Goal: Contribute content: Contribute content

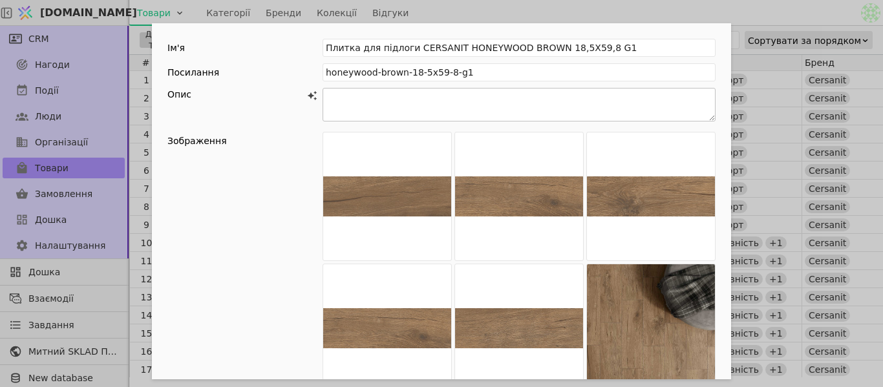
click at [427, 100] on textarea "Add Opportunity" at bounding box center [519, 105] width 393 height 34
paste textarea "LOREMIPS DOLORSITA CONSE — ad elitse, doe tempo incidi utlaboreet dolorema a en…"
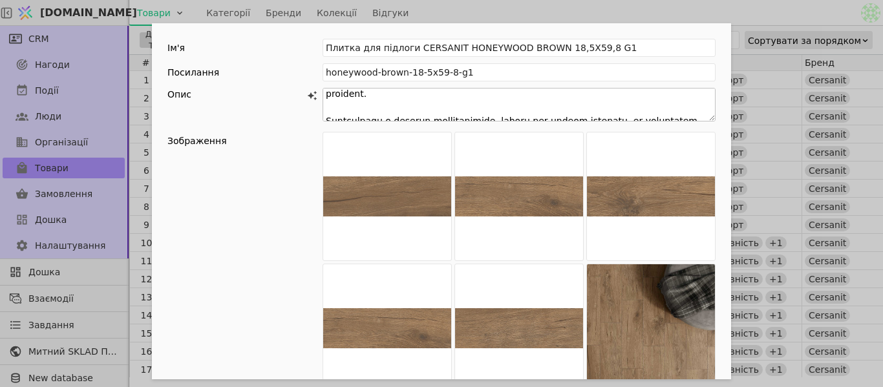
scroll to position [52, 0]
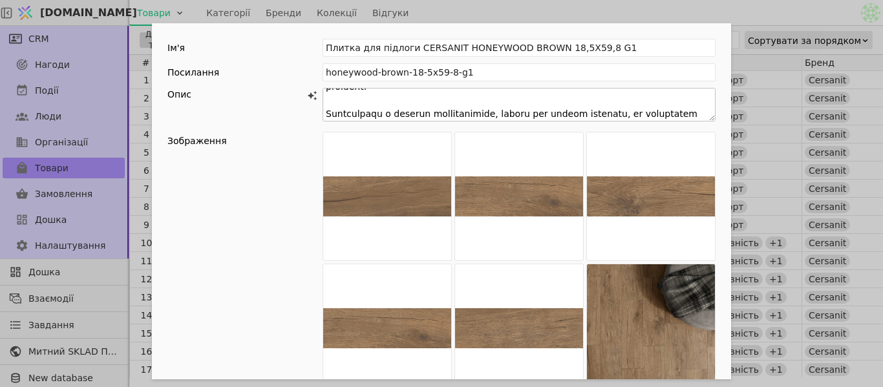
click at [491, 99] on textarea "Add Opportunity" at bounding box center [519, 105] width 393 height 34
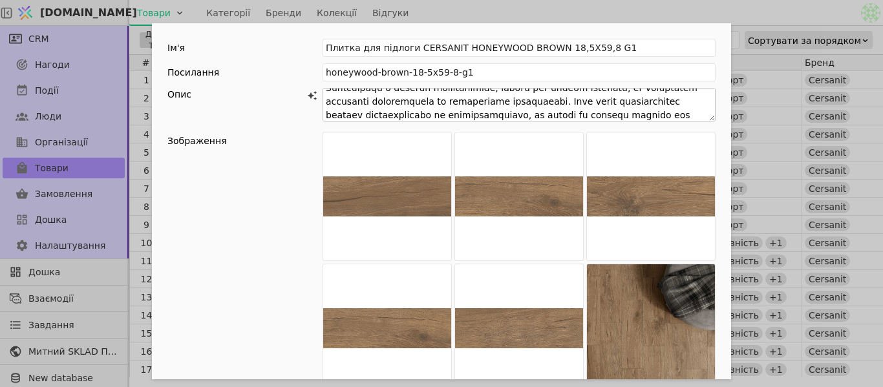
scroll to position [90, 0]
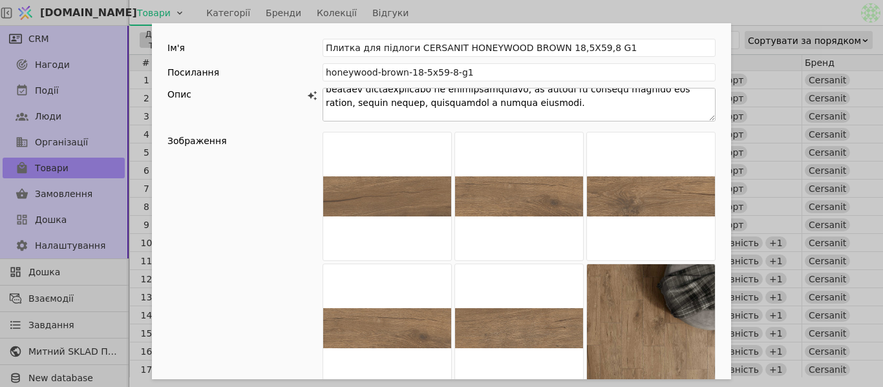
click at [678, 113] on textarea "Add Opportunity" at bounding box center [519, 105] width 393 height 34
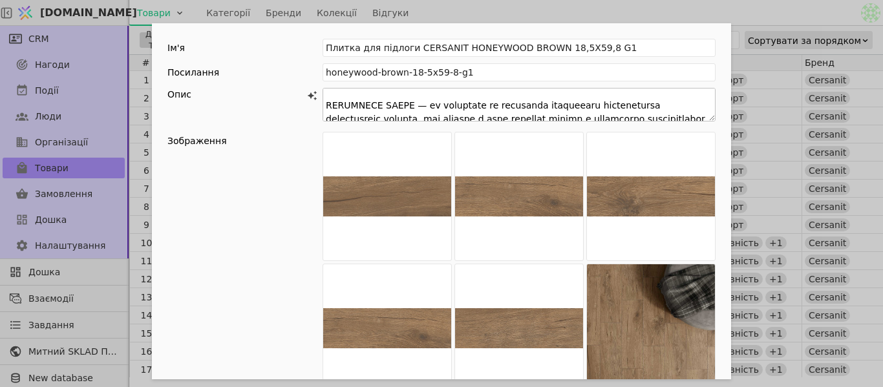
click at [570, 96] on textarea "Add Opportunity" at bounding box center [519, 105] width 393 height 34
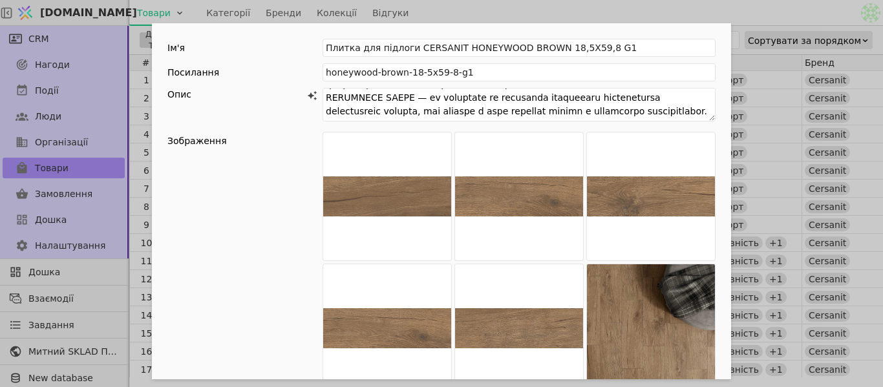
type textarea "LOREMIPS DOLORSITA CONSE — ad elitse, doe tempo incidi utlaboreet dolorema a en…"
click at [279, 157] on div "Зображення Перетягніть сюди зображення або виберіть вручну . Додати відео з You…" at bounding box center [441, 287] width 548 height 310
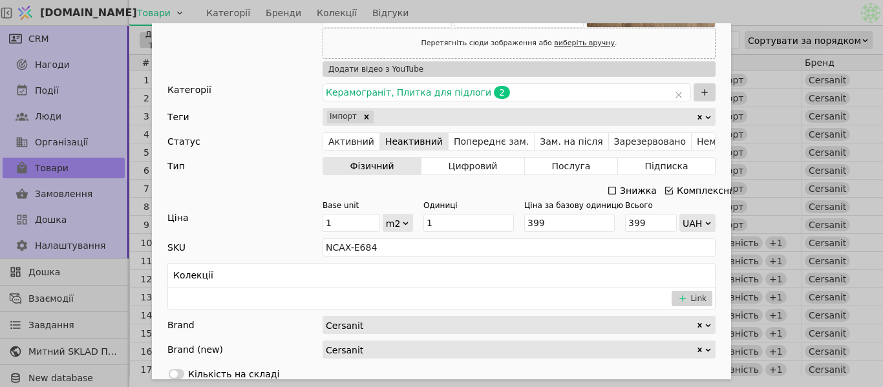
scroll to position [259, 0]
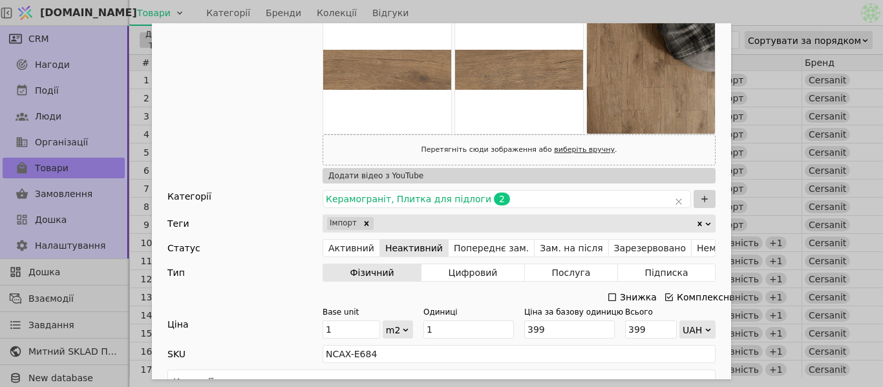
click at [728, 14] on div "Ім'я Плитка для підлоги CERSANIT HONEYWOOD BROWN 18,5X59,8 G1 Посилання honeywo…" at bounding box center [441, 193] width 883 height 387
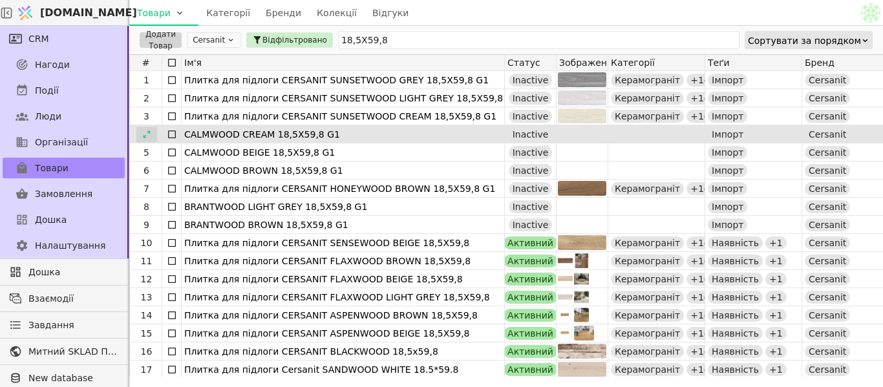
click at [141, 133] on div at bounding box center [146, 135] width 21 height 16
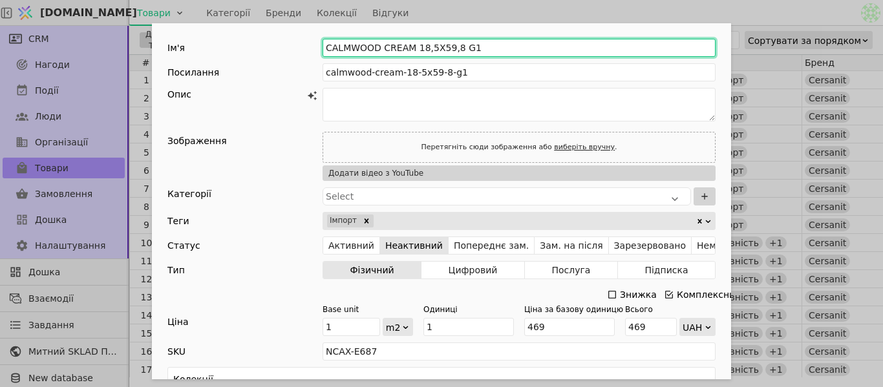
drag, startPoint x: 318, startPoint y: 47, endPoint x: 400, endPoint y: 48, distance: 81.5
click at [406, 50] on input "CALMWOOD CREAM 18,5X59,8 G1" at bounding box center [519, 48] width 393 height 18
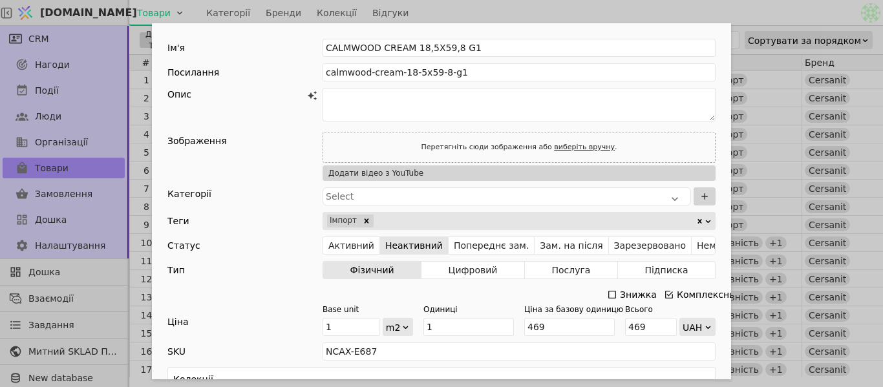
click at [524, 10] on div "Ім'я CALMWOOD CREAM 18,5X59,8 G1 Посилання calmwood-cream-18-5x59-8-g1 Опис Зоб…" at bounding box center [441, 193] width 883 height 387
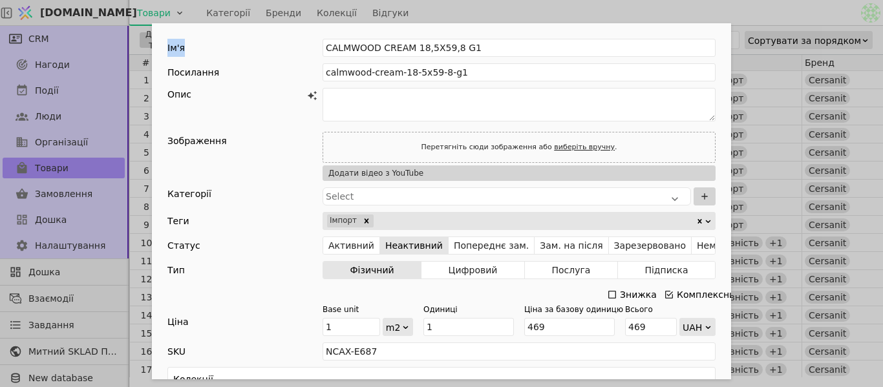
click at [524, 10] on div "Ім'я CALMWOOD CREAM 18,5X59,8 G1 Посилання calmwood-cream-18-5x59-8-g1 Опис Зоб…" at bounding box center [441, 193] width 883 height 387
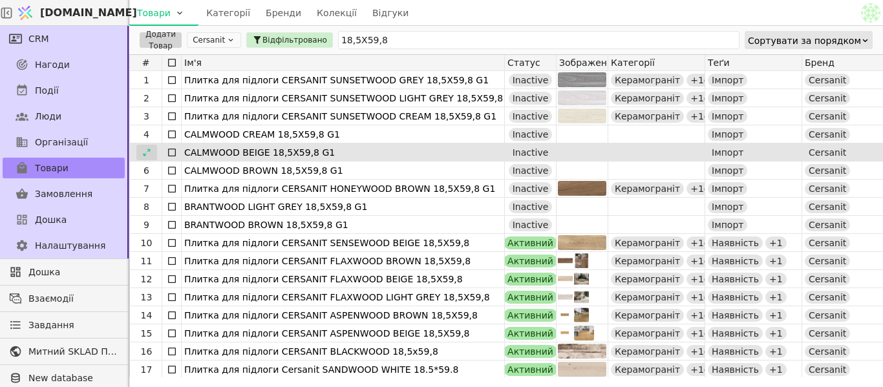
click at [145, 148] on icon at bounding box center [146, 152] width 9 height 9
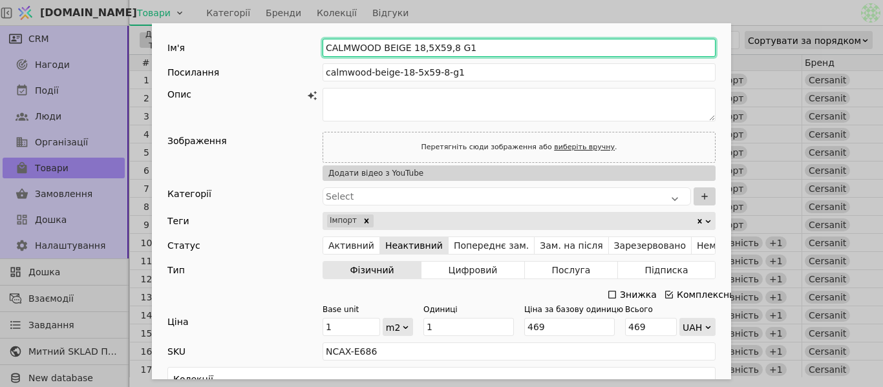
drag, startPoint x: 376, startPoint y: 47, endPoint x: 399, endPoint y: 46, distance: 22.6
click at [399, 46] on input "CALMWOOD BEIGE 18,5X59,8 G1" at bounding box center [519, 48] width 393 height 18
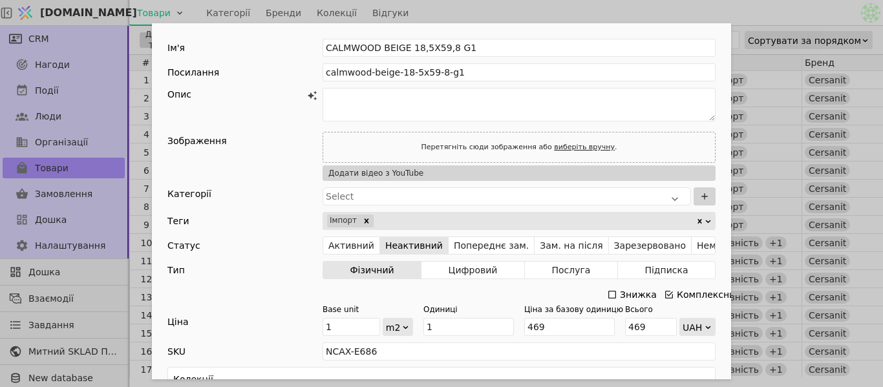
click at [441, 15] on div "Ім'я CALMWOOD BEIGE 18,5X59,8 G1 Посилання calmwood-beige-18-5x59-8-g1 Опис Зоб…" at bounding box center [441, 193] width 883 height 387
click at [441, 15] on div "Товари Категорії Бренди Колекції Відгуки" at bounding box center [493, 12] width 729 height 25
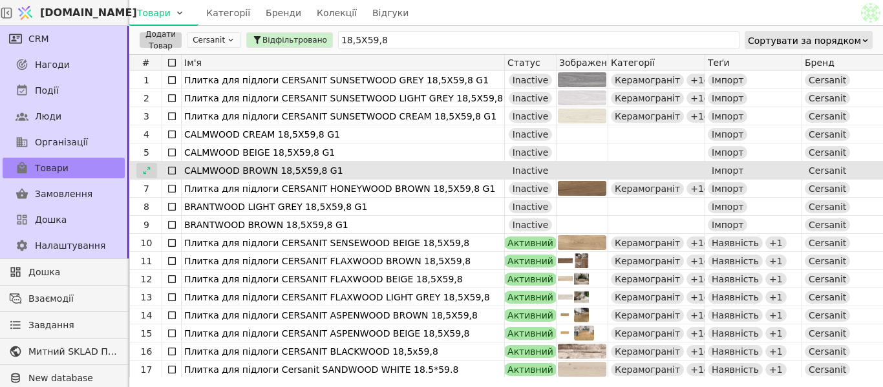
click at [150, 168] on icon at bounding box center [146, 170] width 9 height 9
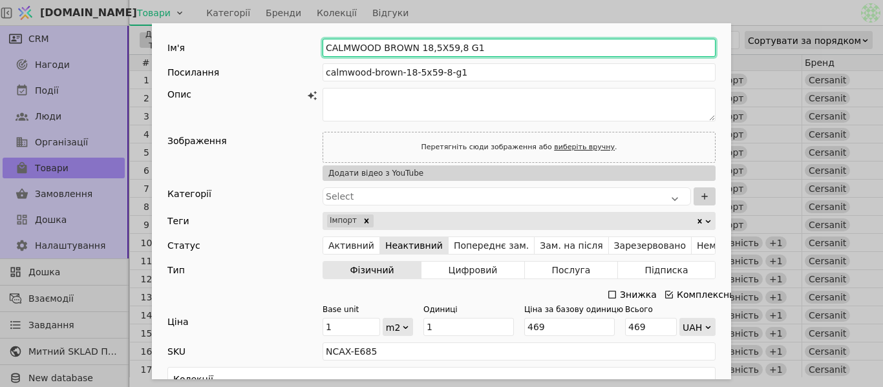
drag, startPoint x: 376, startPoint y: 47, endPoint x: 408, endPoint y: 40, distance: 32.3
click at [408, 40] on input "CALMWOOD BROWN 18,5X59,8 G1" at bounding box center [519, 48] width 393 height 18
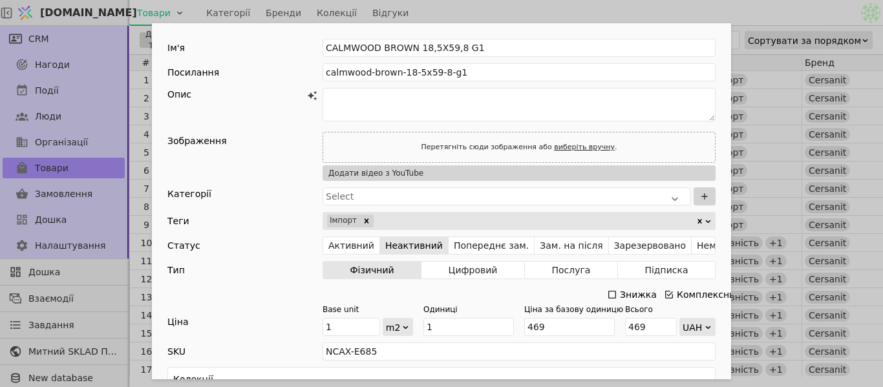
click at [573, 12] on div "Ім'я CALMWOOD BROWN 18,5X59,8 G1 Посилання calmwood-brown-18-5x59-8-g1 Опис Зоб…" at bounding box center [441, 193] width 883 height 387
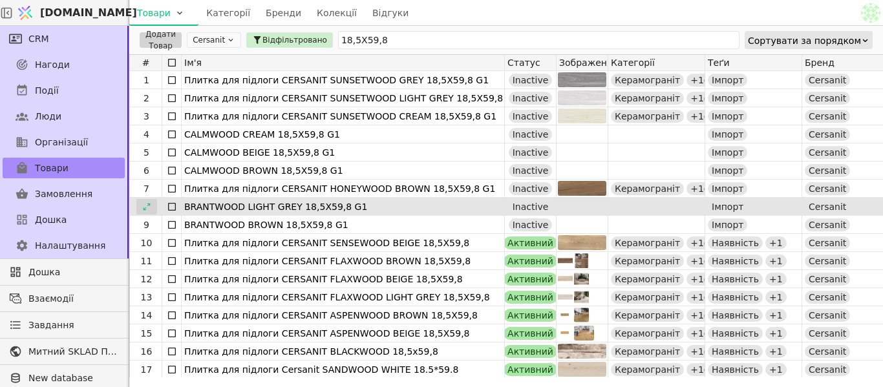
click at [147, 208] on icon at bounding box center [146, 206] width 9 height 9
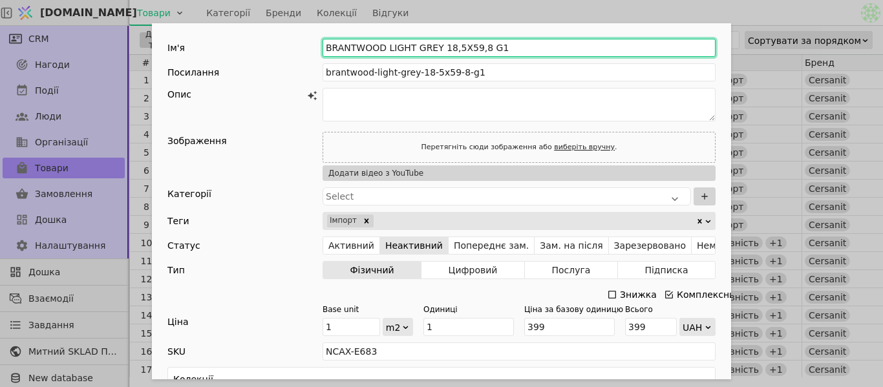
drag, startPoint x: 322, startPoint y: 45, endPoint x: 427, endPoint y: 50, distance: 104.9
click at [427, 50] on input "BRANTWOOD LIGHT GREY 18,5X59,8 G1" at bounding box center [519, 48] width 393 height 18
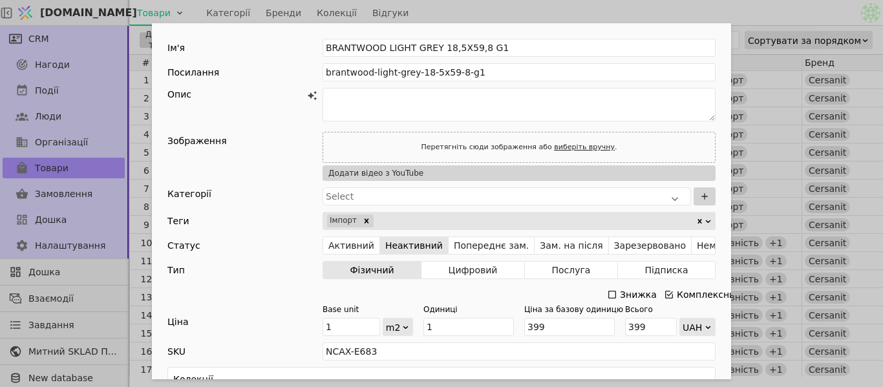
click at [445, 14] on div "Ім'я BRANTWOOD LIGHT GREY 18,5X59,8 G1 Посилання brantwood-light-grey-18-5x59-8…" at bounding box center [441, 193] width 883 height 387
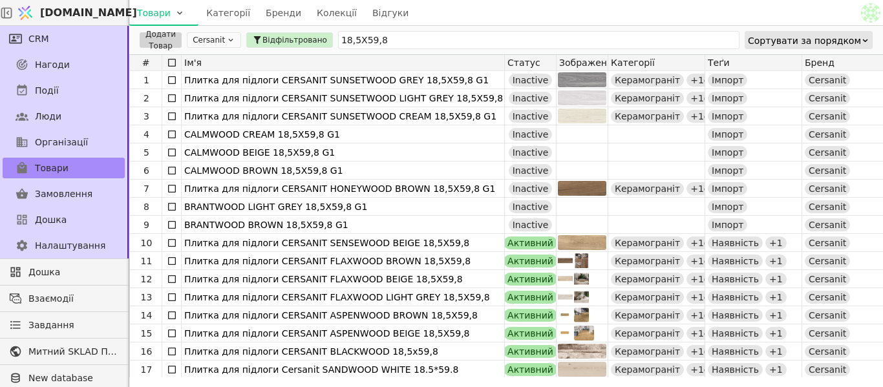
click at [729, 10] on div "Товари Категорії Бренди Колекції Відгуки" at bounding box center [493, 12] width 729 height 25
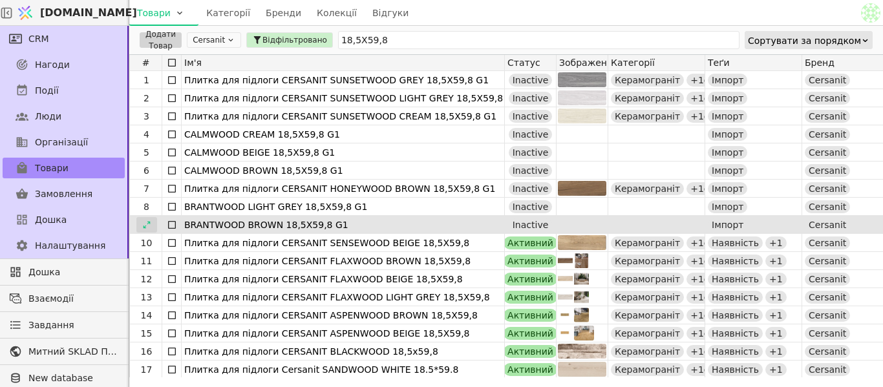
click at [142, 222] on icon at bounding box center [146, 224] width 9 height 9
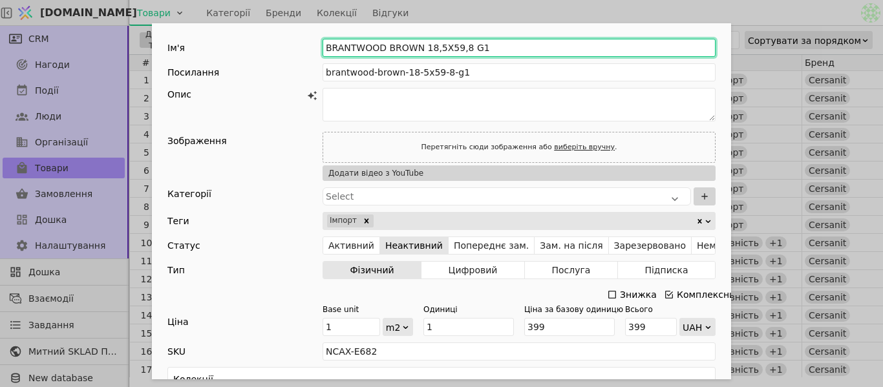
drag, startPoint x: 380, startPoint y: 44, endPoint x: 416, endPoint y: 45, distance: 35.6
click at [416, 45] on input "BRANTWOOD BROWN 18,5X59,8 G1" at bounding box center [519, 48] width 393 height 18
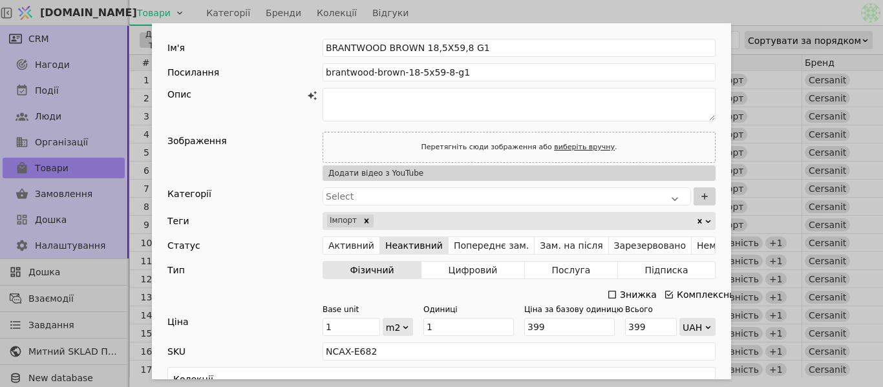
click at [517, 16] on div "Ім'я BRANTWOOD BROWN 18,5X59,8 G1 Посилання brantwood-brown-18-5x59-8-g1 Опис З…" at bounding box center [441, 193] width 883 height 387
click at [517, 17] on div "Ім'я BRANTWOOD BROWN 18,5X59,8 G1 Посилання brantwood-brown-18-5x59-8-g1 Опис З…" at bounding box center [441, 193] width 883 height 387
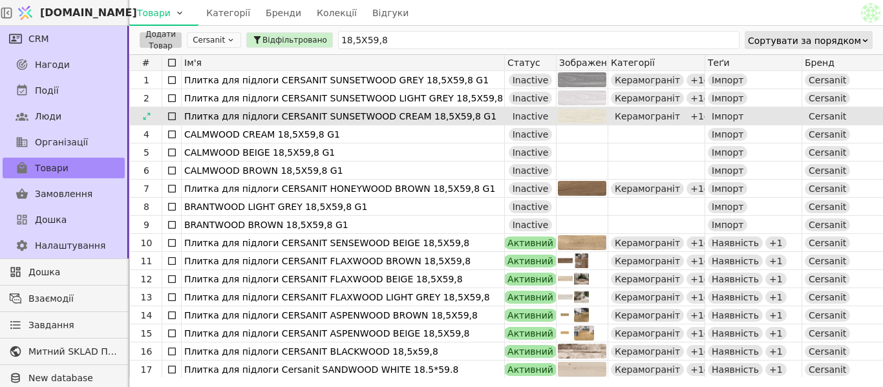
click at [144, 124] on div "3" at bounding box center [146, 115] width 32 height 17
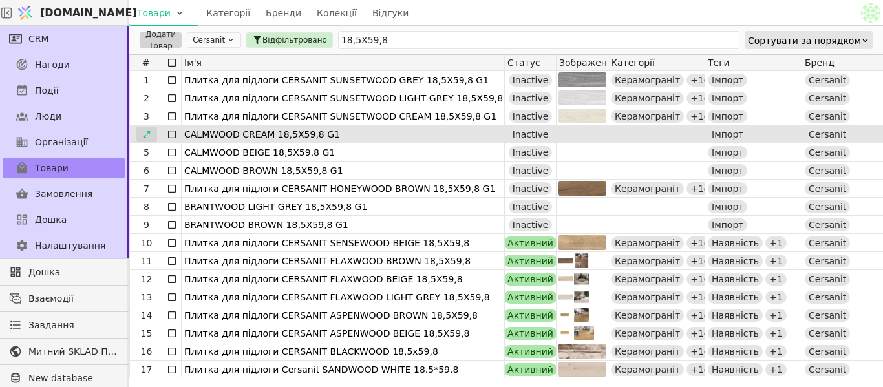
click at [149, 137] on icon at bounding box center [146, 134] width 9 height 9
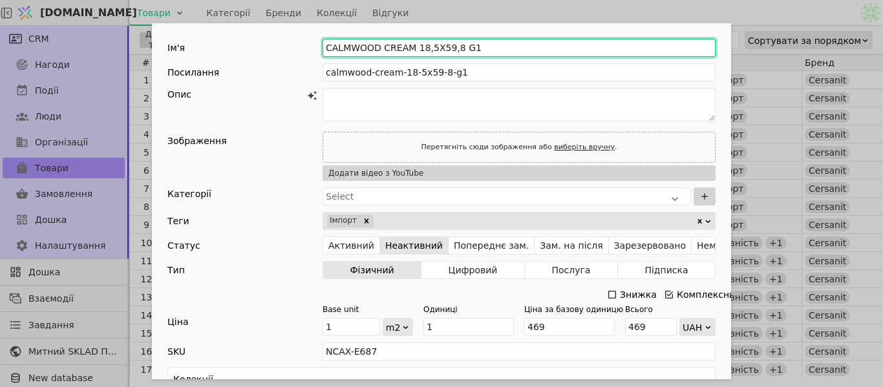
click at [323, 43] on input "CALMWOOD CREAM 18,5X59,8 G1" at bounding box center [519, 48] width 393 height 18
paste input "Плитка для підлоги CERSANIT"
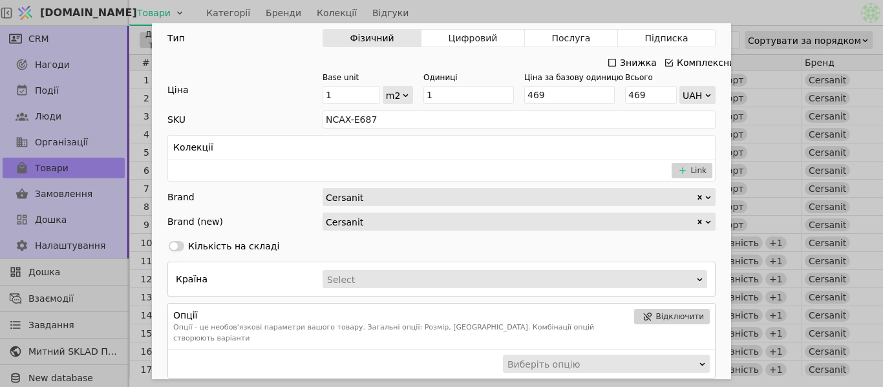
scroll to position [129, 0]
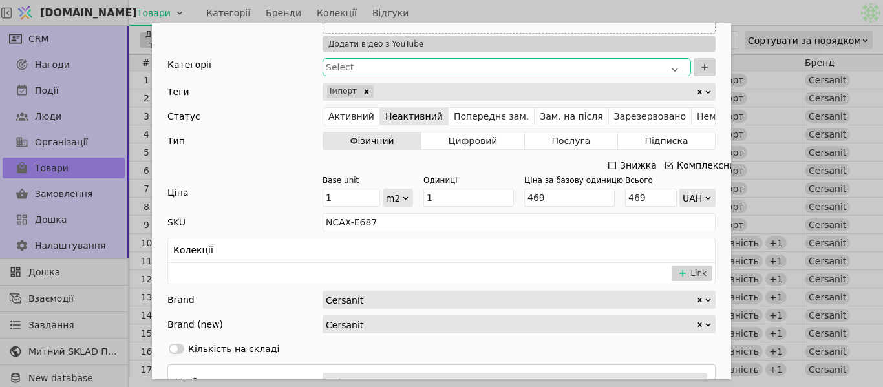
type input "Плитка для підлоги CERSANIT CALMWOOD CREAM 18,5X59,8 G1"
click at [344, 74] on div "Select" at bounding box center [507, 67] width 368 height 18
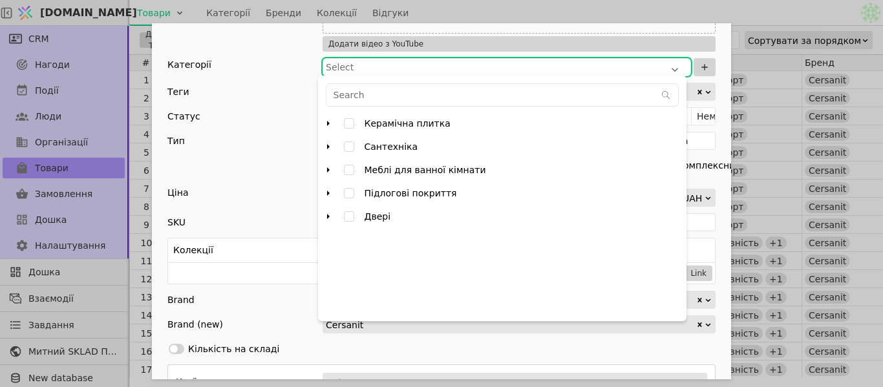
click at [326, 122] on icon "arrow right" at bounding box center [328, 123] width 10 height 10
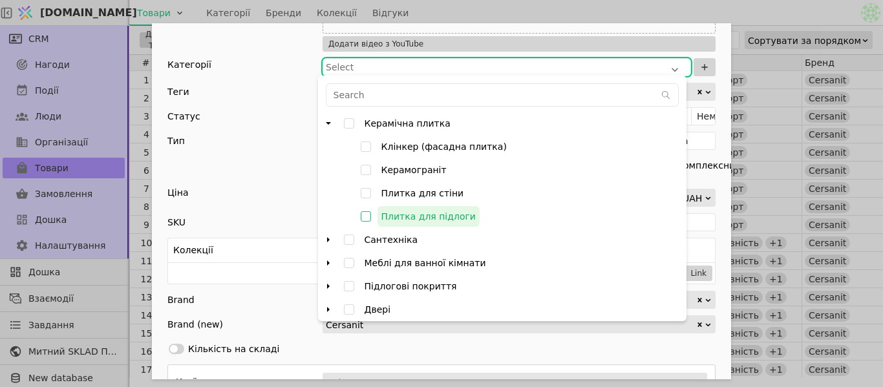
click at [368, 171] on input "Керамограніт" at bounding box center [365, 169] width 23 height 23
checkbox input "true"
type input "000782PUjJt4nBjP"
click at [362, 222] on input "Плитка для підлоги" at bounding box center [365, 216] width 23 height 23
checkbox input "false"
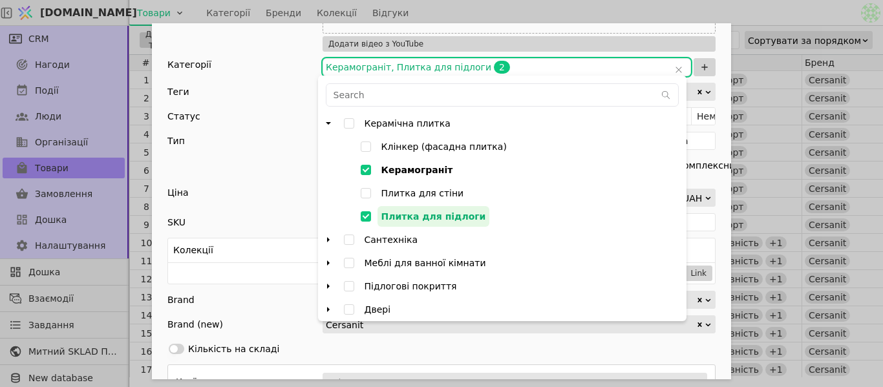
type input "000782PUjJt4nBjP,000782PVdo8wp5Fx"
checkbox input "true"
click at [277, 164] on div "Знижка Комплексний" at bounding box center [441, 165] width 548 height 18
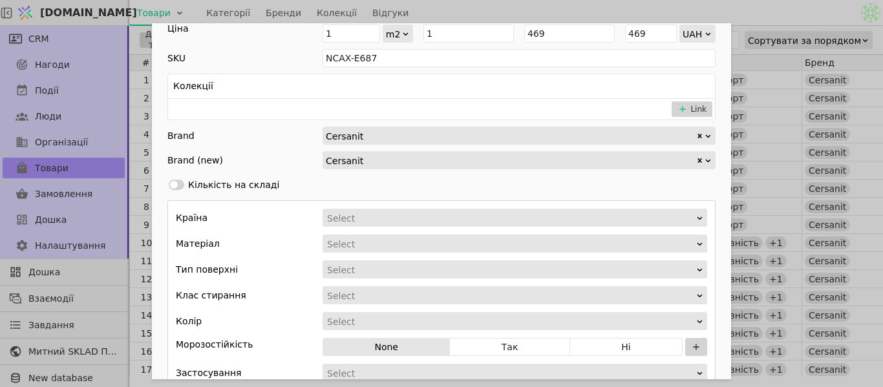
scroll to position [323, 0]
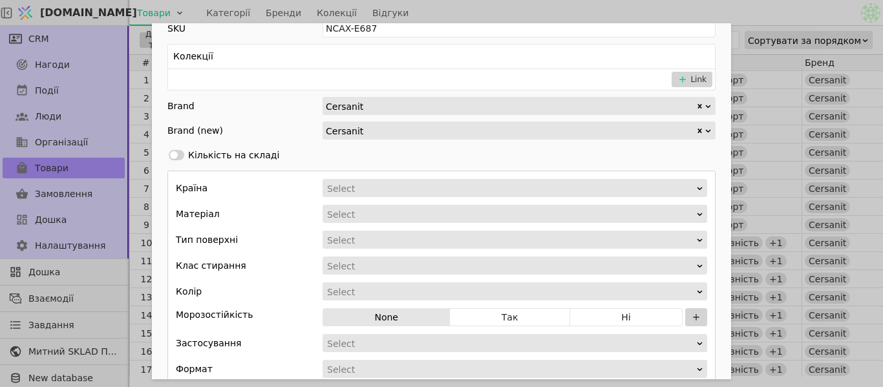
click at [343, 189] on div "Select" at bounding box center [510, 189] width 367 height 18
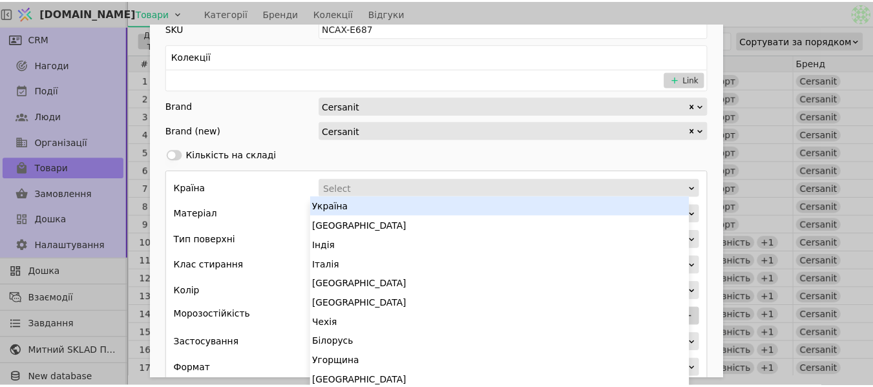
scroll to position [1, 0]
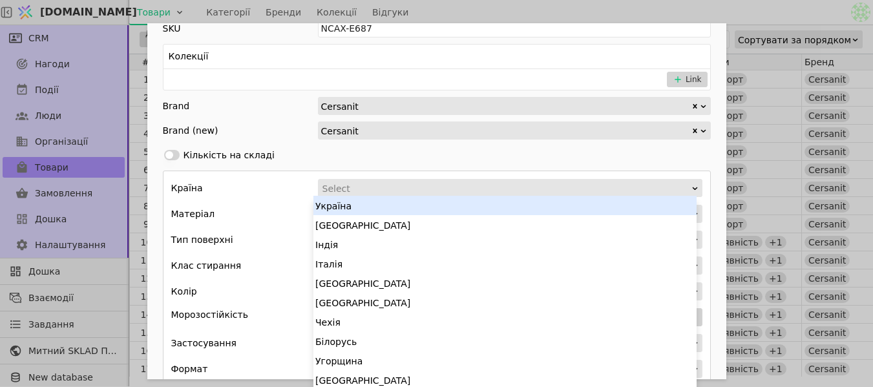
click at [347, 205] on div "Україна" at bounding box center [505, 205] width 383 height 19
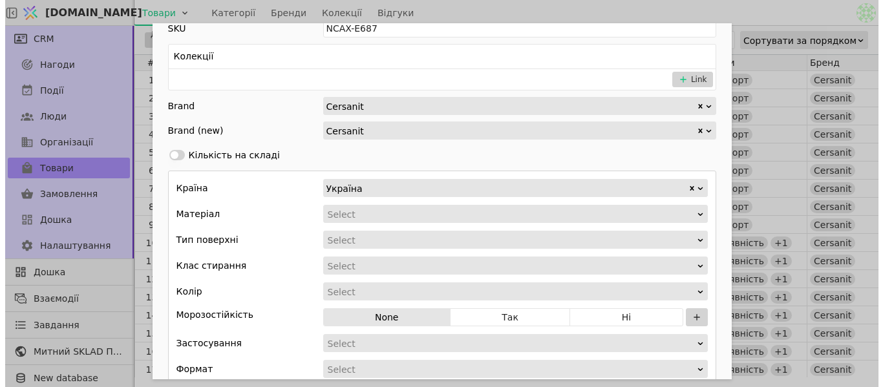
scroll to position [0, 0]
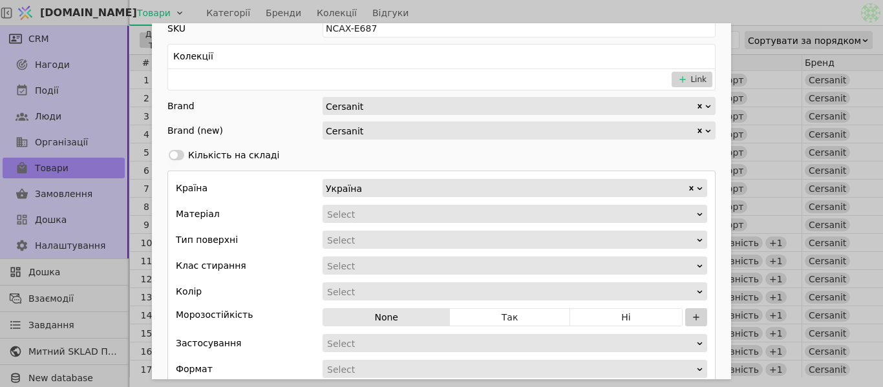
click at [348, 213] on div "Add Opportunity" at bounding box center [511, 215] width 370 height 18
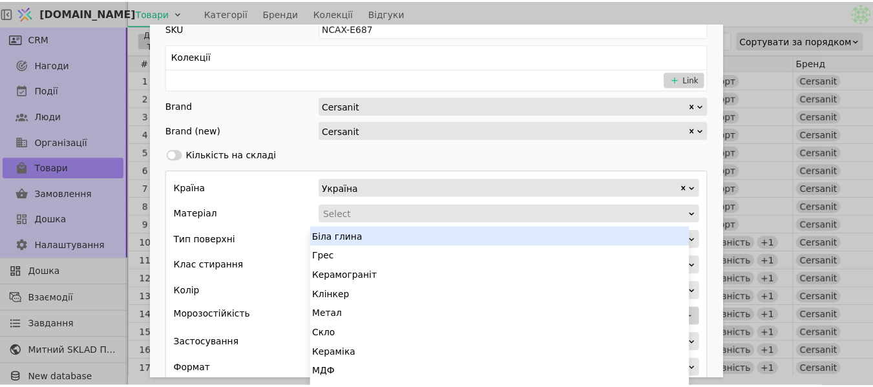
scroll to position [5, 0]
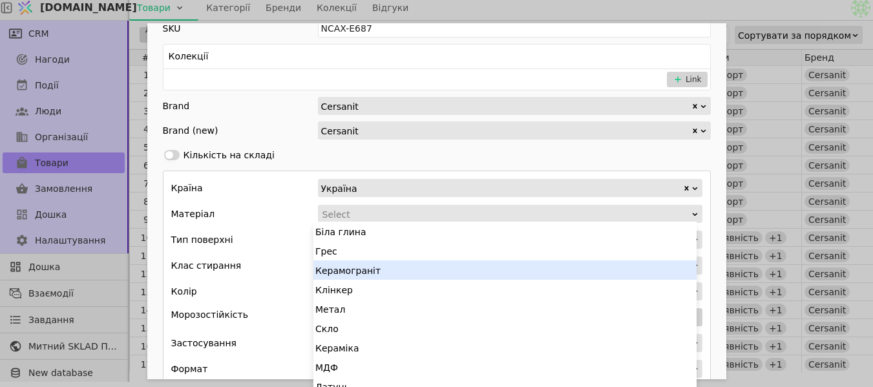
drag, startPoint x: 353, startPoint y: 276, endPoint x: 354, endPoint y: 266, distance: 10.4
click at [354, 277] on div "Керамограніт" at bounding box center [505, 270] width 383 height 19
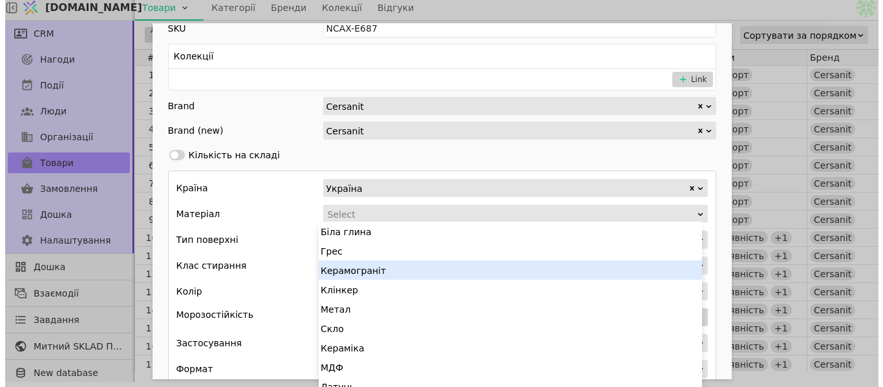
scroll to position [0, 0]
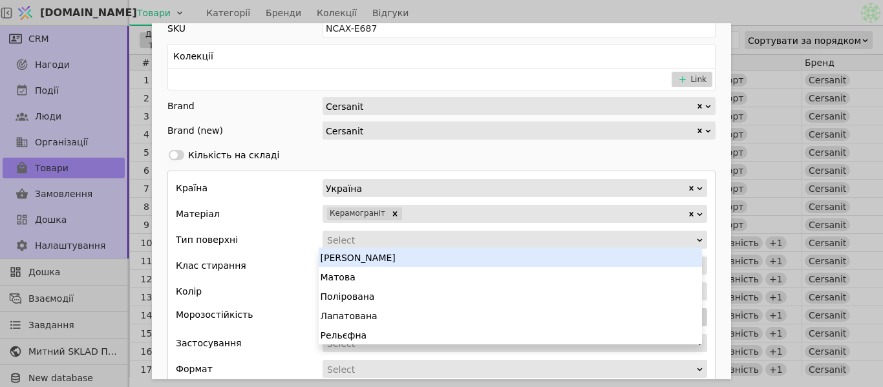
click at [357, 242] on div "Add Opportunity" at bounding box center [511, 240] width 370 height 18
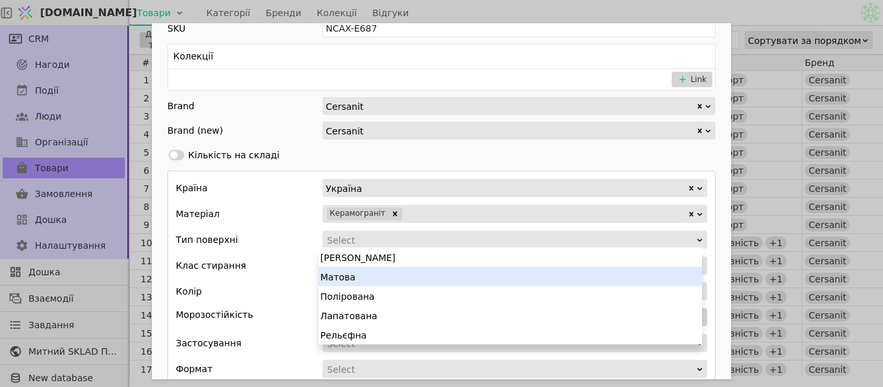
click at [362, 273] on div "Матова" at bounding box center [510, 276] width 383 height 19
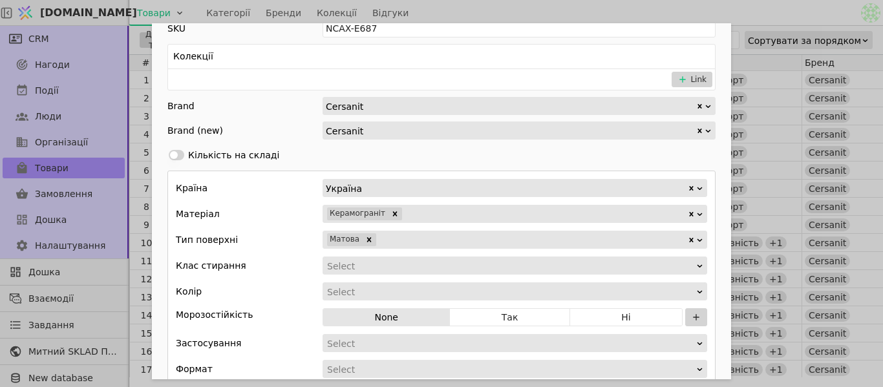
click at [359, 261] on div "Select" at bounding box center [510, 266] width 367 height 18
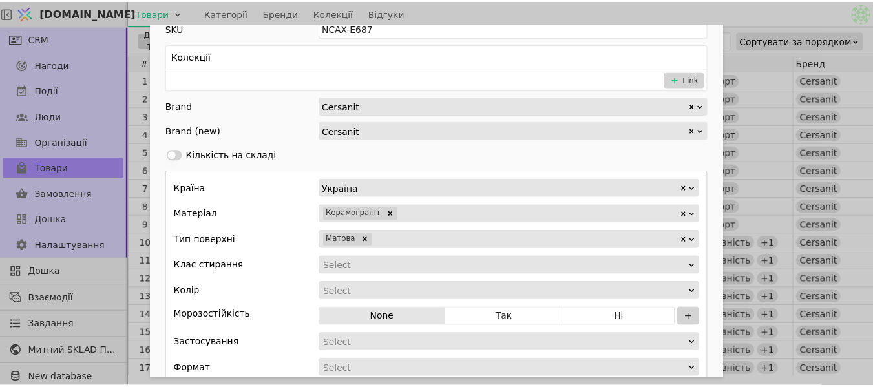
scroll to position [1, 0]
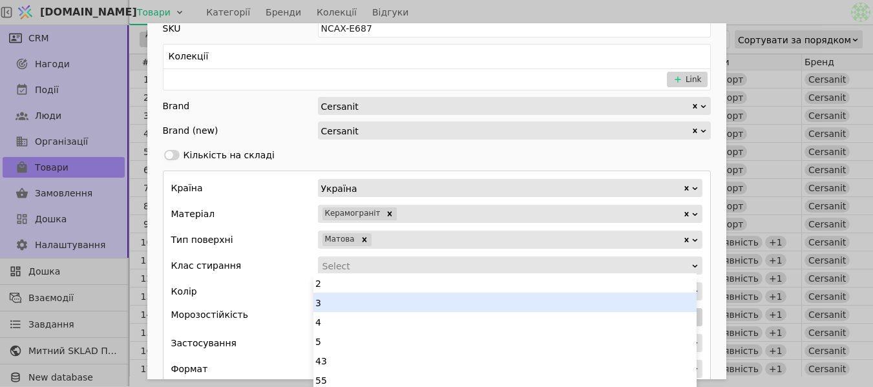
click at [357, 304] on div "3" at bounding box center [505, 302] width 383 height 19
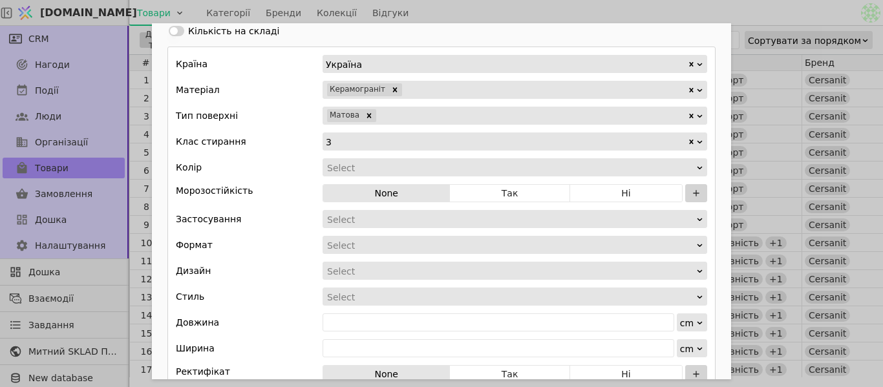
scroll to position [453, 0]
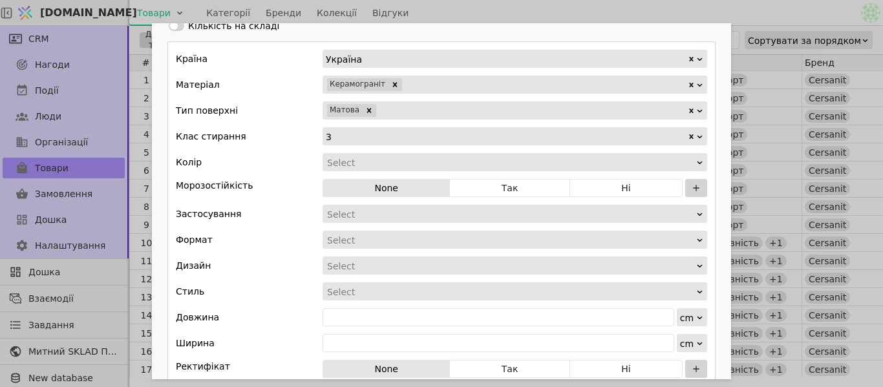
click at [382, 152] on div "Країна Україна Матеріал Керамограніт Тип поверхні Матова Клас стирання 3 Колір …" at bounding box center [441, 213] width 548 height 345
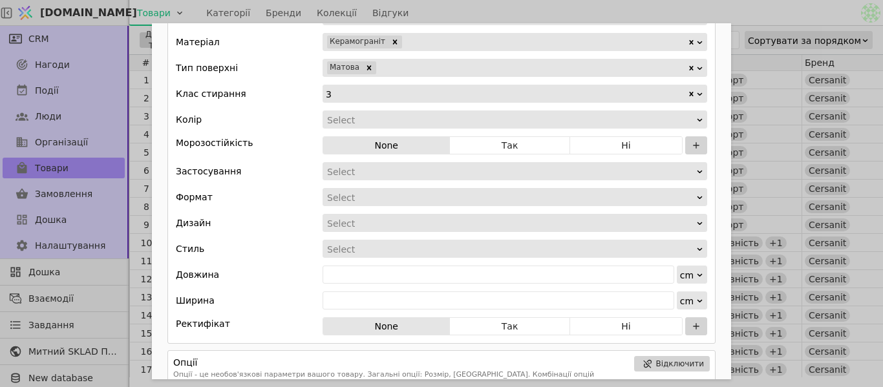
scroll to position [517, 0]
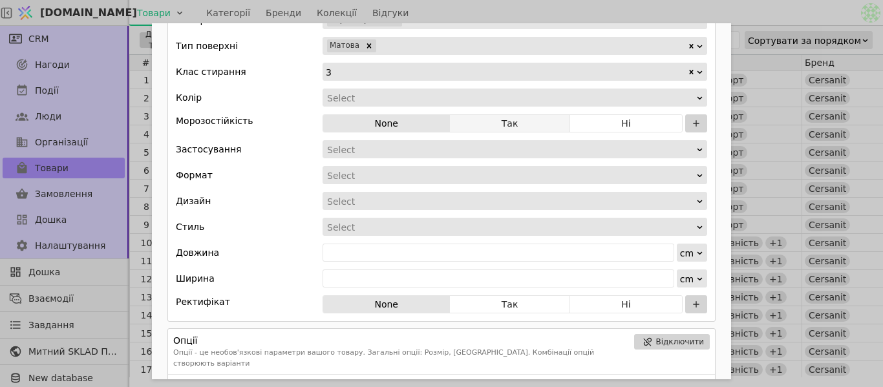
click at [502, 128] on button "Так" at bounding box center [510, 123] width 120 height 18
click at [593, 307] on button "Ні" at bounding box center [626, 304] width 112 height 18
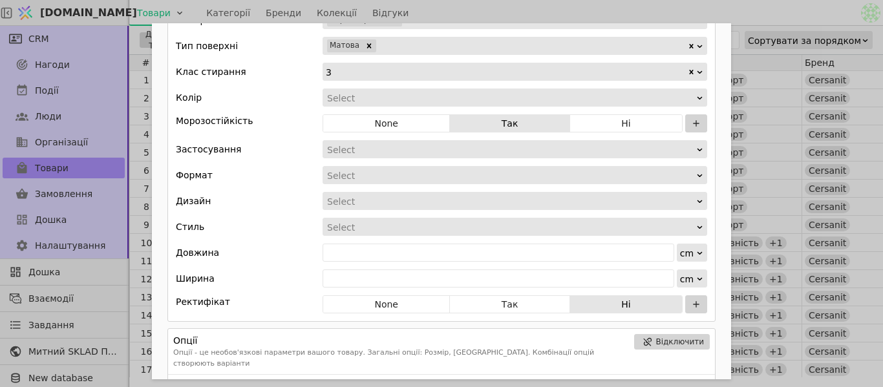
click at [357, 153] on div "Add Opportunity" at bounding box center [511, 150] width 370 height 18
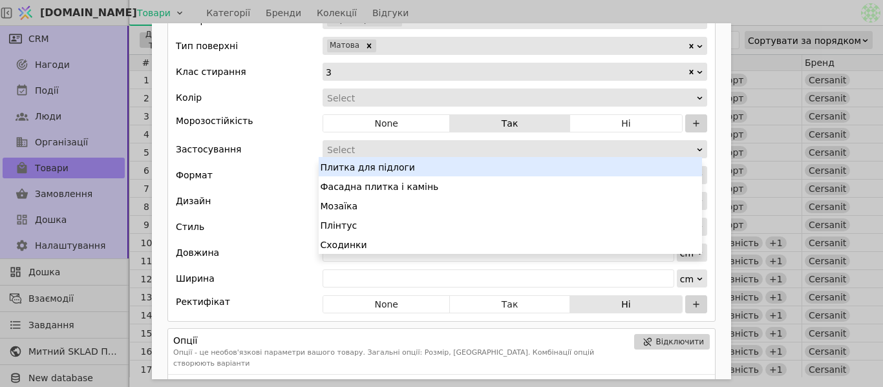
click at [357, 161] on div "Плитка для підлоги" at bounding box center [510, 166] width 383 height 19
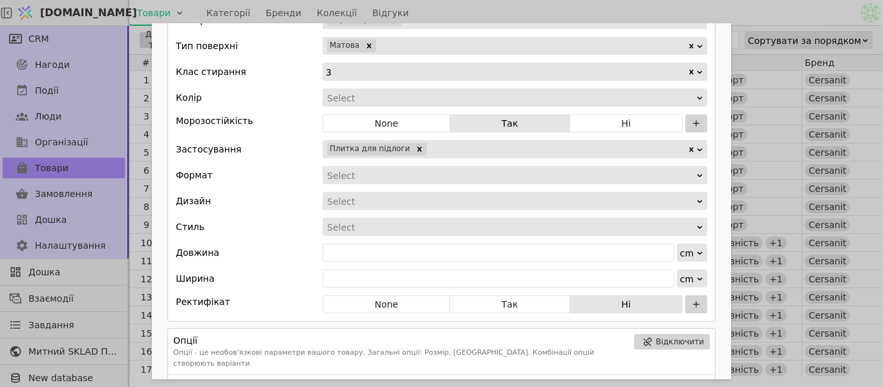
click at [366, 181] on div "Add Opportunity" at bounding box center [511, 176] width 370 height 18
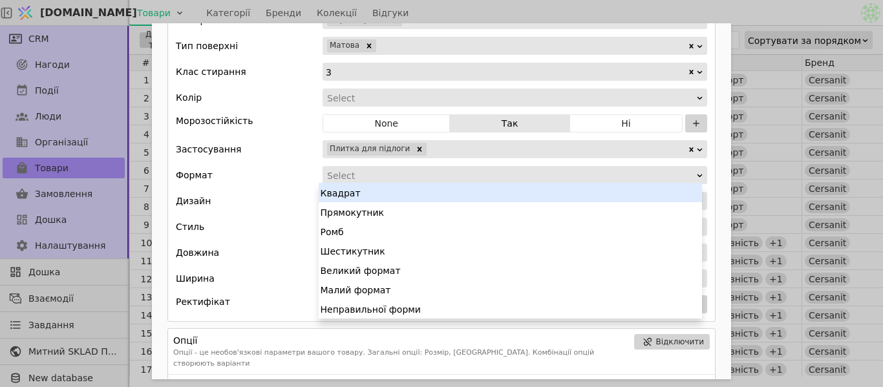
click at [367, 195] on div "Квадрат" at bounding box center [510, 192] width 383 height 19
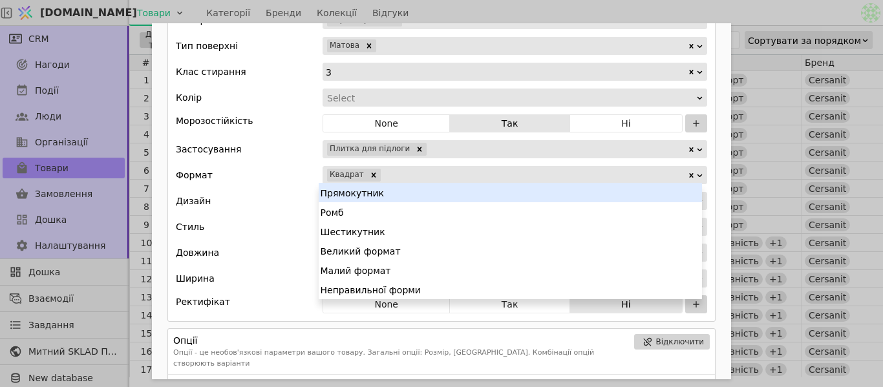
click at [382, 172] on input "Add Opportunity" at bounding box center [383, 175] width 3 height 18
click at [371, 173] on icon "Remove Квадрат" at bounding box center [373, 175] width 5 height 5
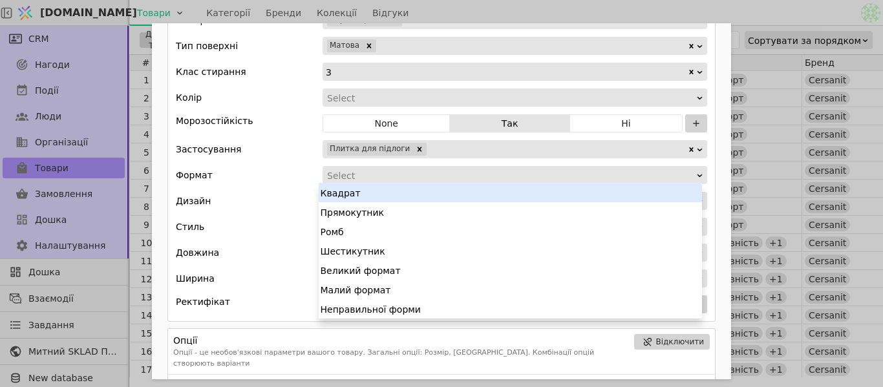
click at [370, 173] on div "Add Opportunity" at bounding box center [511, 176] width 370 height 18
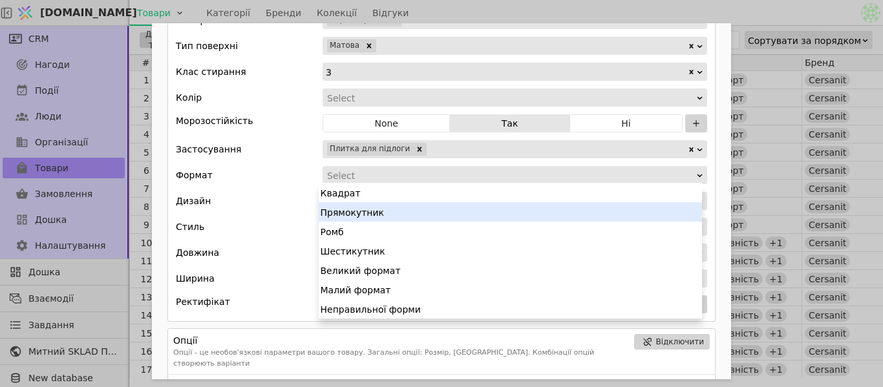
click at [374, 204] on div "Прямокутник" at bounding box center [510, 211] width 383 height 19
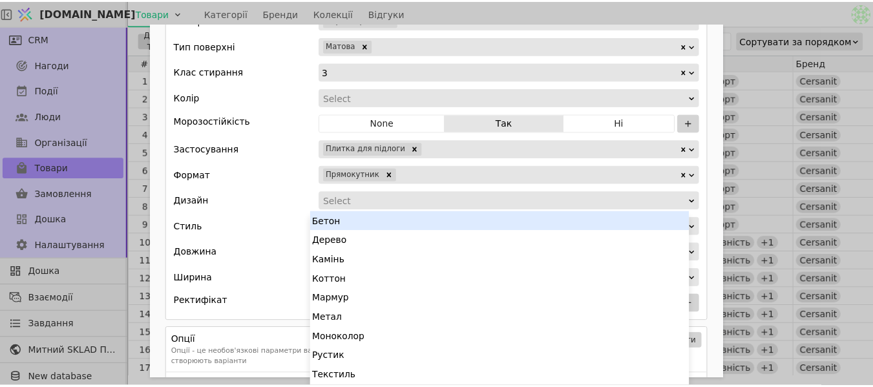
scroll to position [3, 0]
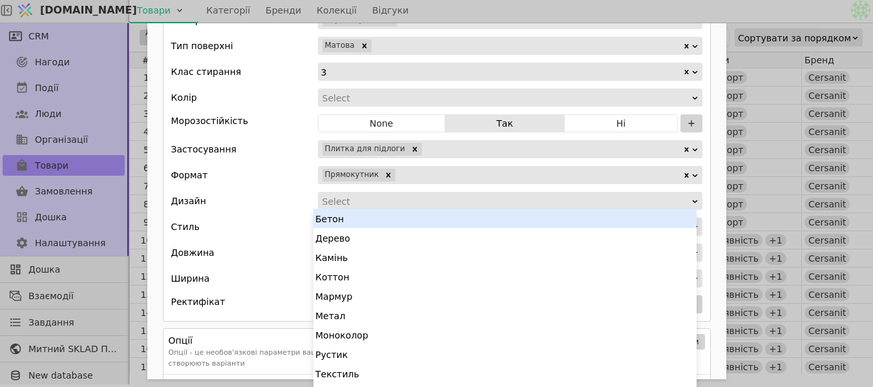
click at [372, 204] on div "Add Opportunity" at bounding box center [506, 202] width 370 height 18
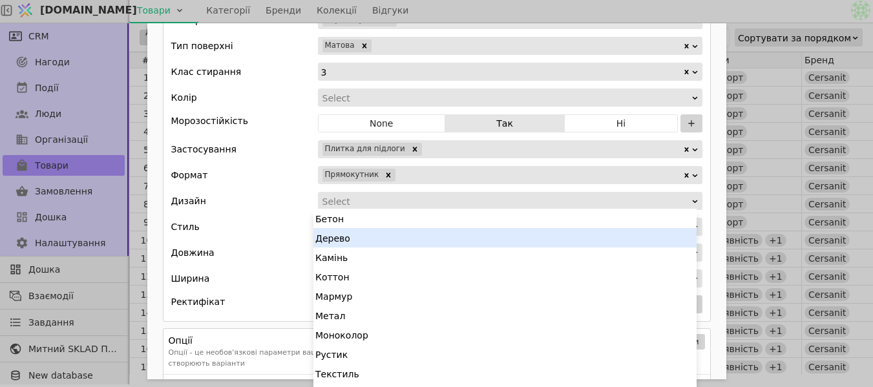
click at [360, 232] on div "Дерево" at bounding box center [505, 237] width 383 height 19
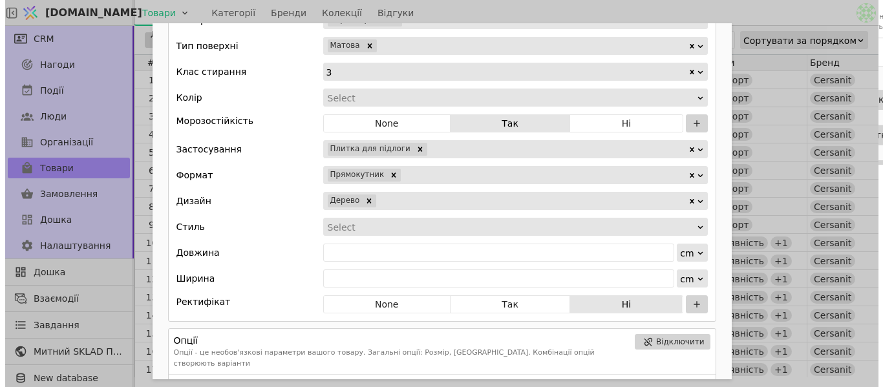
scroll to position [0, 0]
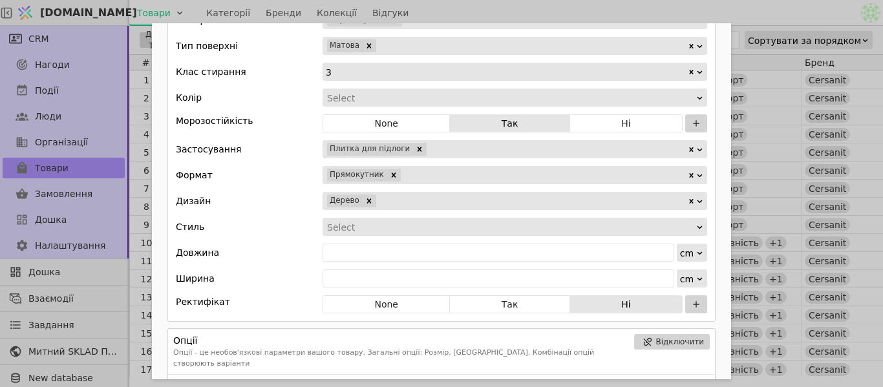
click at [361, 228] on div "Add Opportunity" at bounding box center [511, 228] width 370 height 18
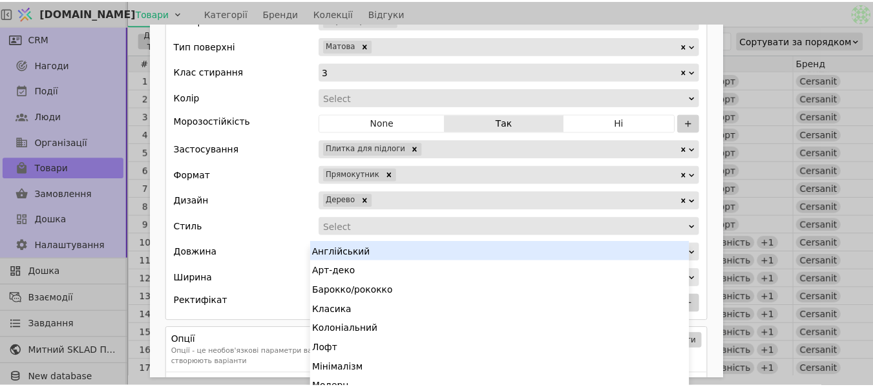
scroll to position [7, 0]
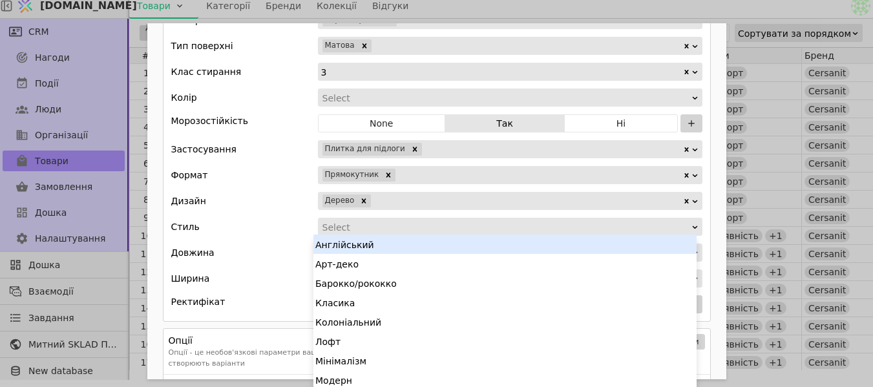
click at [281, 221] on div "Стиль 17 results available. Use Up and Down to choose options, press Enter to s…" at bounding box center [436, 227] width 531 height 18
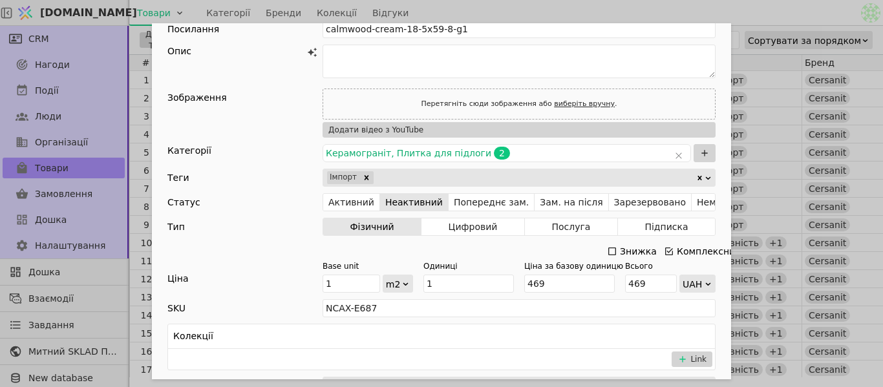
scroll to position [0, 0]
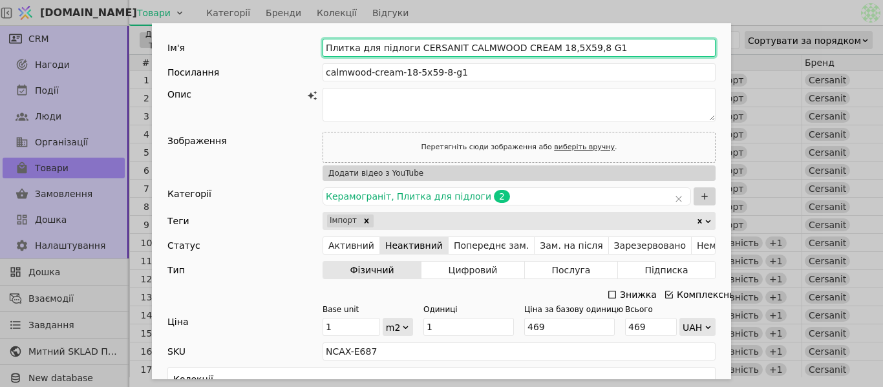
drag, startPoint x: 447, startPoint y: 41, endPoint x: 533, endPoint y: 45, distance: 85.4
click at [533, 45] on input "Плитка для підлоги CERSANIT CALMWOOD CREAM 18,5X59,8 G1" at bounding box center [519, 48] width 393 height 18
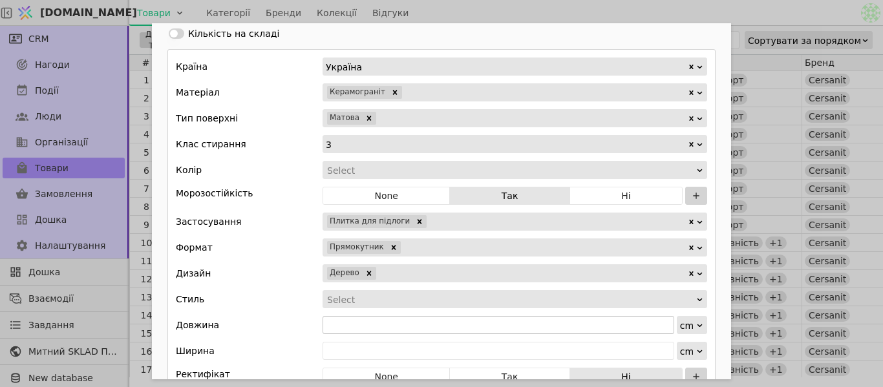
scroll to position [517, 0]
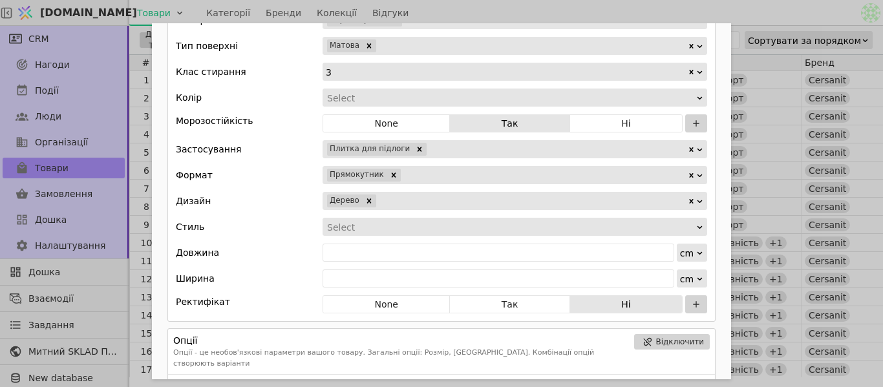
click at [352, 87] on div "Країна Україна Матеріал Керамограніт Тип поверхні Матова Клас стирання 3 Колір …" at bounding box center [441, 149] width 548 height 345
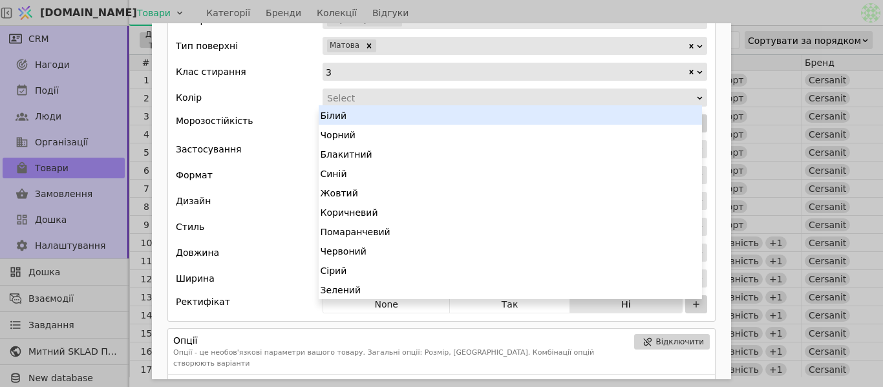
click at [357, 103] on div "Add Opportunity" at bounding box center [511, 98] width 370 height 18
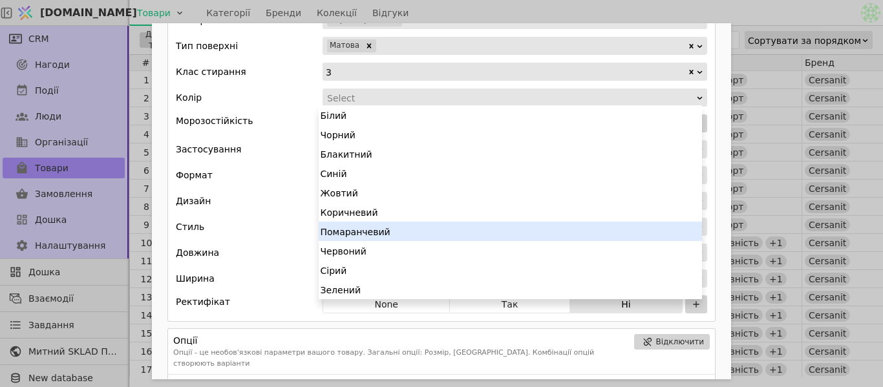
scroll to position [65, 0]
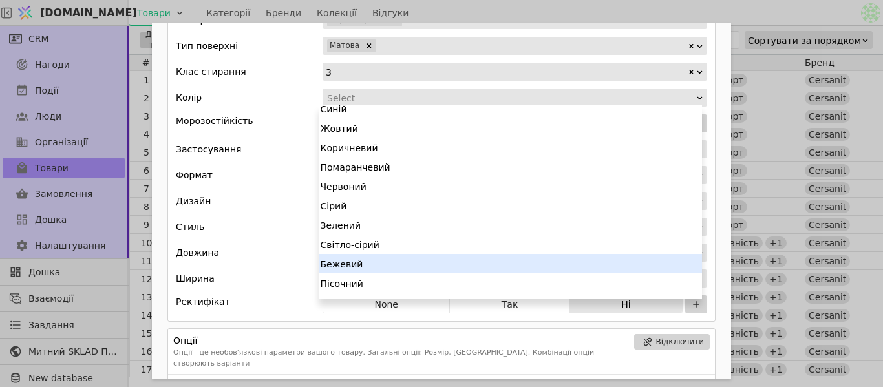
click at [376, 258] on div "Бежевий" at bounding box center [510, 263] width 383 height 19
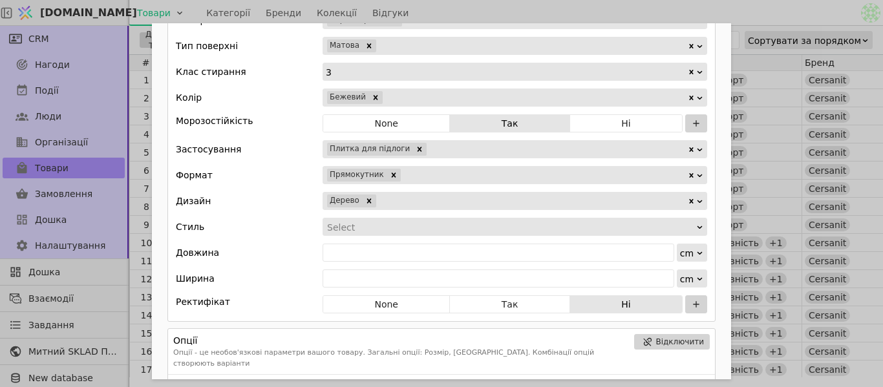
click at [404, 241] on div "Країна Україна Матеріал Керамограніт Тип поверхні Матова Клас стирання 3 Колір …" at bounding box center [441, 149] width 548 height 345
click at [407, 242] on div "Країна Україна Матеріал Керамограніт Тип поверхні Матова Клас стирання 3 Колір …" at bounding box center [441, 149] width 548 height 345
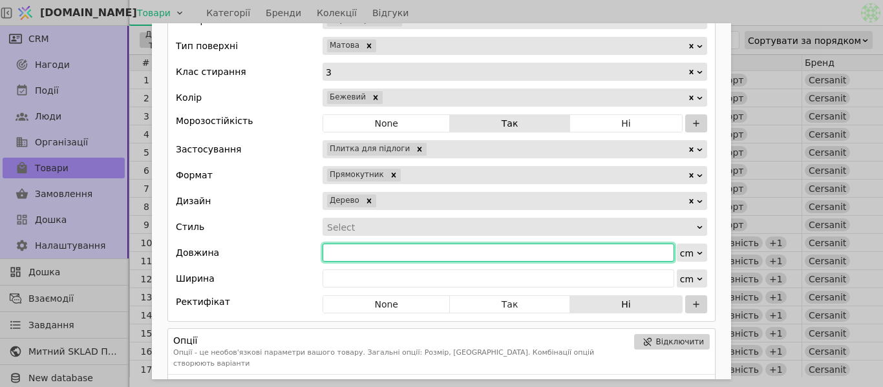
click at [416, 250] on input "Add Opportunity" at bounding box center [499, 253] width 352 height 18
type input "59.8"
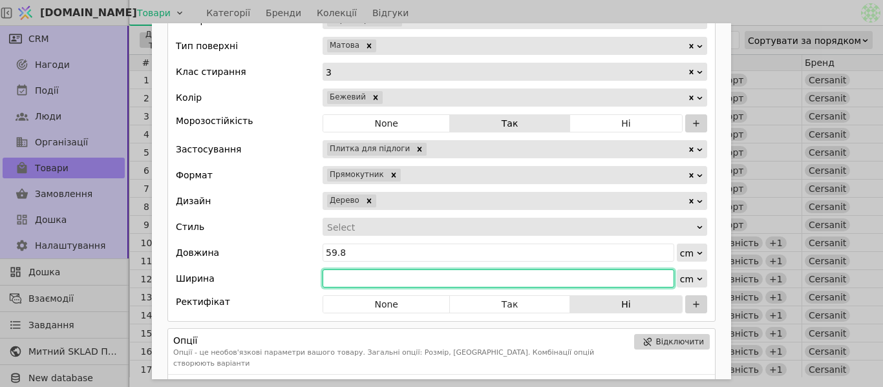
click at [402, 286] on input "Add Opportunity" at bounding box center [499, 279] width 352 height 18
click at [406, 270] on input "Add Opportunity" at bounding box center [499, 279] width 352 height 18
type input "18.5"
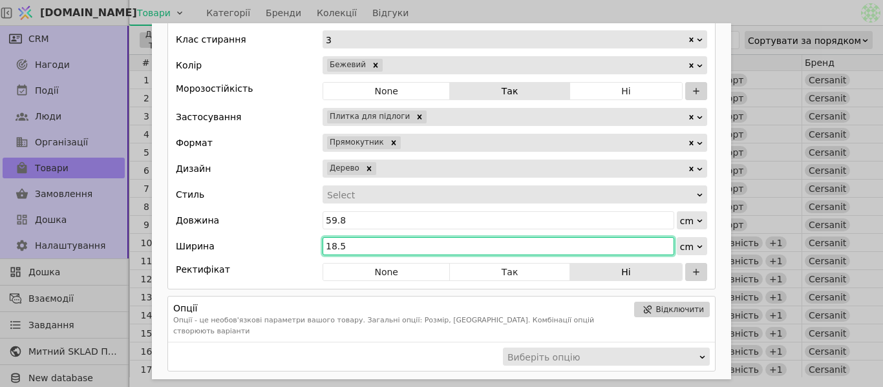
scroll to position [646, 0]
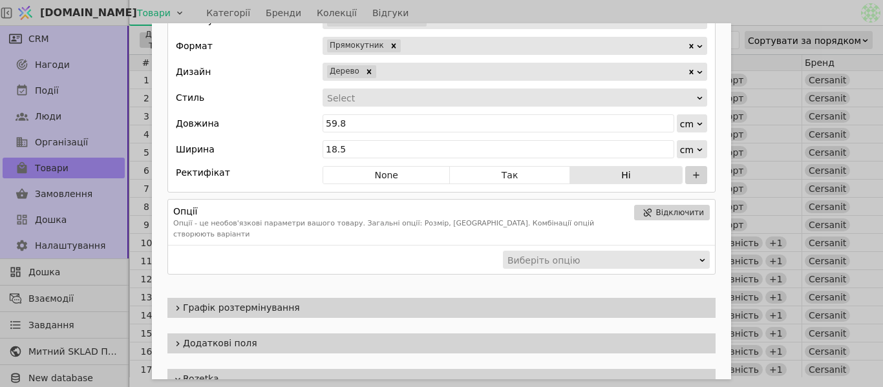
click at [395, 98] on div "Add Opportunity" at bounding box center [511, 98] width 370 height 18
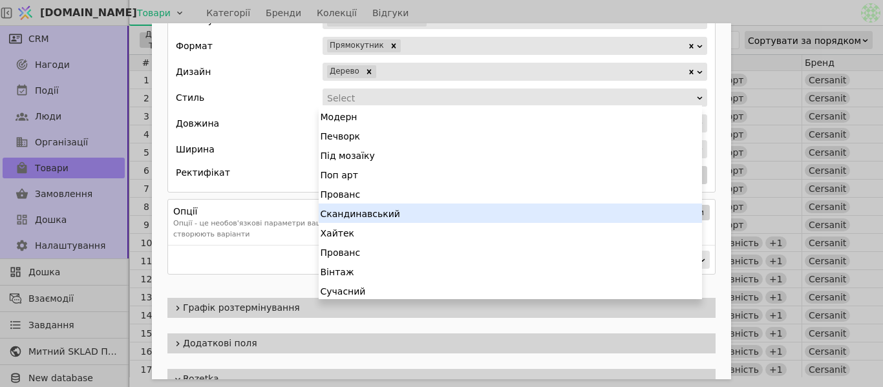
scroll to position [136, 0]
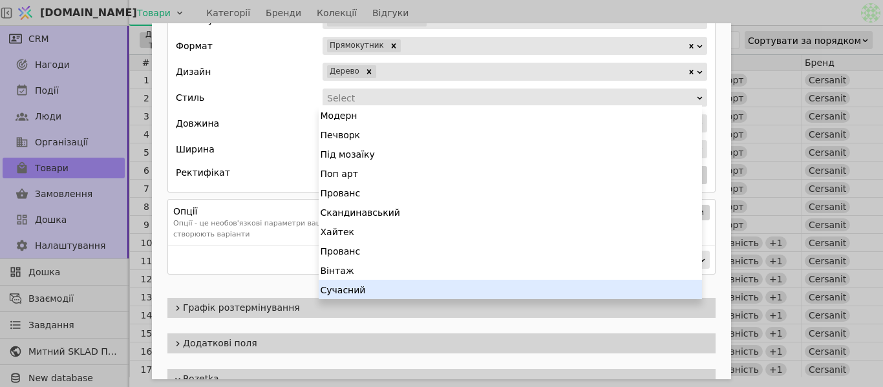
click at [396, 286] on div "Сучасний" at bounding box center [510, 289] width 383 height 19
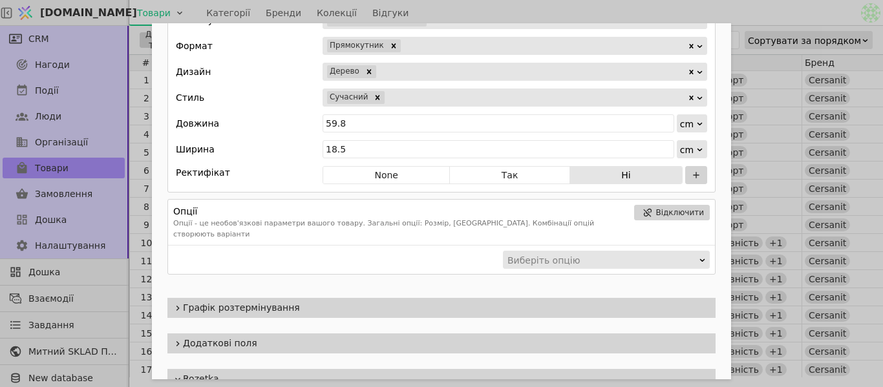
click at [398, 92] on div "Add Opportunity" at bounding box center [536, 98] width 301 height 18
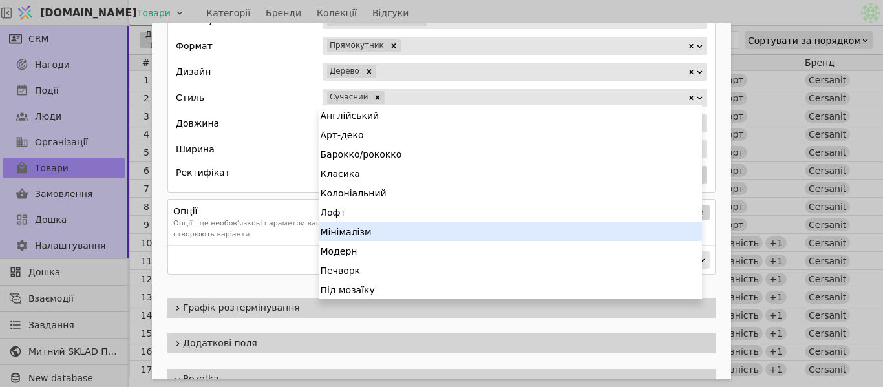
click at [365, 235] on div "Мінімалізм" at bounding box center [510, 231] width 383 height 19
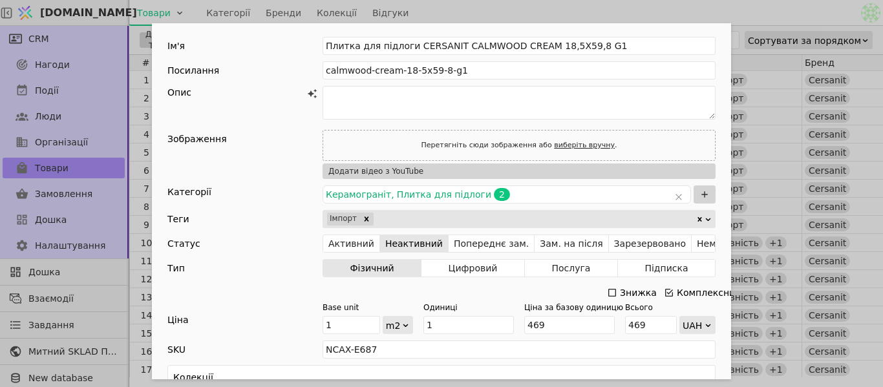
scroll to position [0, 0]
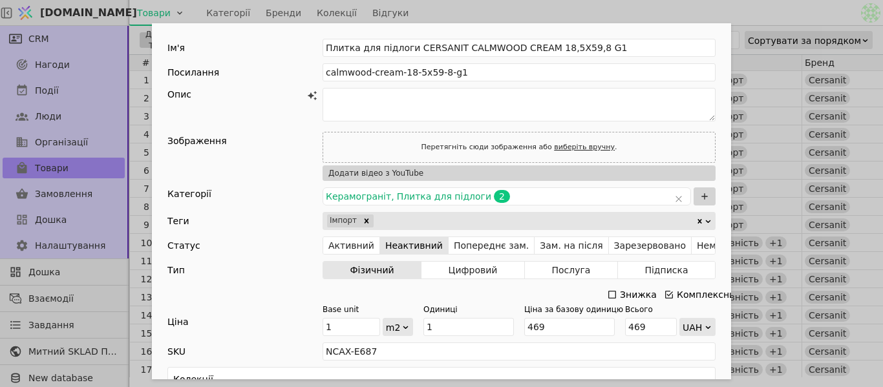
click at [566, 144] on link "виберіть вручну" at bounding box center [584, 147] width 61 height 8
type input "C:\fakepath\6.png"
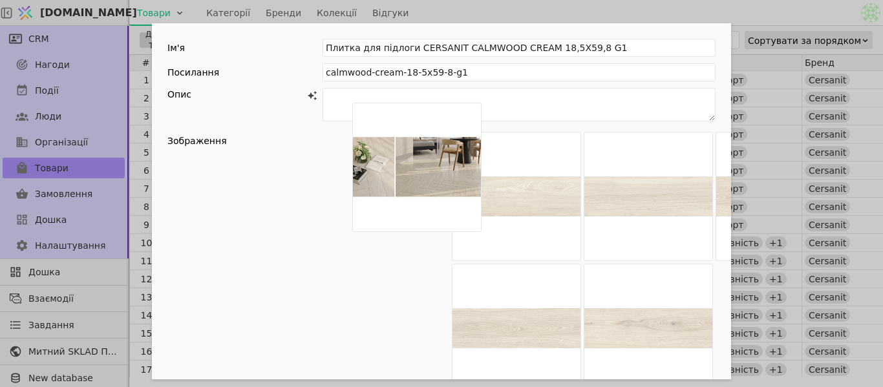
scroll to position [65, 0]
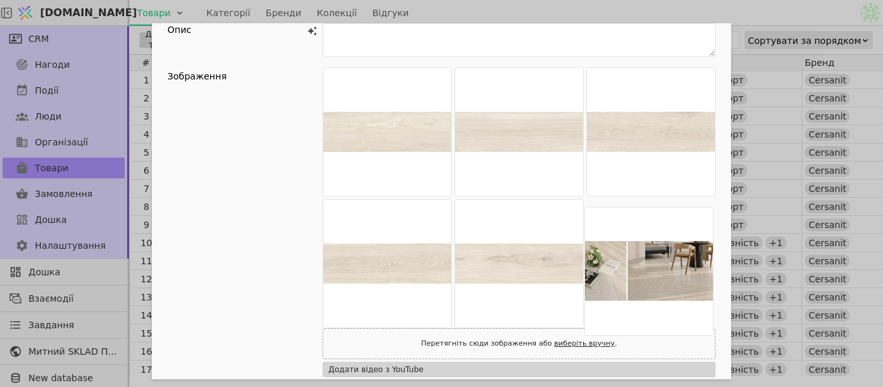
drag, startPoint x: 432, startPoint y: 200, endPoint x: 664, endPoint y: 304, distance: 254.3
click at [664, 304] on div "Add Opportunity" at bounding box center [519, 197] width 393 height 261
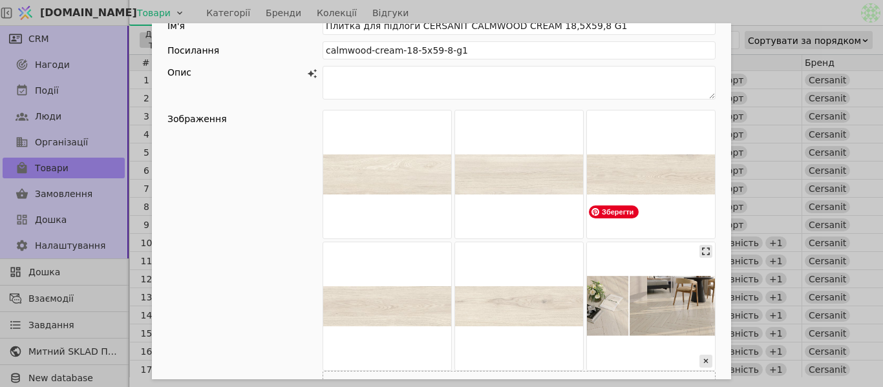
scroll to position [0, 0]
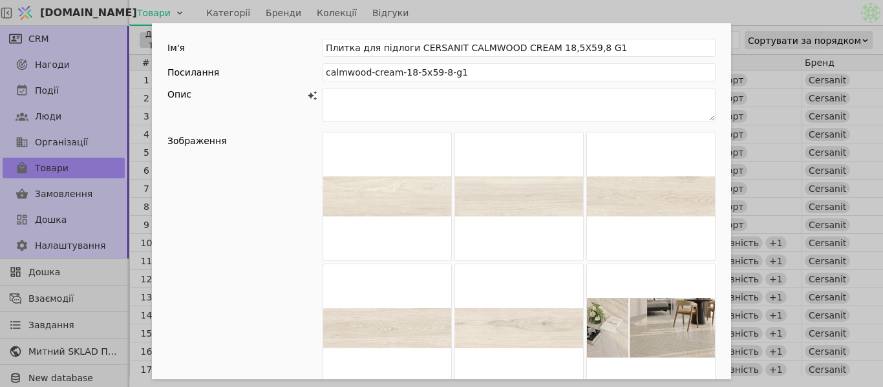
click at [721, 13] on div "Ім'я Плитка для підлоги CERSANIT CALMWOOD CREAM 18,5X59,8 G1 Посилання calmwood…" at bounding box center [441, 193] width 883 height 387
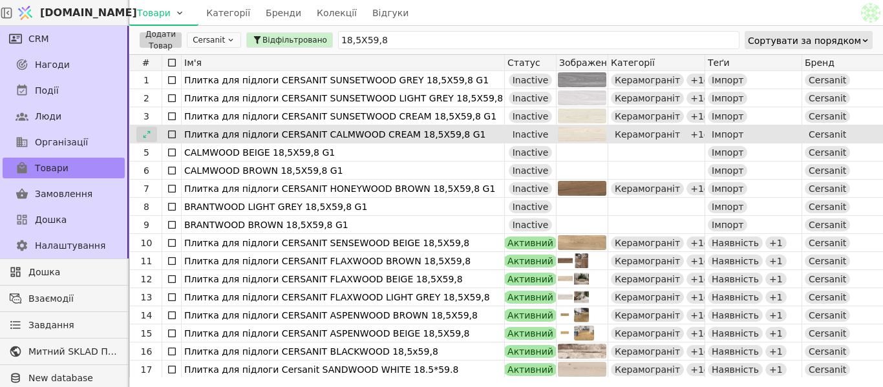
click at [146, 136] on icon at bounding box center [146, 134] width 9 height 9
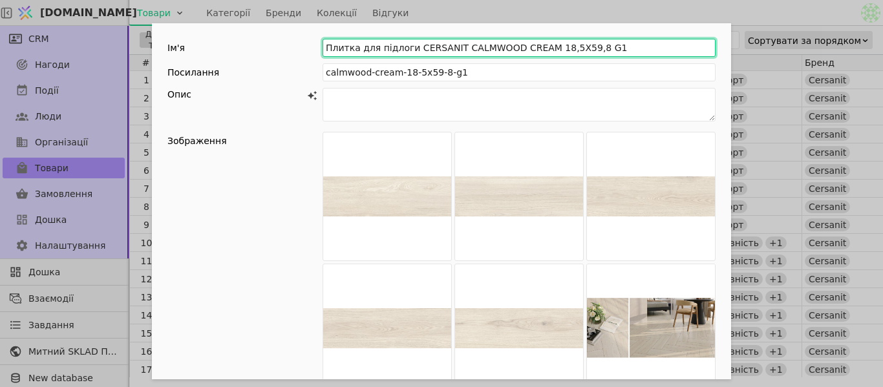
drag, startPoint x: 320, startPoint y: 50, endPoint x: 614, endPoint y: 55, distance: 294.2
click at [614, 55] on input "Плитка для підлоги CERSANIT CALMWOOD CREAM 18,5X59,8 G1" at bounding box center [519, 48] width 393 height 18
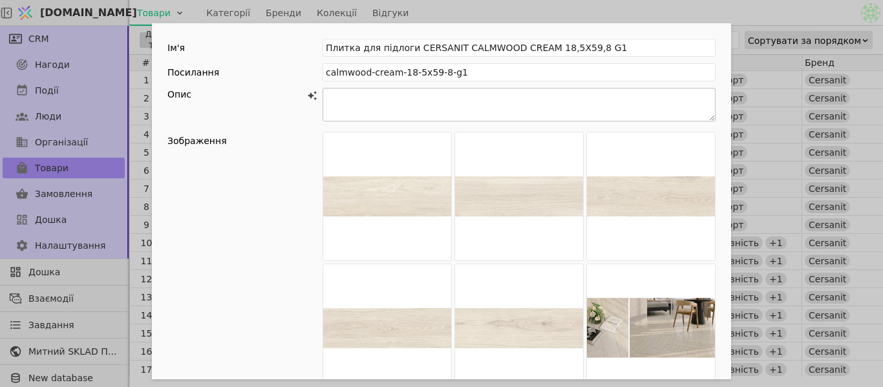
paste textarea "LOREMIPS DOLORSIT AMETC — ad elitseddo eiusmodte incidi, utl etdolorem aliqua e…"
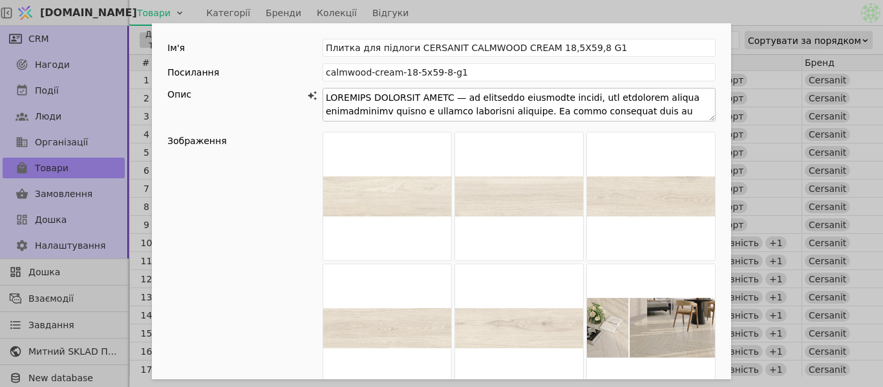
scroll to position [26, 0]
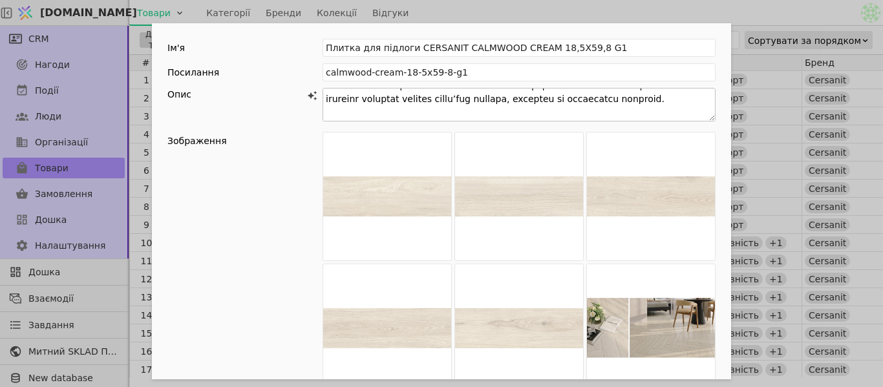
click at [632, 113] on textarea "Add Opportunity" at bounding box center [519, 105] width 393 height 34
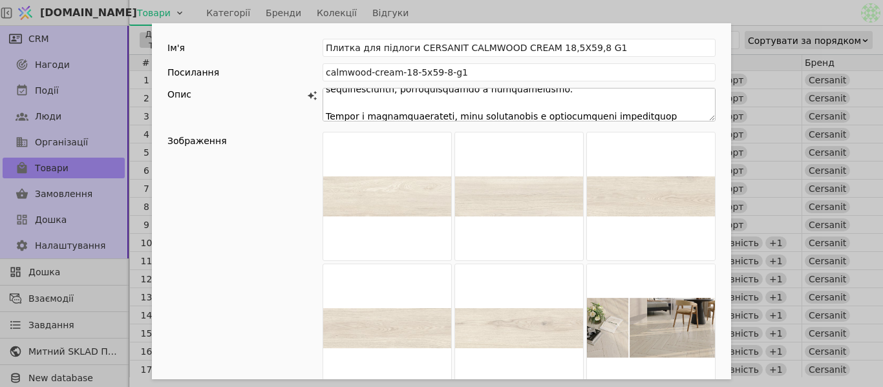
click at [642, 107] on textarea "Add Opportunity" at bounding box center [519, 105] width 393 height 34
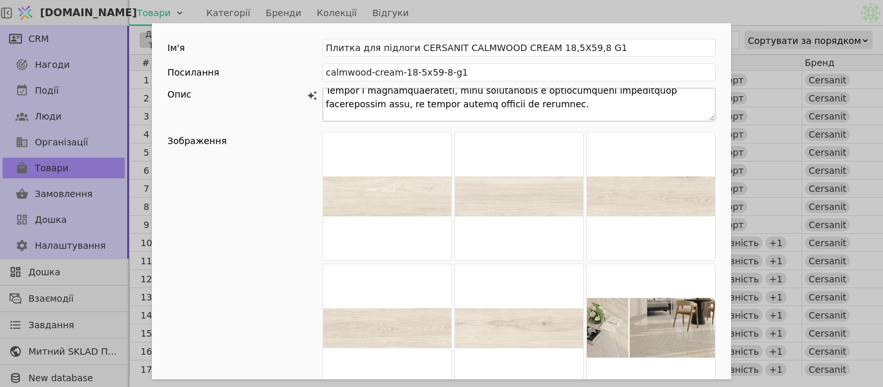
scroll to position [128, 0]
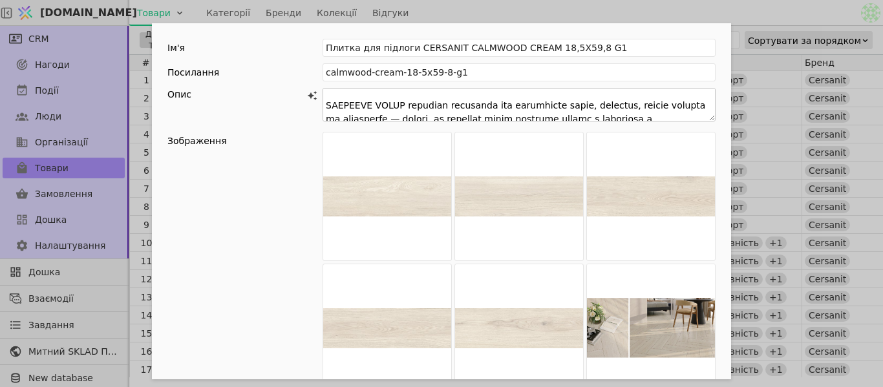
click at [605, 98] on textarea "Add Opportunity" at bounding box center [519, 105] width 393 height 34
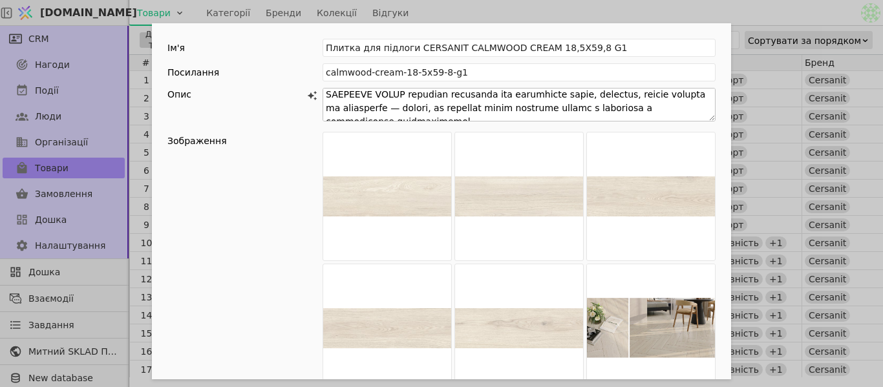
scroll to position [136, 0]
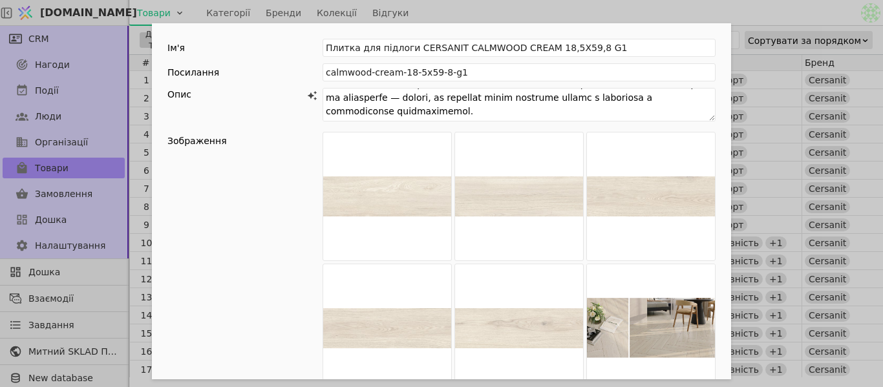
type textarea "LOREMIPS DOLORSIT AMETC — ad elitseddo eiusmodte incidi, utl etdolorem aliqua e…"
click at [611, 9] on div "Ім'я Плитка для підлоги CERSANIT CALMWOOD CREAM 18,5X59,8 G1 Посилання calmwood…" at bounding box center [441, 193] width 883 height 387
click at [612, 16] on div "Ім'я Плитка для підлоги CERSANIT CALMWOOD CREAM 18,5X59,8 G1 Посилання calmwood…" at bounding box center [441, 193] width 883 height 387
click at [484, 12] on div "Ім'я Плитка для підлоги CERSANIT CALMWOOD CREAM 18,5X59,8 G1 Посилання calmwood…" at bounding box center [441, 193] width 883 height 387
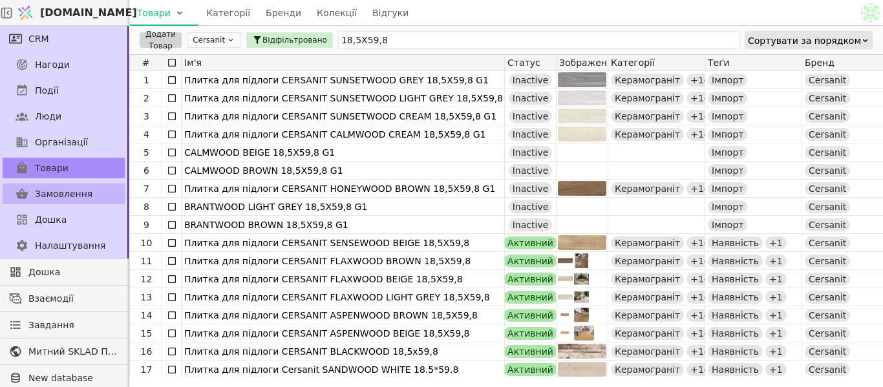
click at [83, 203] on link "Замовлення" at bounding box center [64, 194] width 122 height 21
click at [84, 202] on link "Замовлення" at bounding box center [64, 194] width 122 height 21
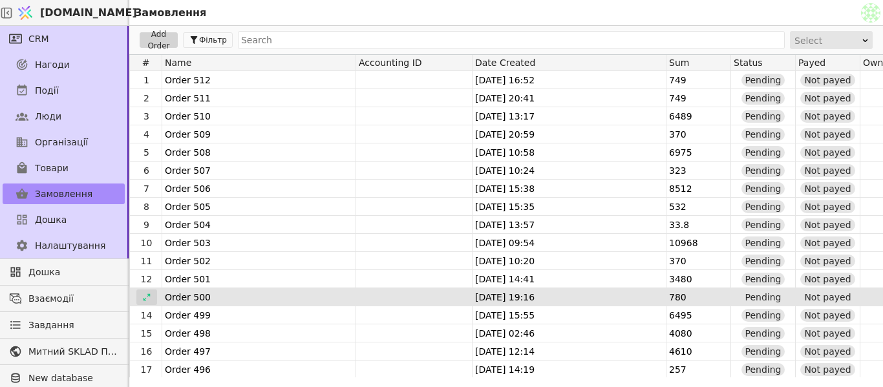
click at [152, 297] on div at bounding box center [146, 298] width 21 height 16
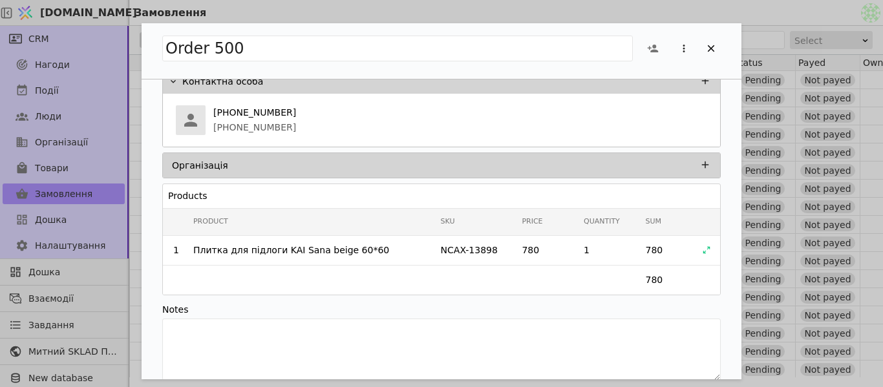
scroll to position [105, 0]
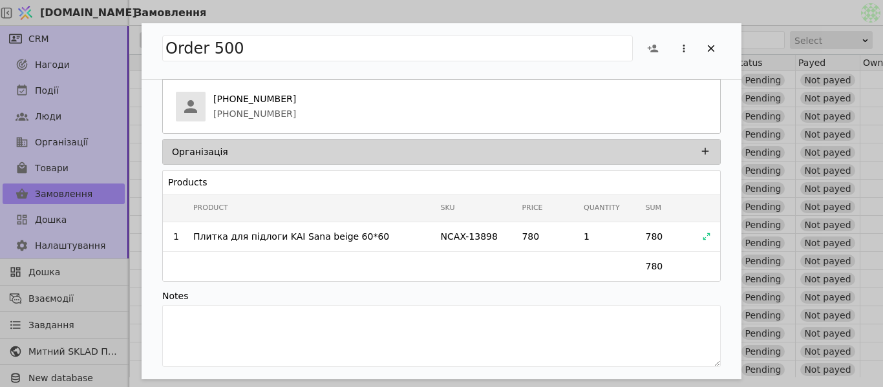
click at [694, 6] on div "Order 500 Status Pending Processing Done Opportunity Нагода від "[PHONE_NUMBER]…" at bounding box center [441, 193] width 883 height 387
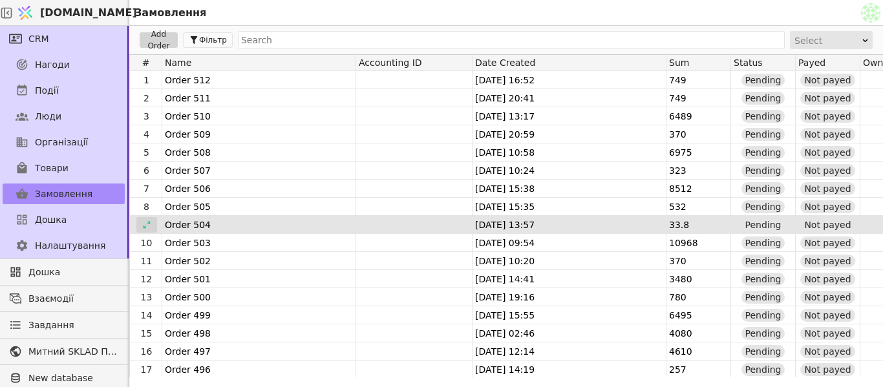
click at [149, 228] on icon at bounding box center [146, 224] width 9 height 9
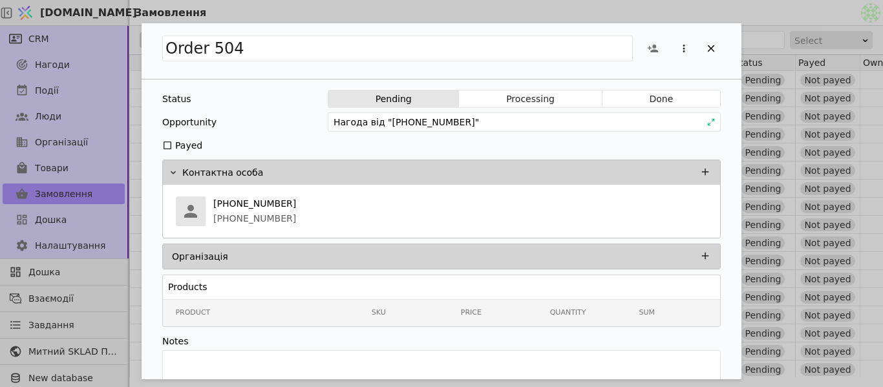
click at [703, 8] on div "Order 504 Status Pending Processing Done Opportunity Нагода від "[PHONE_NUMBER]…" at bounding box center [441, 193] width 883 height 387
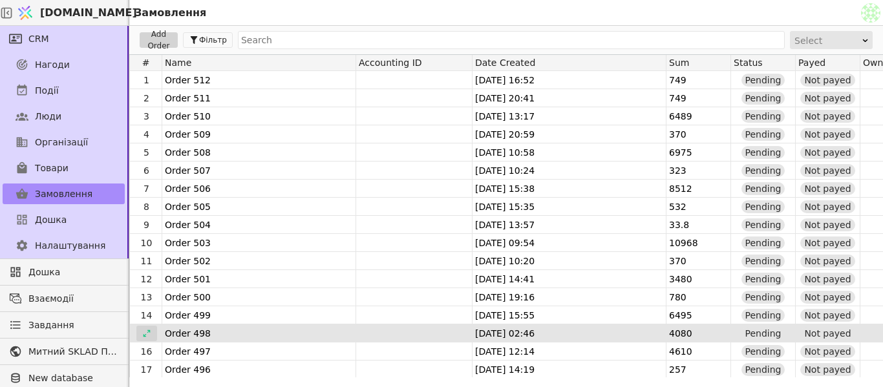
click at [149, 339] on div at bounding box center [146, 334] width 21 height 16
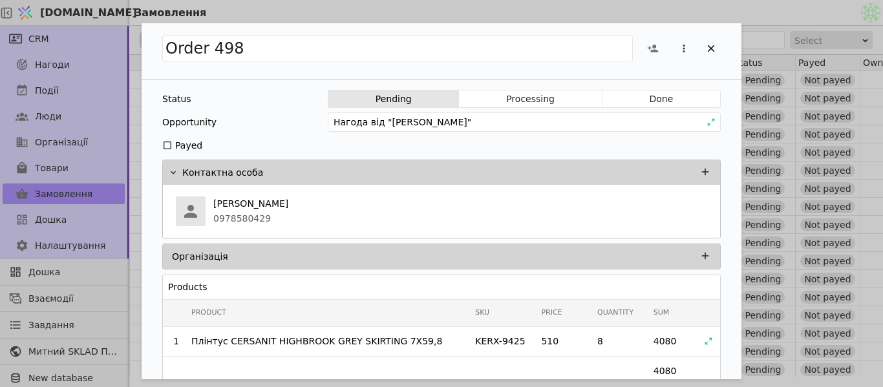
scroll to position [65, 0]
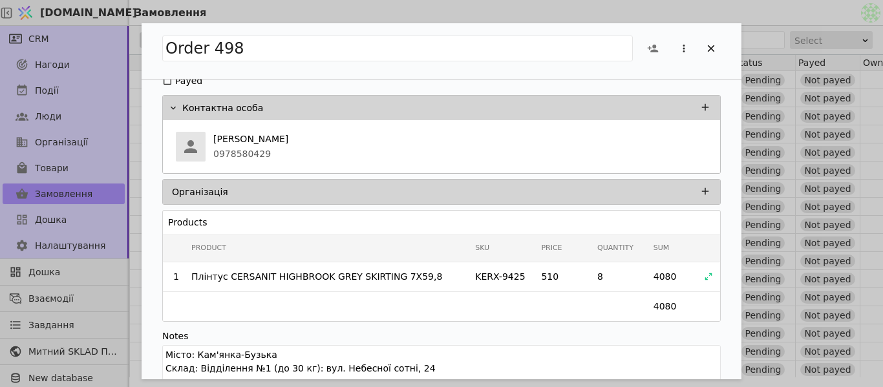
click at [703, 21] on div "Order 498 Status Pending Processing Done Opportunity Нагода від "[PERSON_NAME]"…" at bounding box center [441, 193] width 883 height 387
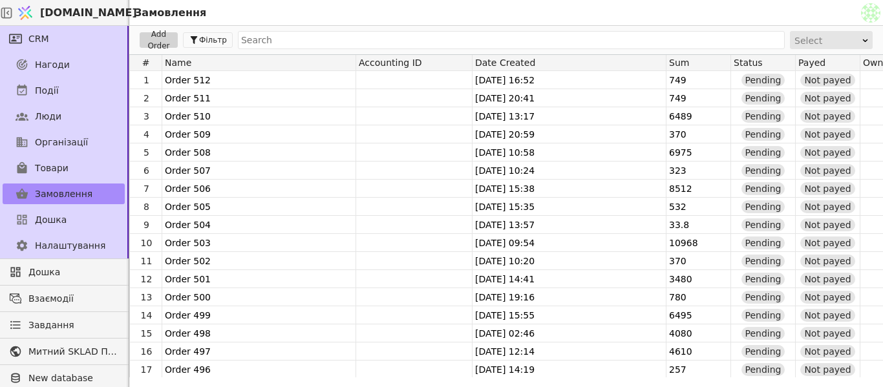
click at [695, 13] on div "Замовлення" at bounding box center [493, 12] width 729 height 25
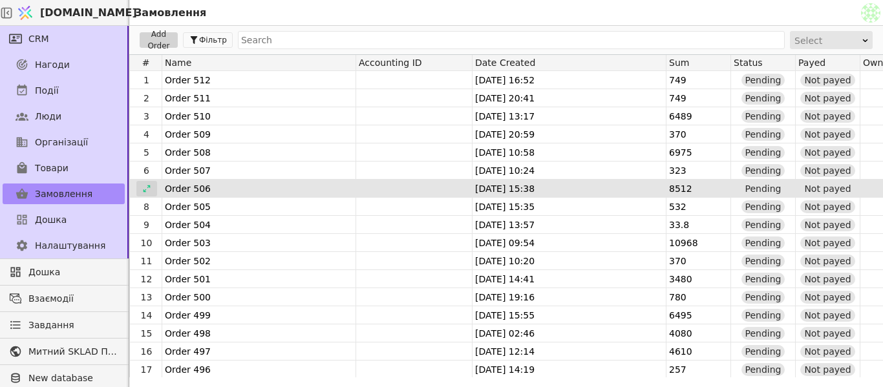
click at [145, 186] on icon at bounding box center [146, 188] width 9 height 9
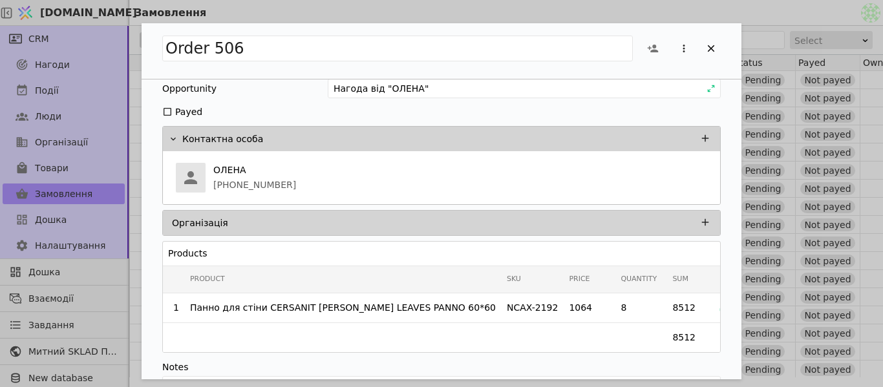
scroll to position [65, 0]
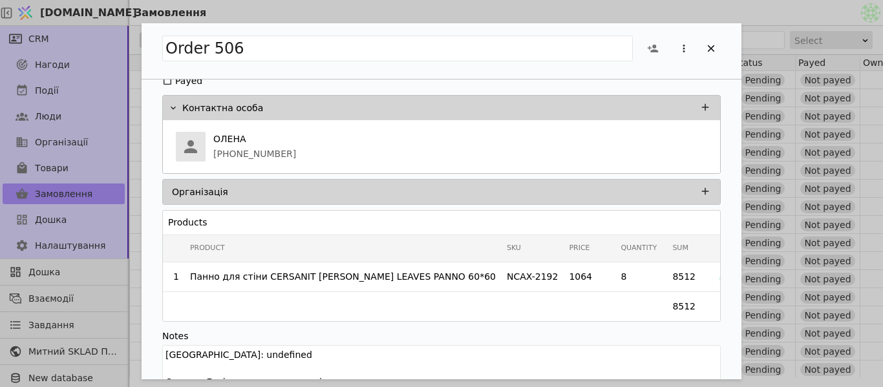
click at [385, 6] on div "Order 506 Status Pending Processing Done Opportunity Нагода від "[PERSON_NAME]"…" at bounding box center [441, 193] width 883 height 387
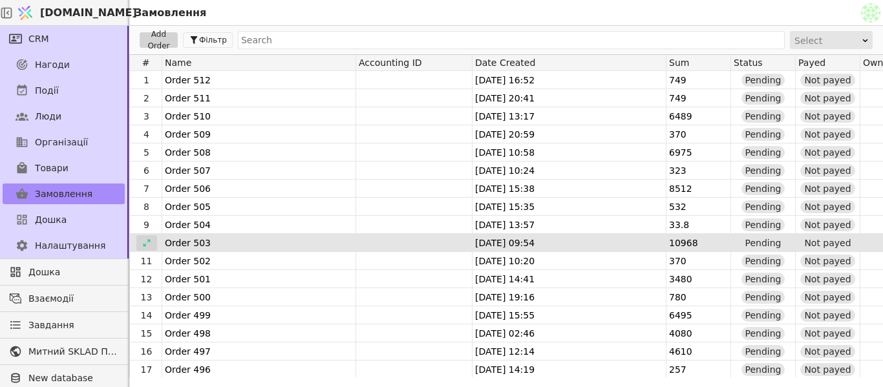
click at [155, 237] on div at bounding box center [146, 243] width 21 height 16
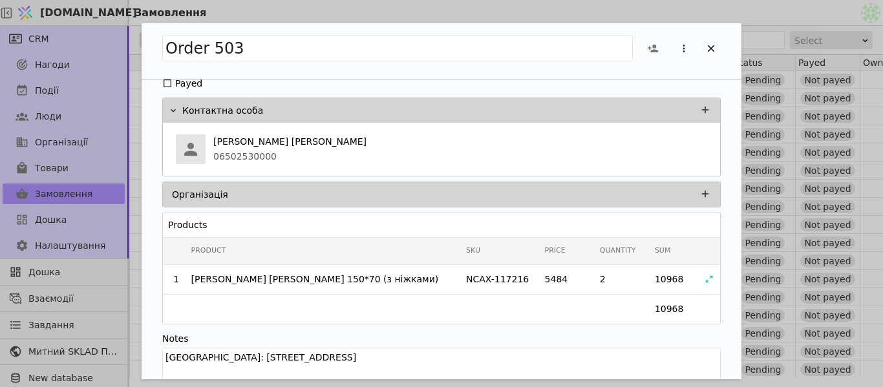
scroll to position [105, 0]
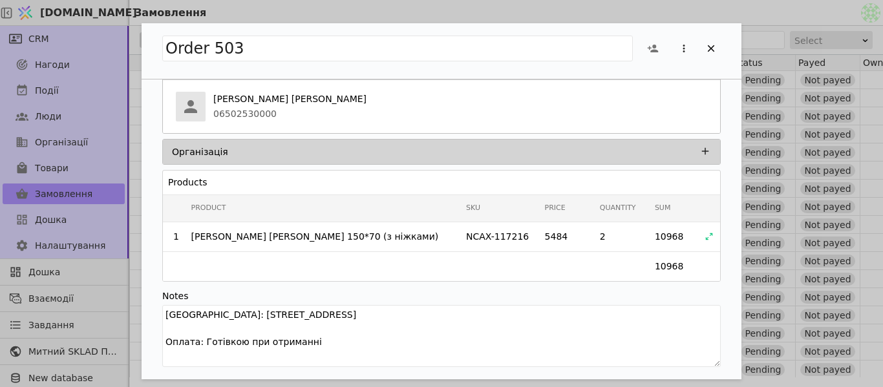
click at [645, 8] on div "Order 503 Status Pending Processing Done Opportunity Нагода від "[PERSON_NAME] …" at bounding box center [441, 193] width 883 height 387
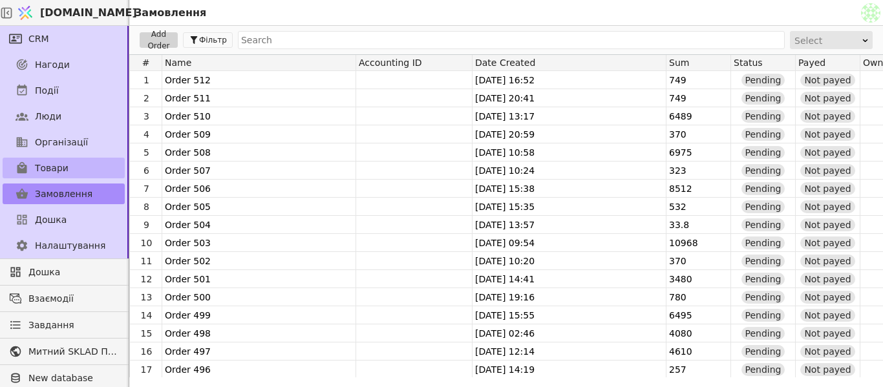
click at [74, 158] on link "Товари" at bounding box center [64, 168] width 122 height 21
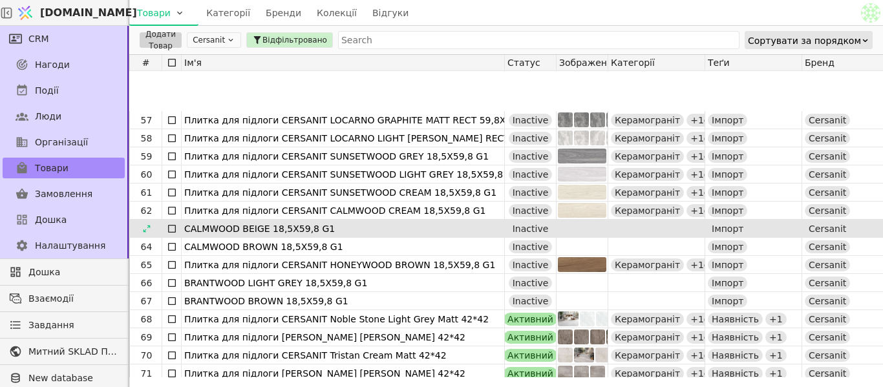
scroll to position [1034, 0]
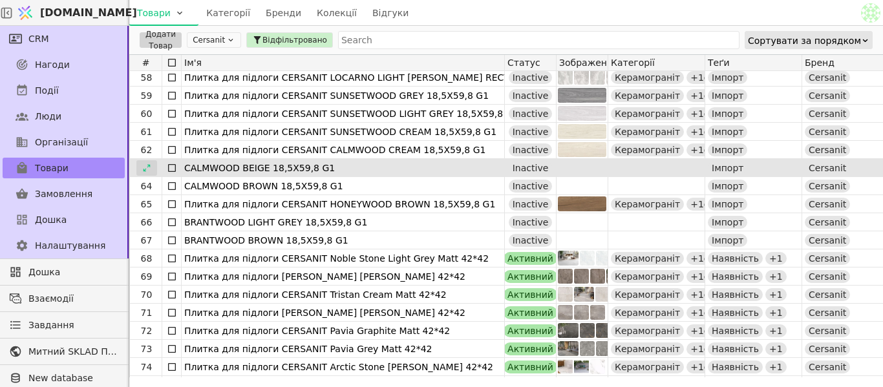
click at [144, 171] on icon at bounding box center [146, 167] width 7 height 7
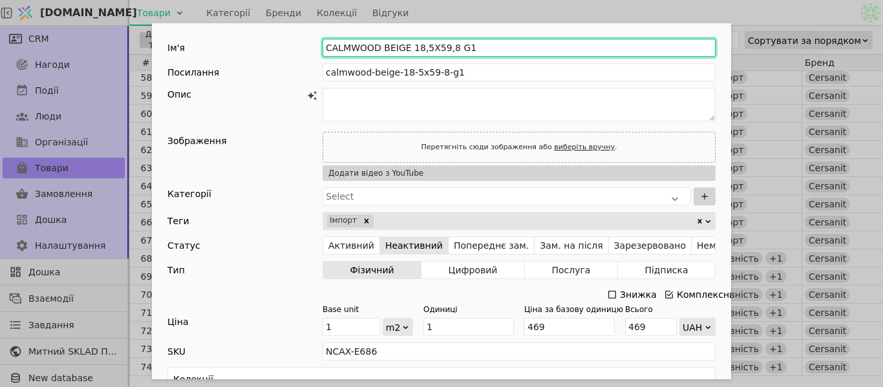
click at [323, 47] on input "CALMWOOD BEIGE 18,5X59,8 G1" at bounding box center [519, 48] width 393 height 18
paste input "Плитка для підлоги CERSANIT"
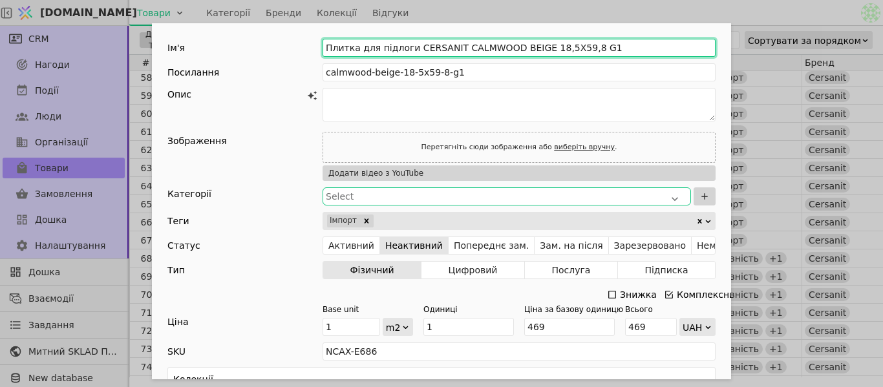
type input "Плитка для підлоги CERSANIT CALMWOOD BEIGE 18,5X59,8 G1"
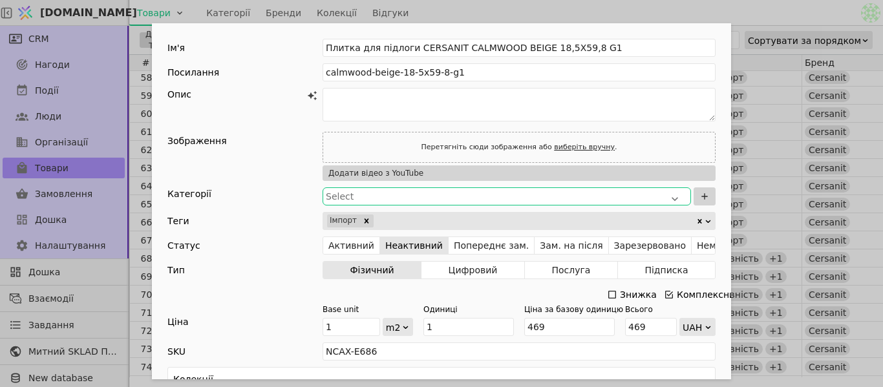
click at [370, 187] on div "Select" at bounding box center [507, 196] width 368 height 18
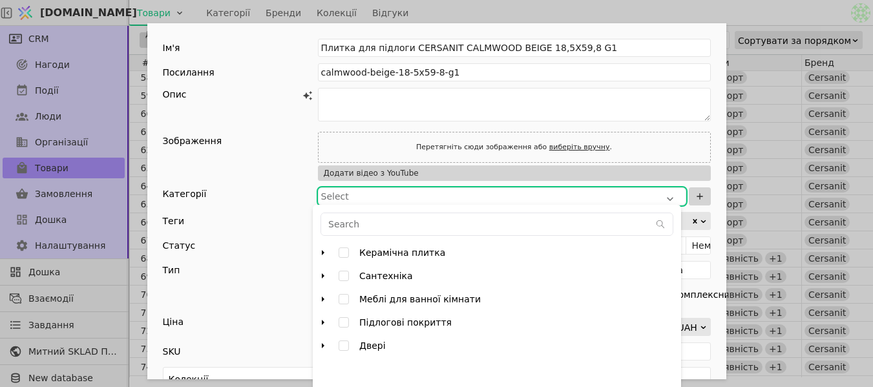
click at [321, 250] on icon "arrow right" at bounding box center [323, 253] width 10 height 10
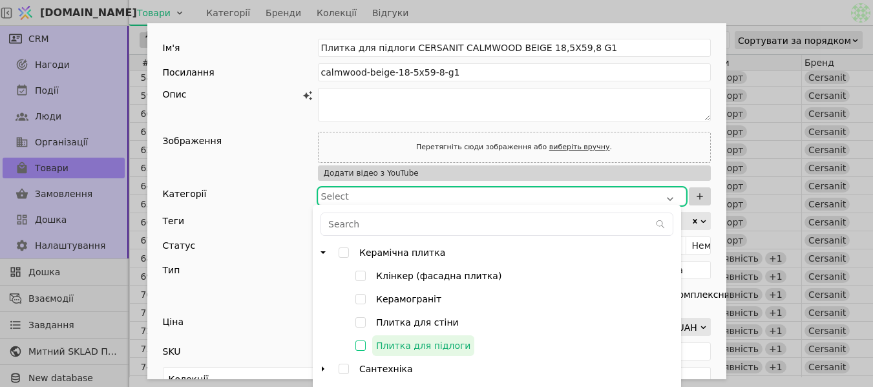
drag, startPoint x: 365, startPoint y: 298, endPoint x: 357, endPoint y: 347, distance: 49.0
click at [364, 299] on input "Керамограніт" at bounding box center [360, 299] width 23 height 23
checkbox input "true"
type input "000782PUjJt4nBjP"
click at [361, 347] on input "Плитка для підлоги" at bounding box center [360, 345] width 23 height 23
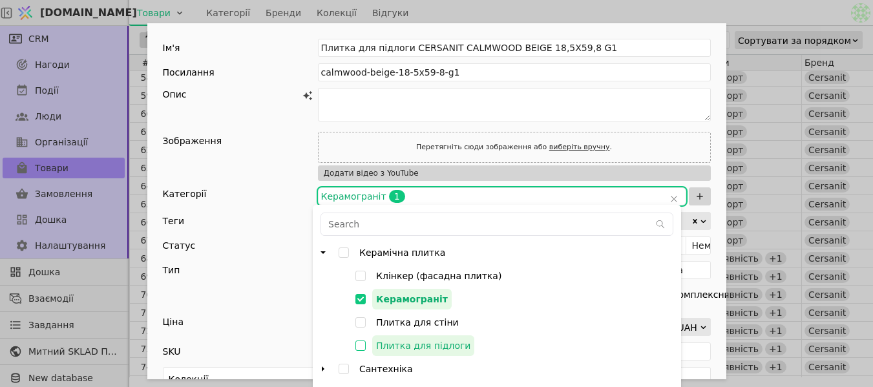
checkbox input "false"
type input "000782PUjJt4nBjP,000782PVdo8wp5Fx"
checkbox input "true"
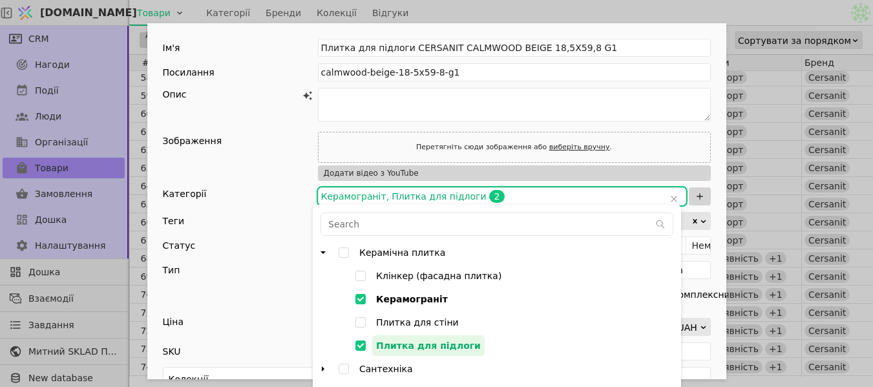
click at [276, 198] on div "Категорії" at bounding box center [240, 196] width 155 height 18
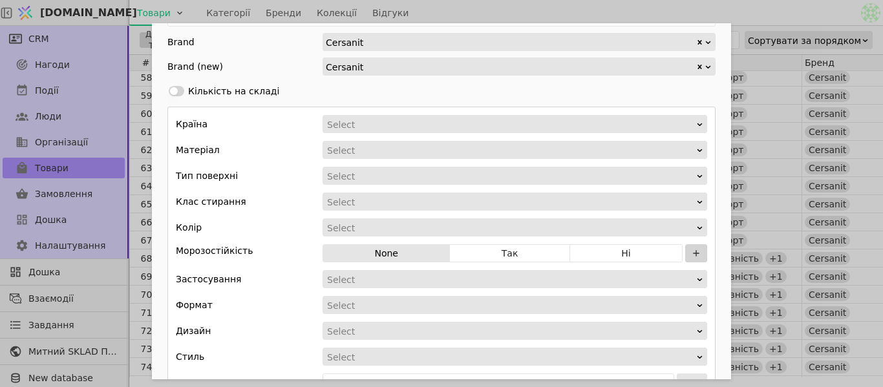
scroll to position [388, 0]
click at [407, 125] on div "Select" at bounding box center [510, 124] width 367 height 18
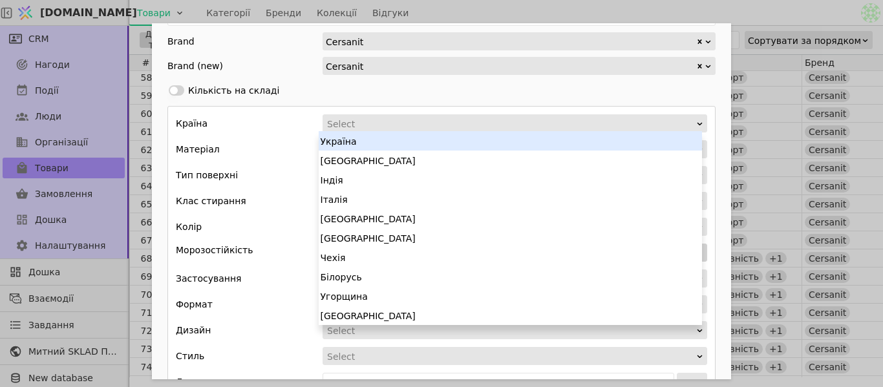
click at [402, 144] on div "Україна" at bounding box center [510, 140] width 383 height 19
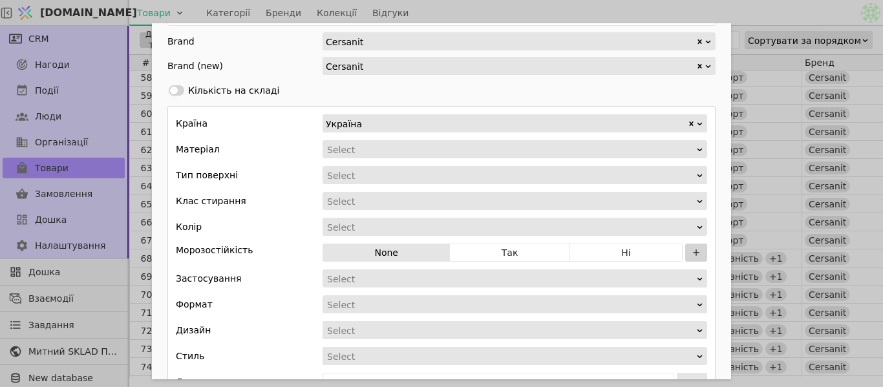
click at [402, 144] on div "Add Opportunity" at bounding box center [511, 150] width 370 height 18
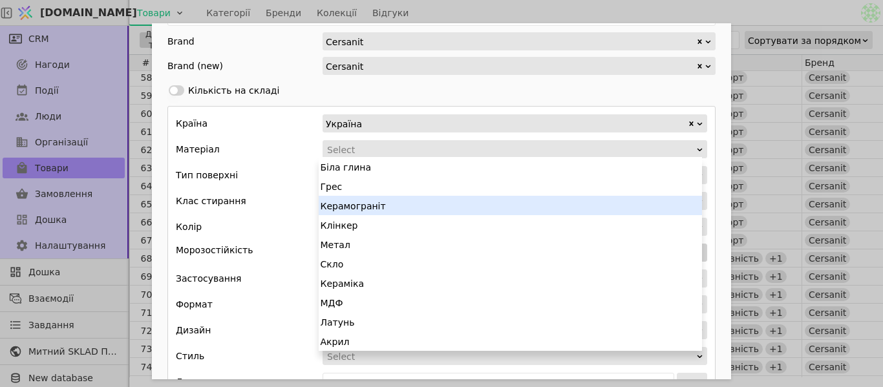
click at [390, 213] on div "Керамограніт" at bounding box center [510, 205] width 383 height 19
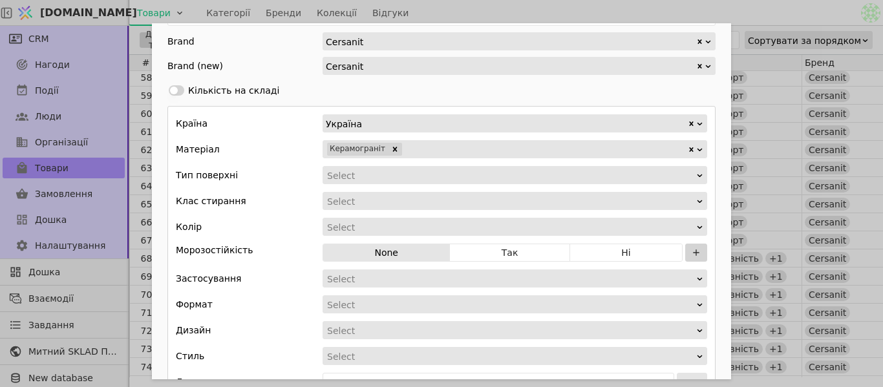
click at [363, 178] on div "Add Opportunity" at bounding box center [511, 176] width 370 height 18
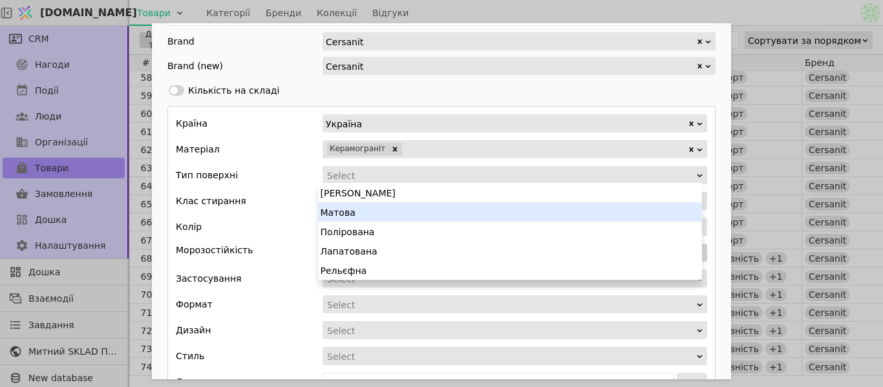
click at [361, 218] on div "Матова" at bounding box center [510, 211] width 383 height 19
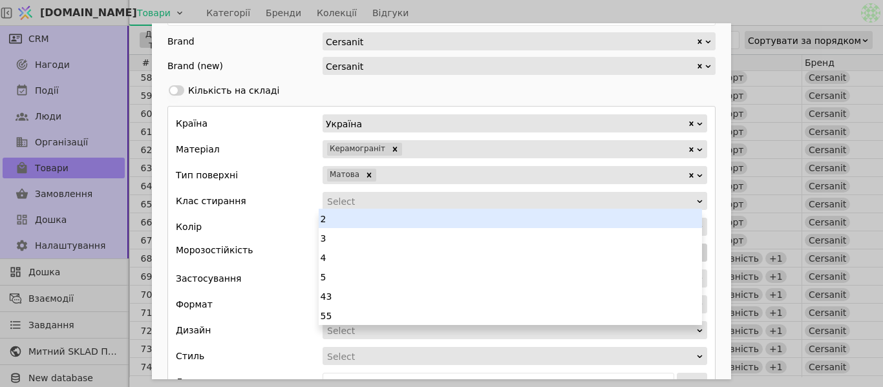
click at [361, 206] on div "Select" at bounding box center [510, 202] width 367 height 18
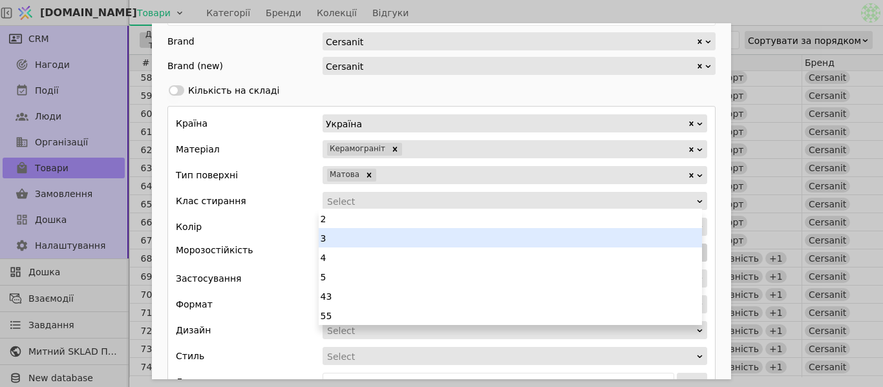
click at [352, 242] on div "3" at bounding box center [510, 237] width 383 height 19
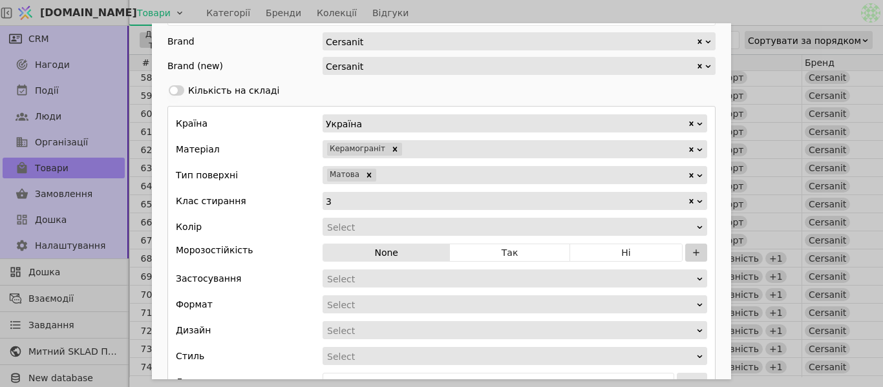
click at [357, 223] on div "Add Opportunity" at bounding box center [511, 228] width 370 height 18
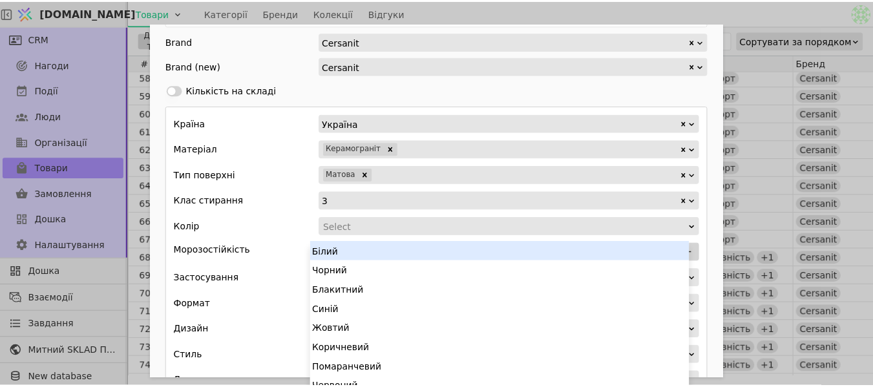
scroll to position [7, 0]
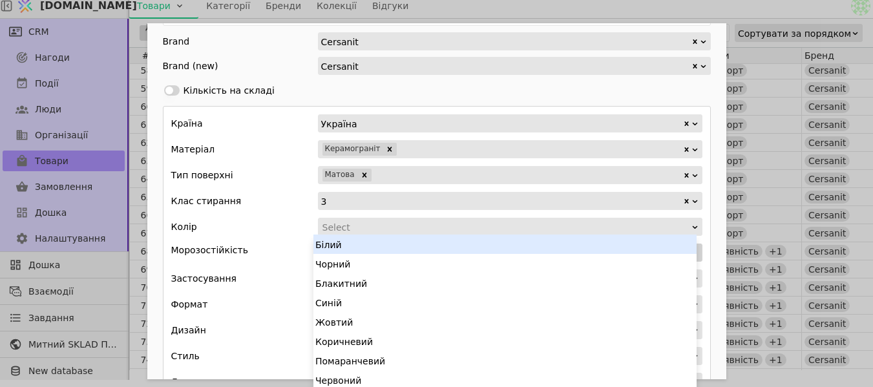
click at [357, 223] on div "Add Opportunity" at bounding box center [506, 228] width 370 height 18
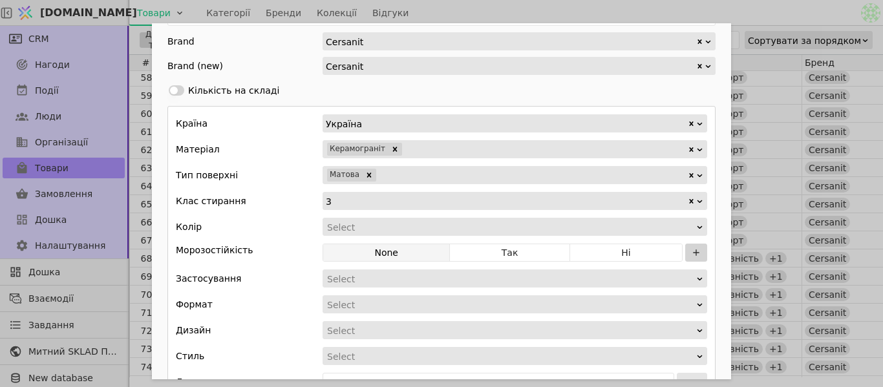
scroll to position [453, 0]
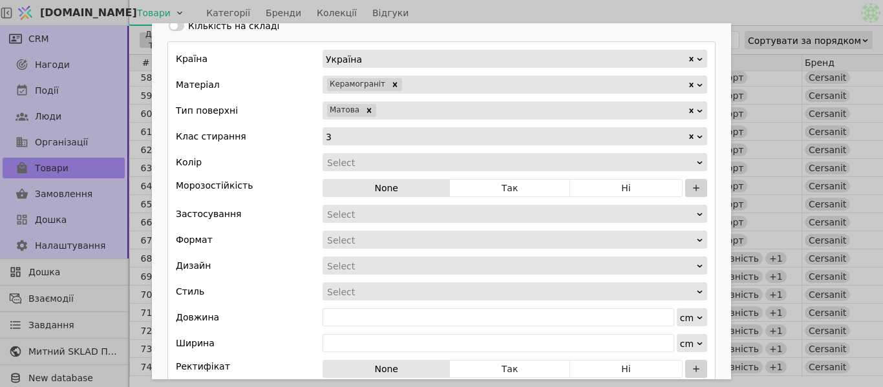
click at [360, 217] on div "Add Opportunity" at bounding box center [511, 215] width 370 height 18
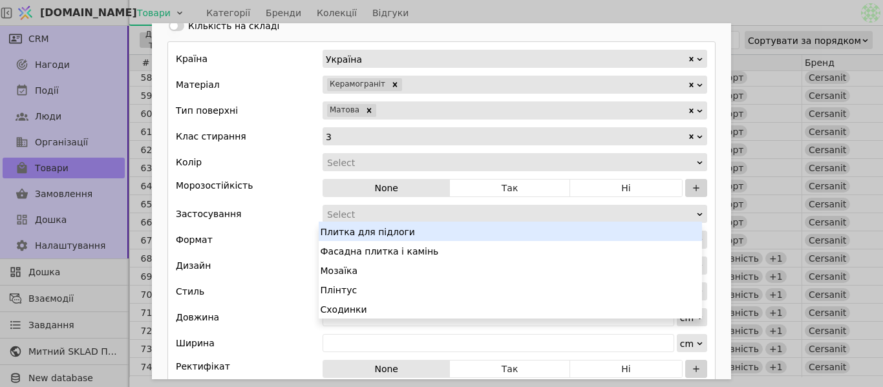
click at [360, 236] on div "Плитка для підлоги" at bounding box center [510, 231] width 383 height 19
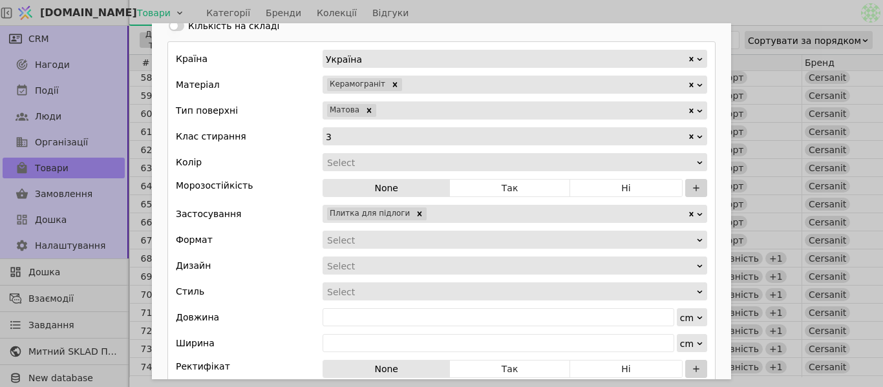
click at [360, 236] on div "Add Opportunity" at bounding box center [511, 240] width 370 height 18
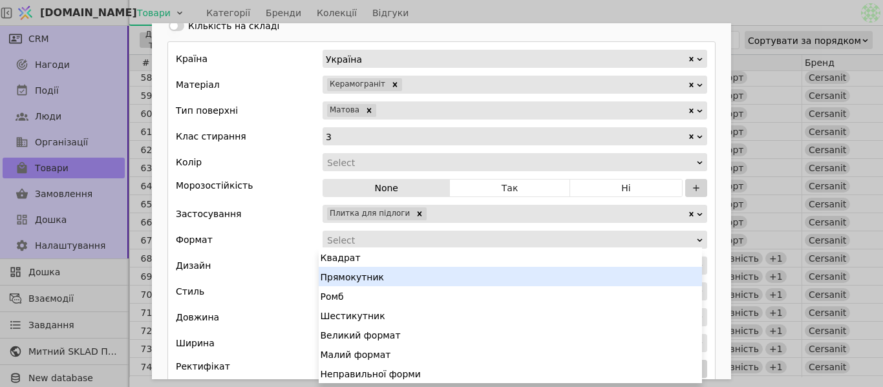
click at [356, 276] on div "Прямокутник" at bounding box center [510, 276] width 383 height 19
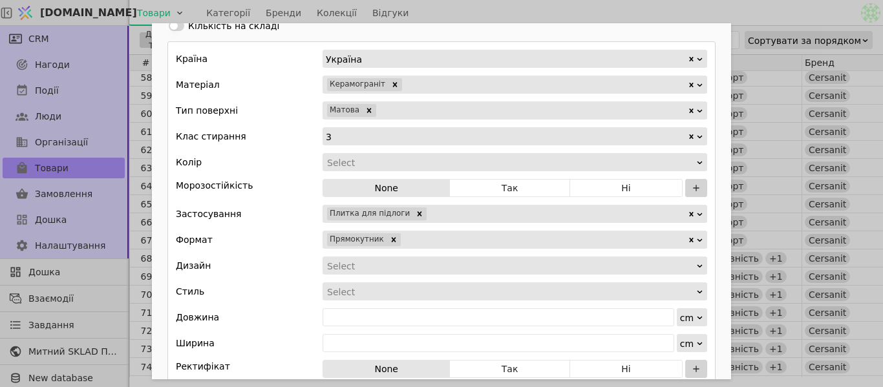
click at [356, 270] on div "Add Opportunity" at bounding box center [511, 266] width 370 height 18
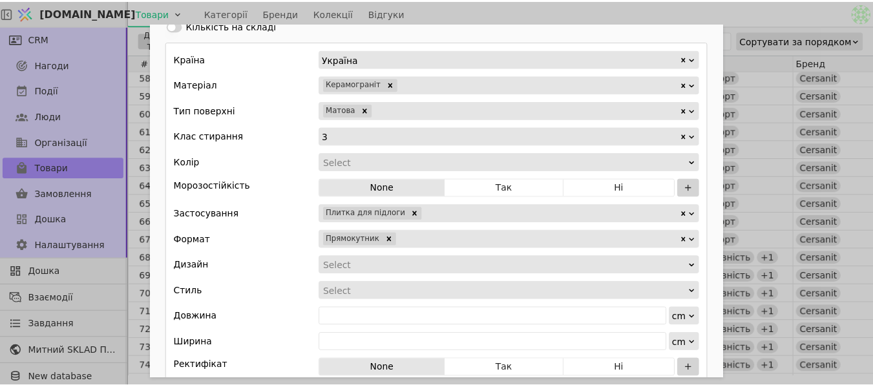
scroll to position [14, 0]
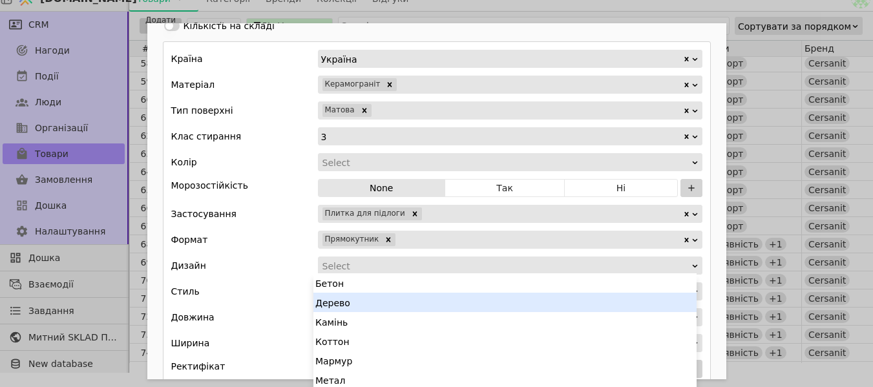
drag, startPoint x: 348, startPoint y: 297, endPoint x: 348, endPoint y: 284, distance: 12.9
click at [348, 297] on div "Дерево" at bounding box center [505, 302] width 383 height 19
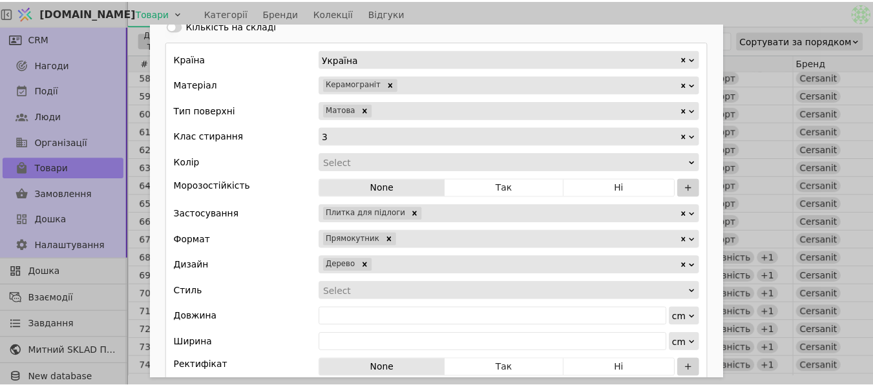
scroll to position [106, 0]
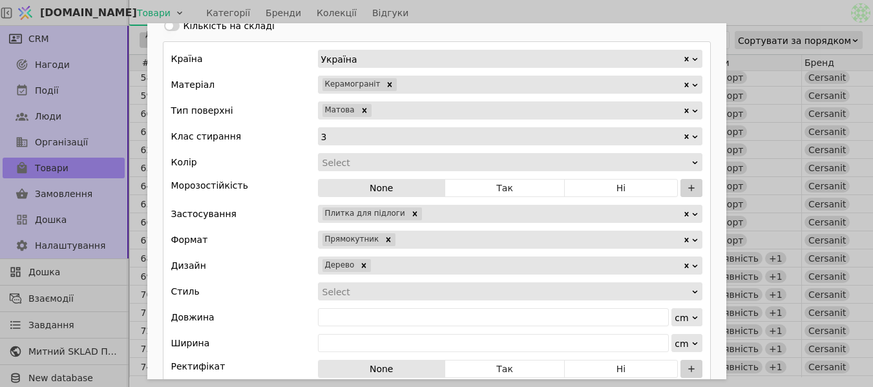
click at [350, 284] on div "Add Opportunity" at bounding box center [506, 292] width 370 height 18
click at [277, 287] on div "Стиль Select" at bounding box center [436, 292] width 531 height 18
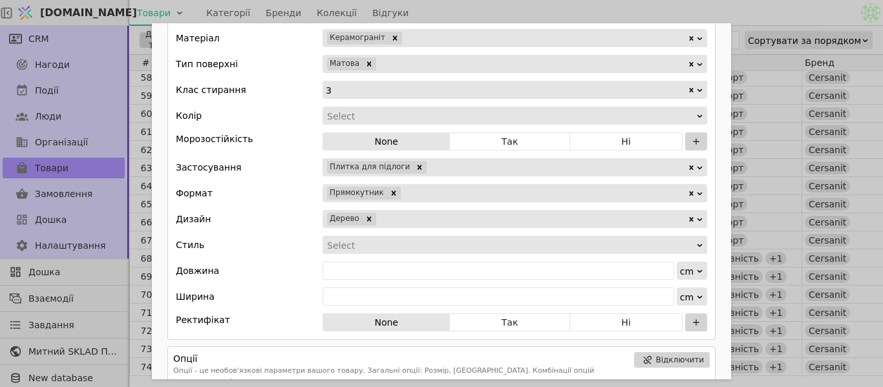
scroll to position [517, 0]
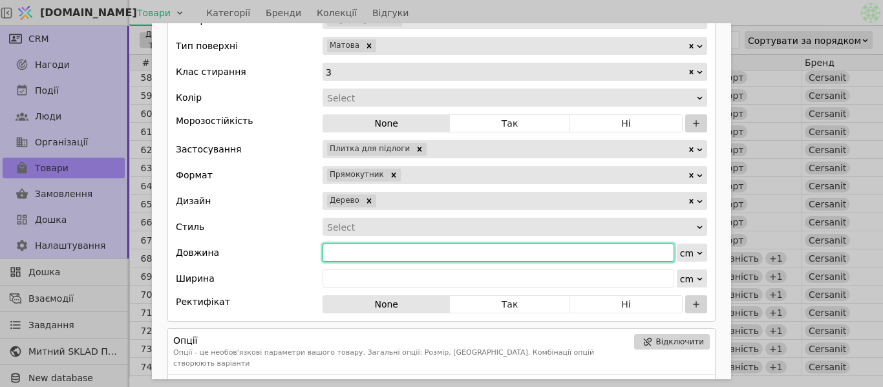
click at [405, 257] on input "Add Opportunity" at bounding box center [499, 253] width 352 height 18
type input "59.8"
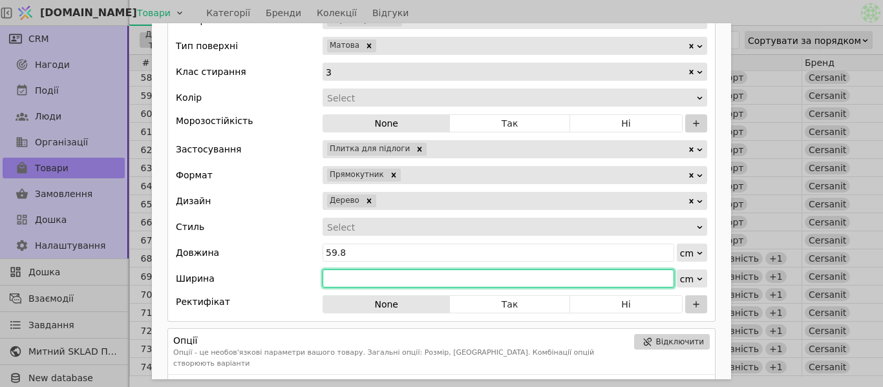
click at [405, 276] on input "Add Opportunity" at bounding box center [499, 279] width 352 height 18
type input "18.5"
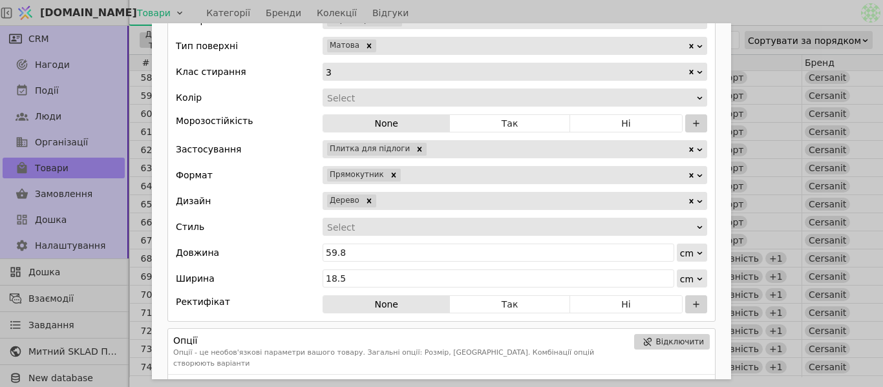
click at [505, 119] on button "Так" at bounding box center [510, 123] width 120 height 18
click at [602, 314] on div "Країна Україна Матеріал Керамограніт Тип поверхні Матова Клас стирання 3 Колір …" at bounding box center [441, 149] width 548 height 345
drag, startPoint x: 599, startPoint y: 304, endPoint x: 525, endPoint y: 270, distance: 81.9
click at [599, 304] on button "Ні" at bounding box center [626, 304] width 112 height 18
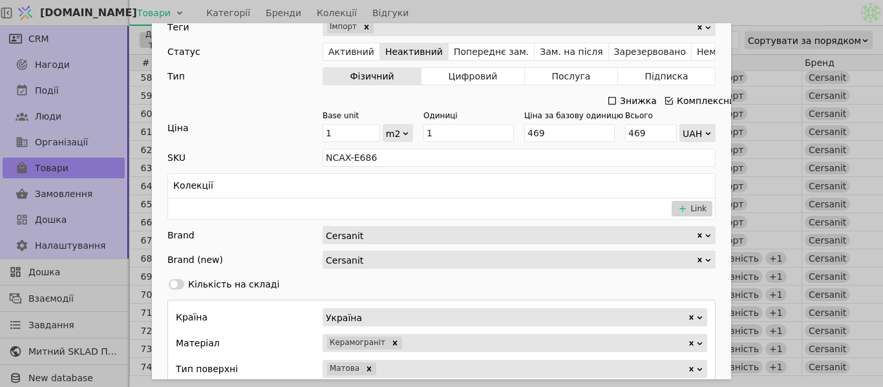
scroll to position [0, 0]
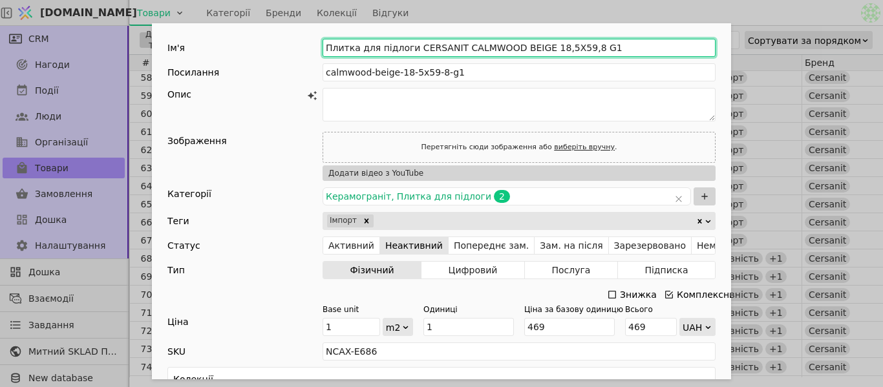
drag, startPoint x: 445, startPoint y: 44, endPoint x: 525, endPoint y: 52, distance: 80.5
click at [525, 52] on input "Плитка для підлоги CERSANIT CALMWOOD BEIGE 18,5X59,8 G1" at bounding box center [519, 48] width 393 height 18
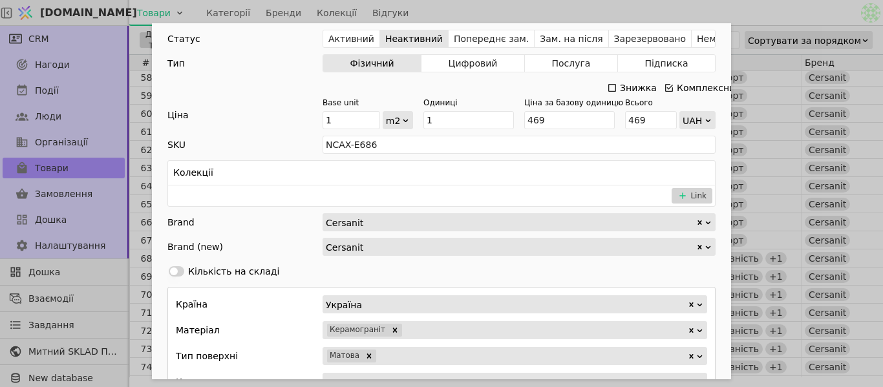
scroll to position [323, 0]
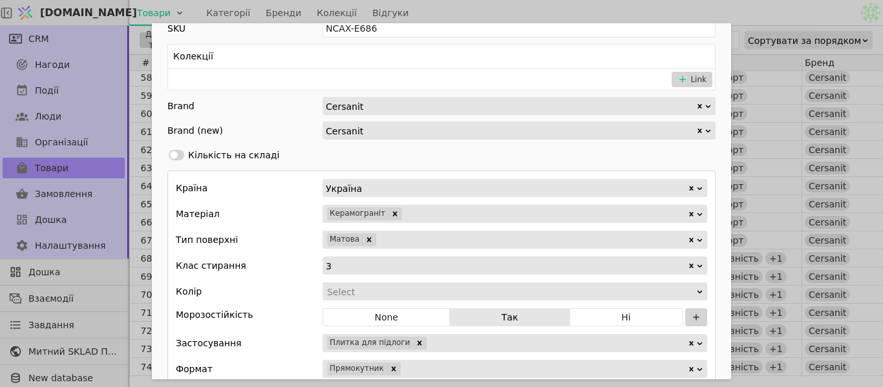
click at [378, 286] on div "Add Opportunity" at bounding box center [511, 292] width 370 height 18
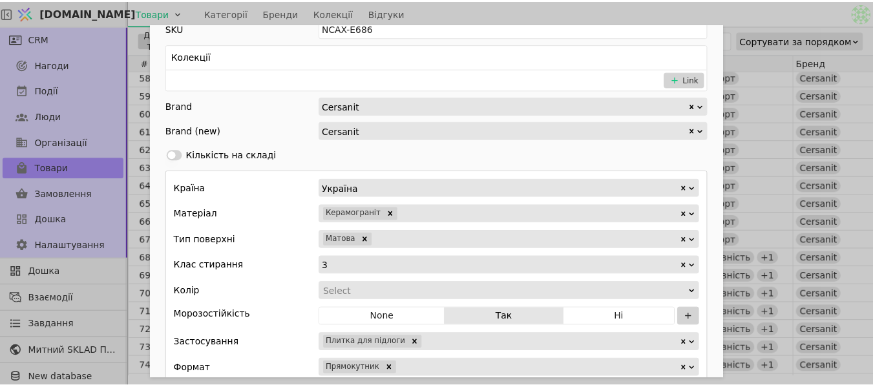
scroll to position [106, 0]
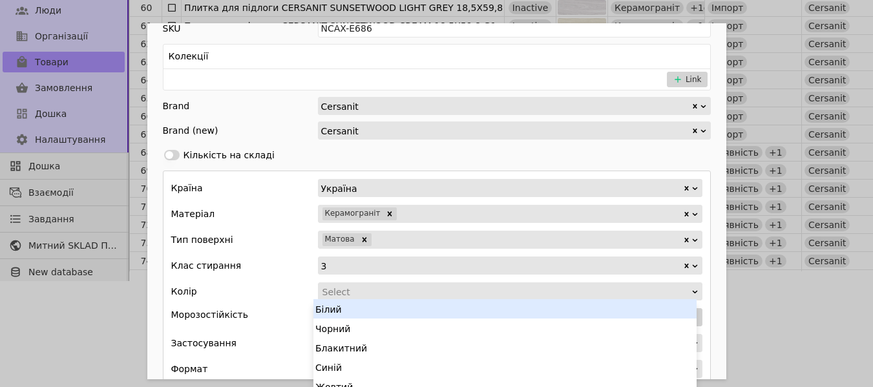
type input ","
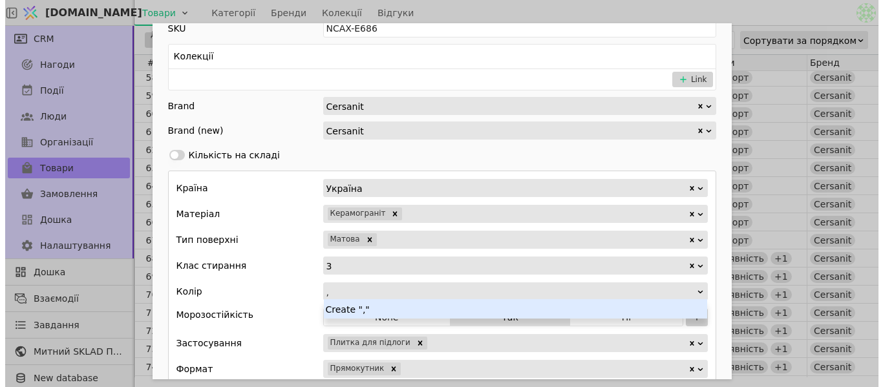
scroll to position [0, 0]
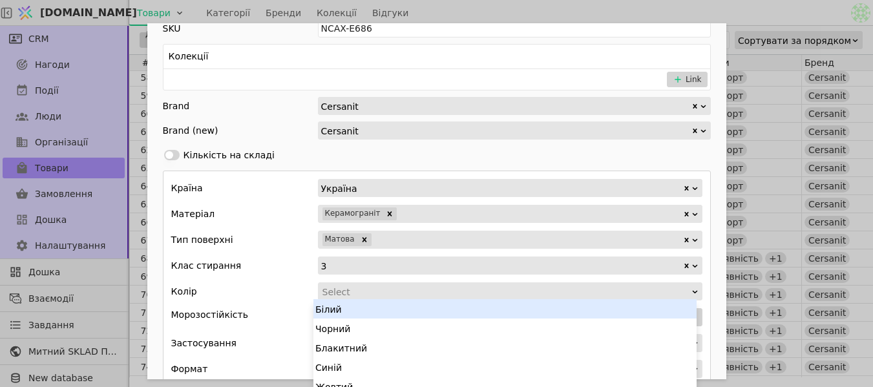
type input "r"
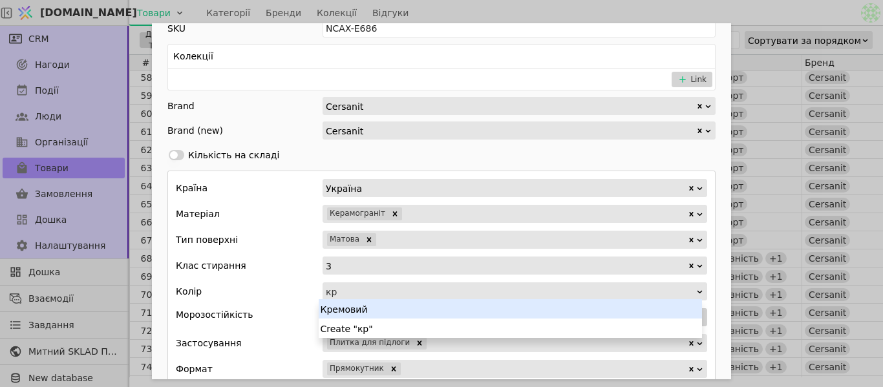
type input "кр"
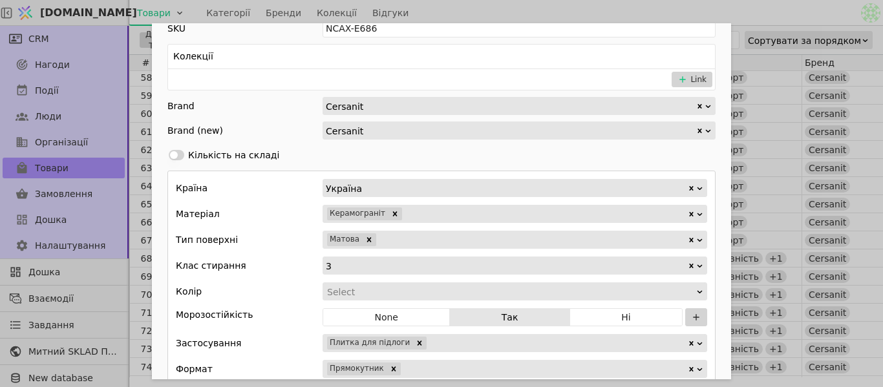
click at [386, 289] on div "Add Opportunity" at bounding box center [511, 292] width 370 height 18
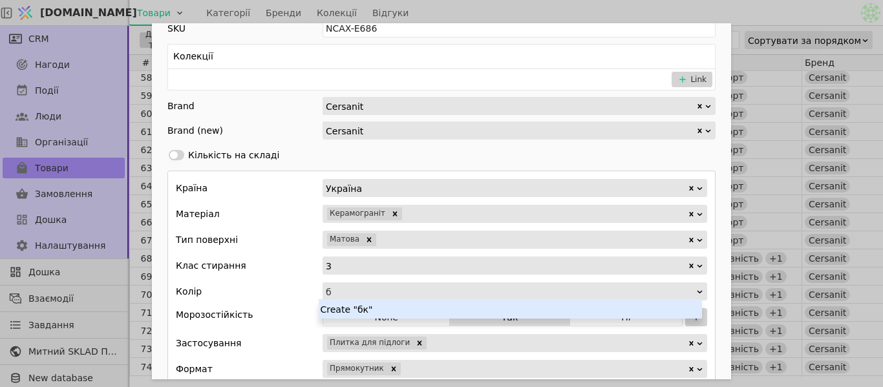
type input "бе"
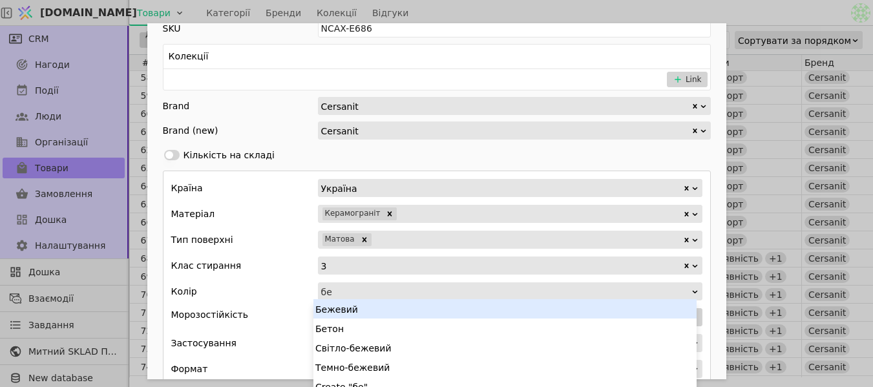
click at [381, 306] on div "Бежевий" at bounding box center [505, 308] width 383 height 19
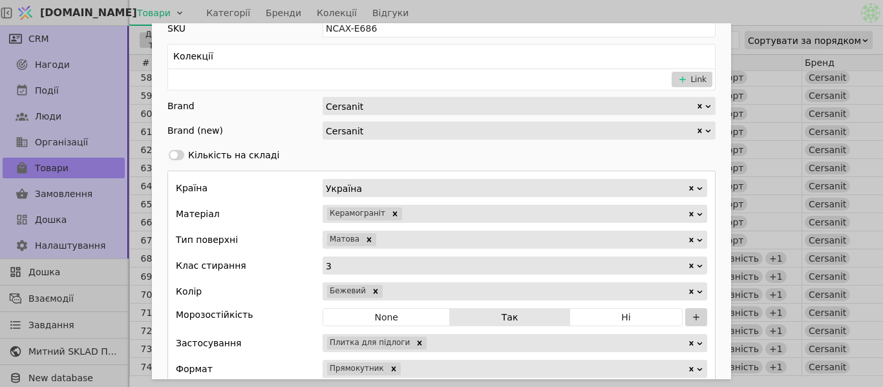
click at [762, 7] on div "Ім'я Плитка для підлоги CERSANIT CALMWOOD BEIGE 18,5X59,8 G1 Посилання calmwood…" at bounding box center [441, 193] width 883 height 387
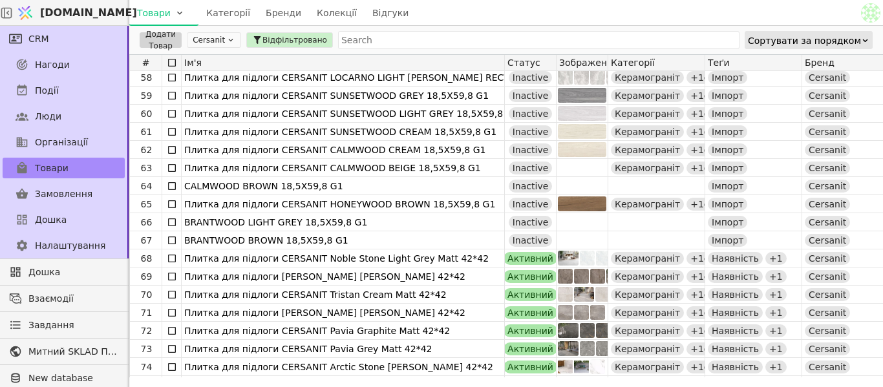
click at [762, 7] on div "Товари Категорії Бренди Колекції Відгуки" at bounding box center [493, 12] width 729 height 25
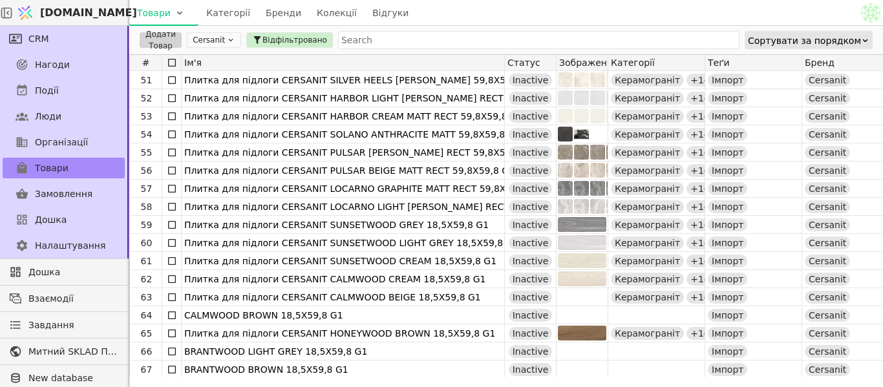
scroll to position [840, 0]
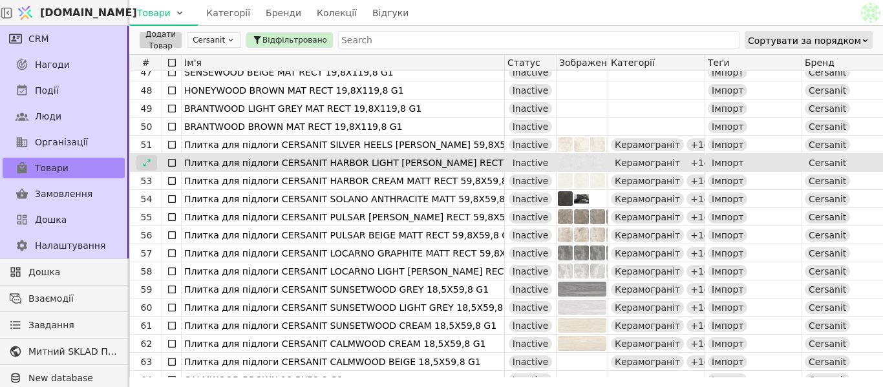
click at [149, 163] on icon at bounding box center [146, 162] width 9 height 9
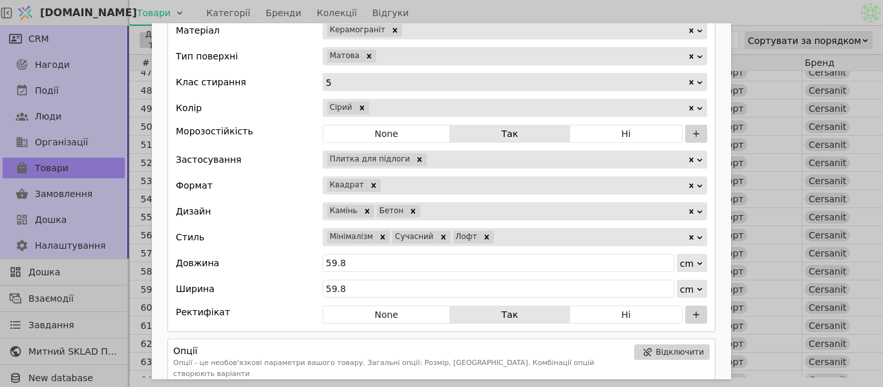
scroll to position [711, 0]
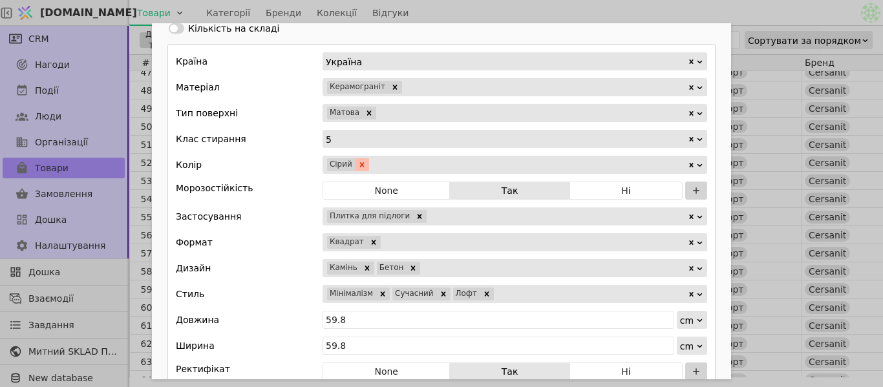
click at [359, 164] on icon "Remove Сірий" at bounding box center [361, 164] width 5 height 5
click at [357, 164] on div "Add Opportunity" at bounding box center [511, 165] width 370 height 18
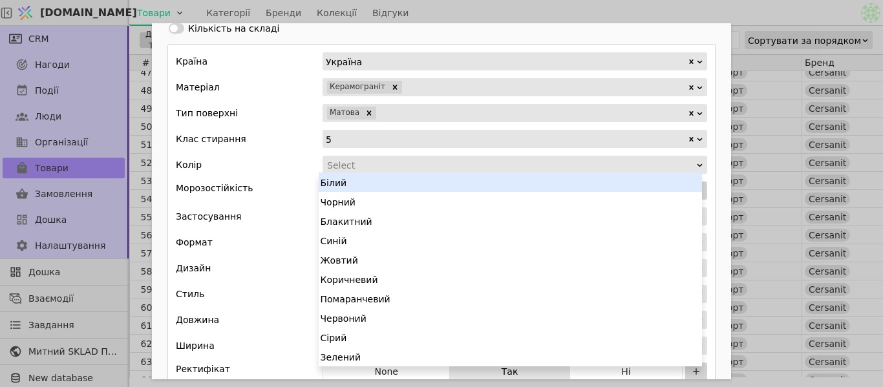
type input "м"
type input "св"
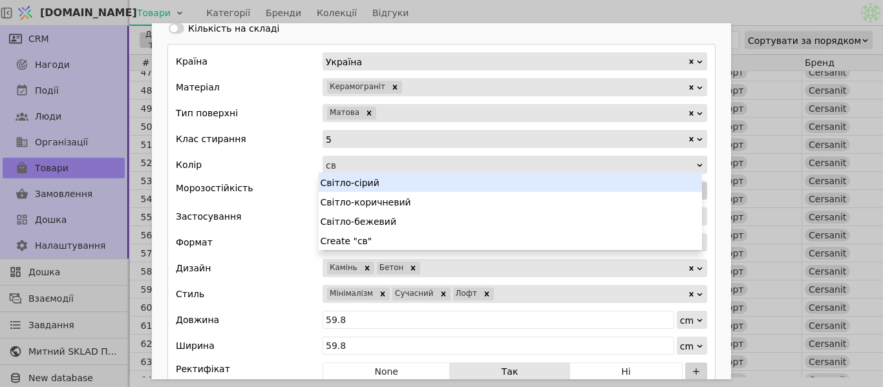
click at [379, 182] on div "Світло-сірий" at bounding box center [510, 182] width 383 height 19
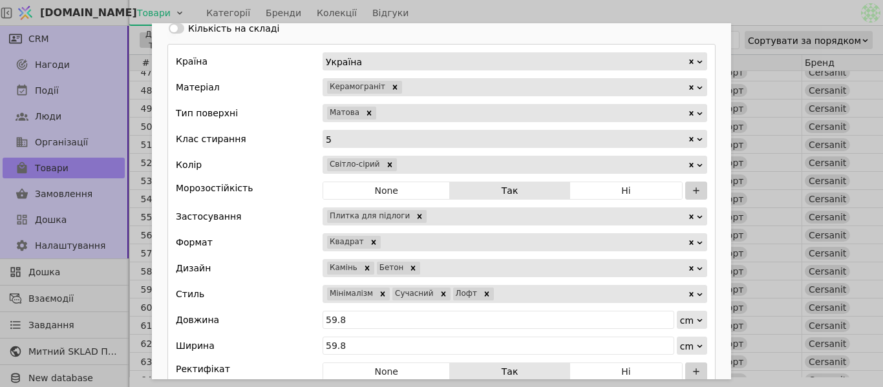
click at [419, 160] on div "Add Opportunity" at bounding box center [542, 165] width 289 height 18
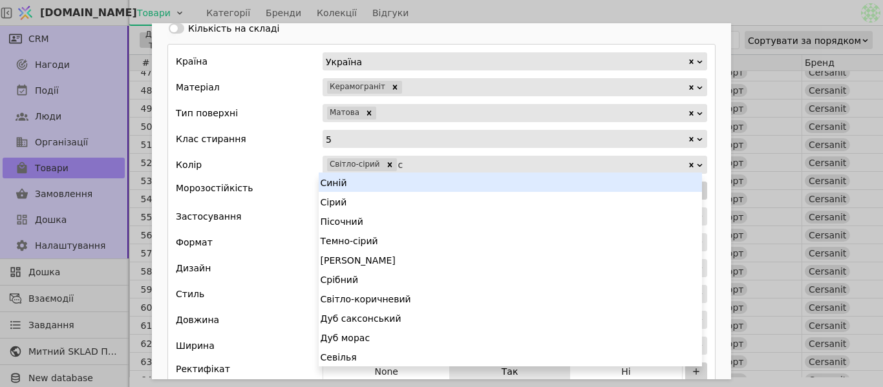
type input "сі"
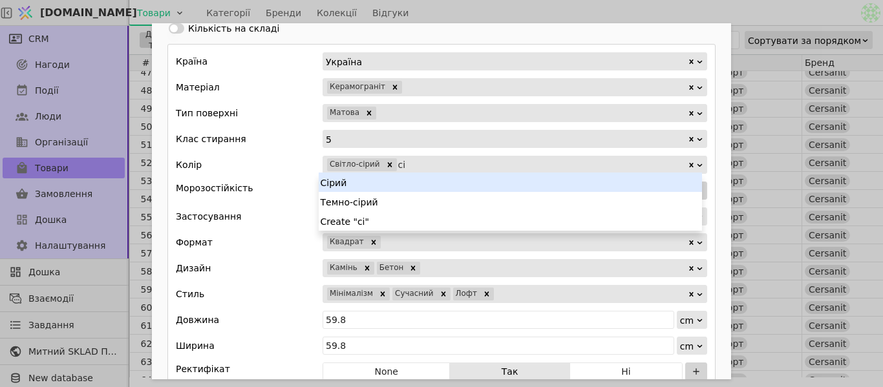
click at [401, 182] on div "Сірий" at bounding box center [510, 182] width 383 height 19
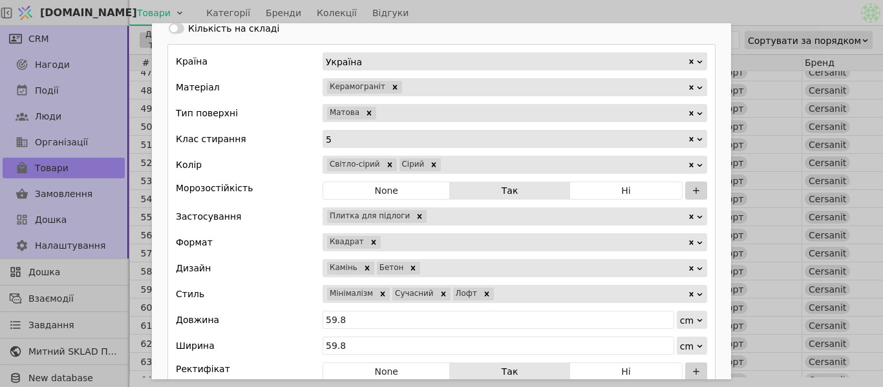
click at [459, 18] on div "Ім'я Плитка для підлоги CERSANIT HARBOR LIGHT [PERSON_NAME] RECT 59,8X59,8 G1 П…" at bounding box center [441, 193] width 883 height 387
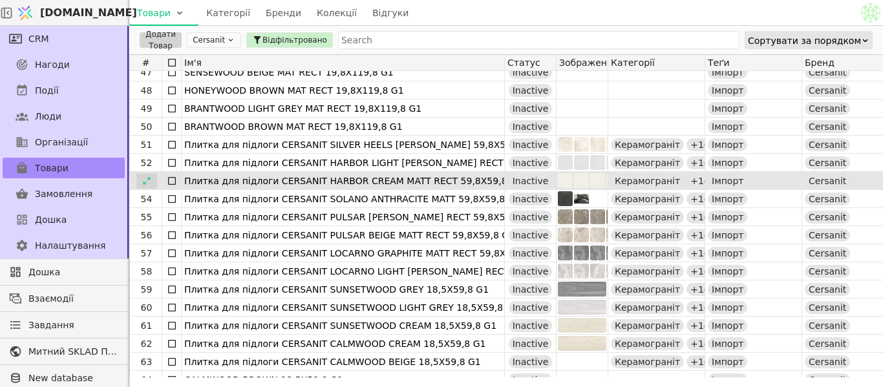
click at [147, 181] on icon at bounding box center [146, 180] width 9 height 9
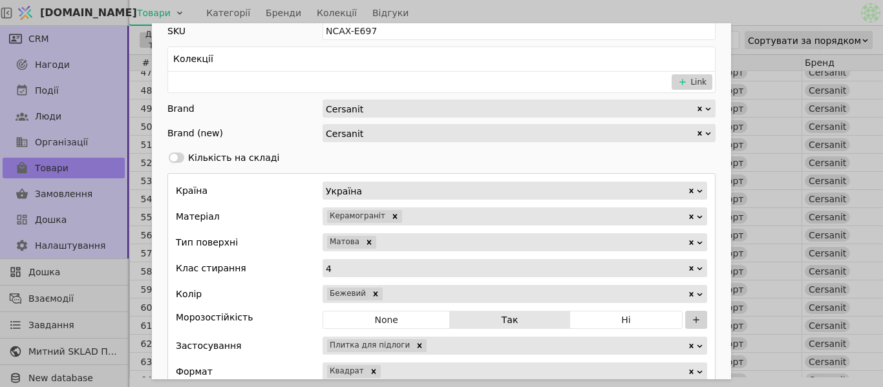
scroll to position [646, 0]
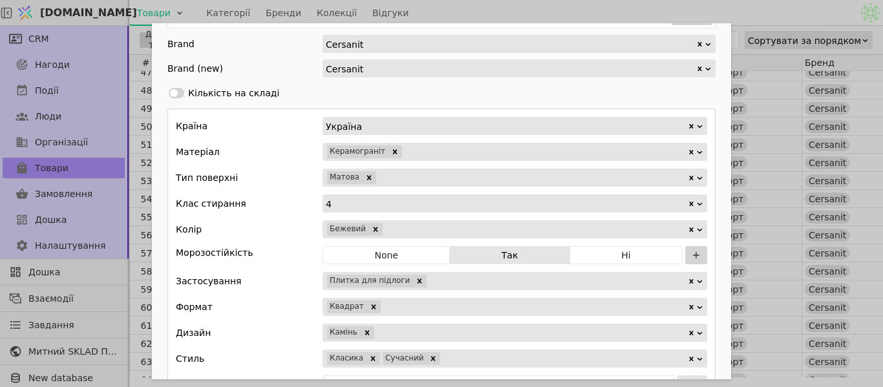
click at [407, 229] on div "Add Opportunity" at bounding box center [535, 229] width 303 height 18
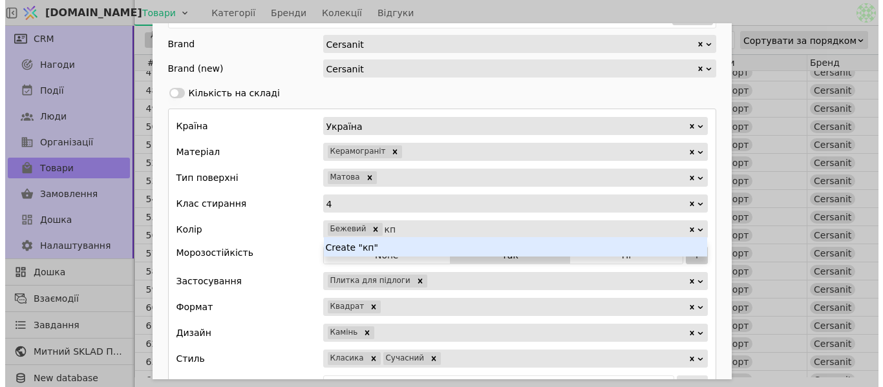
scroll to position [0, 0]
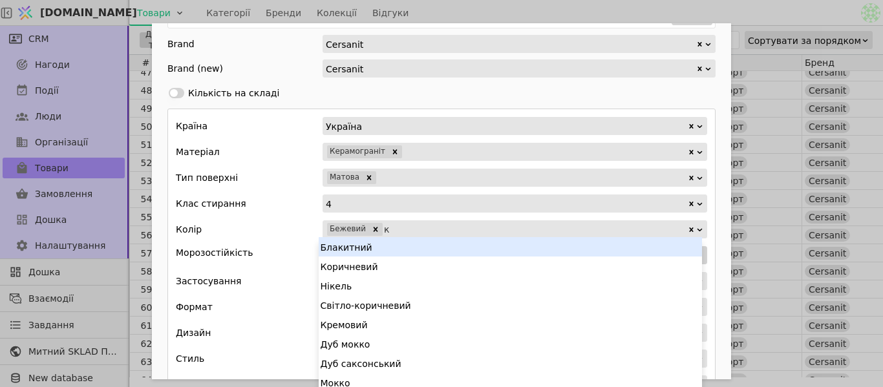
type input "кр"
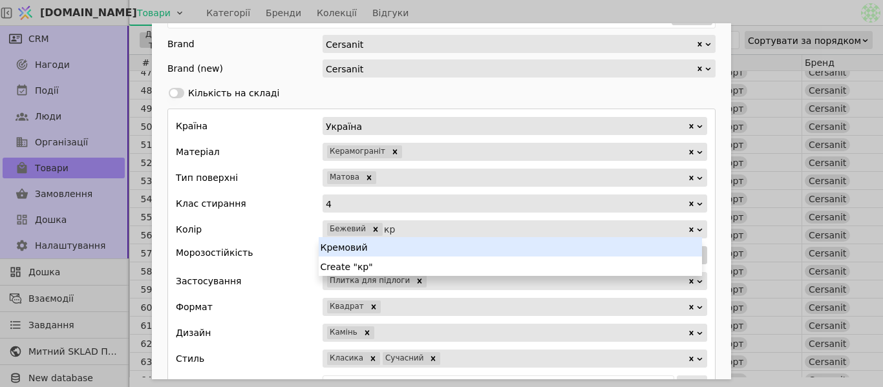
click at [406, 242] on div "Кремовий" at bounding box center [510, 246] width 383 height 19
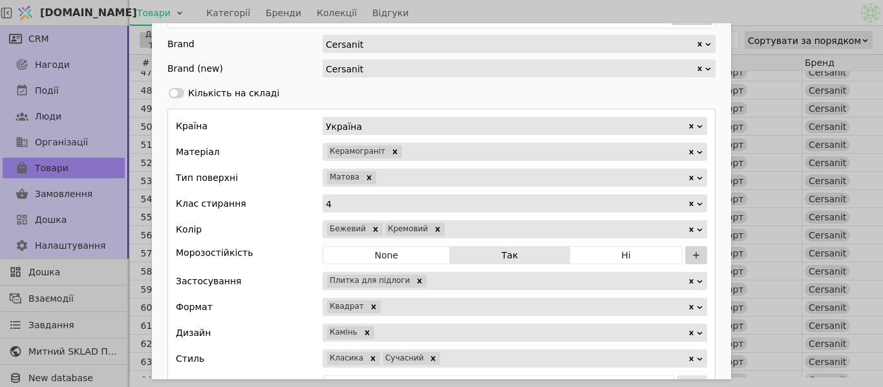
click at [581, 17] on div "Ім'я Плитка для підлоги CERSANIT HARBOR CREAM MATT RECT 59,8X59,8 G1 Посилання …" at bounding box center [441, 193] width 883 height 387
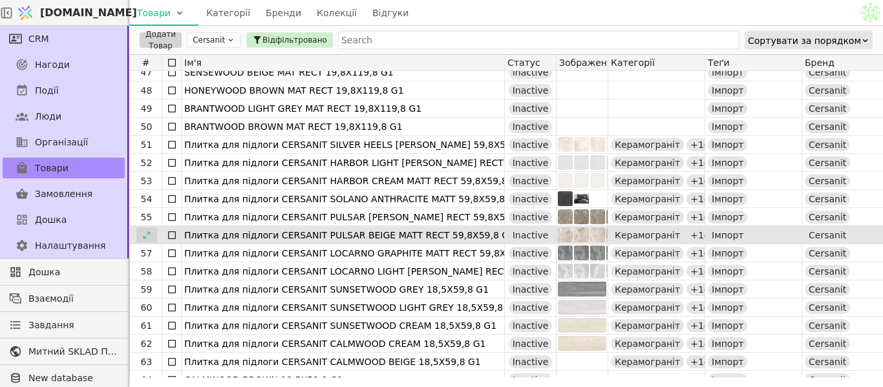
click at [149, 235] on icon at bounding box center [146, 235] width 9 height 9
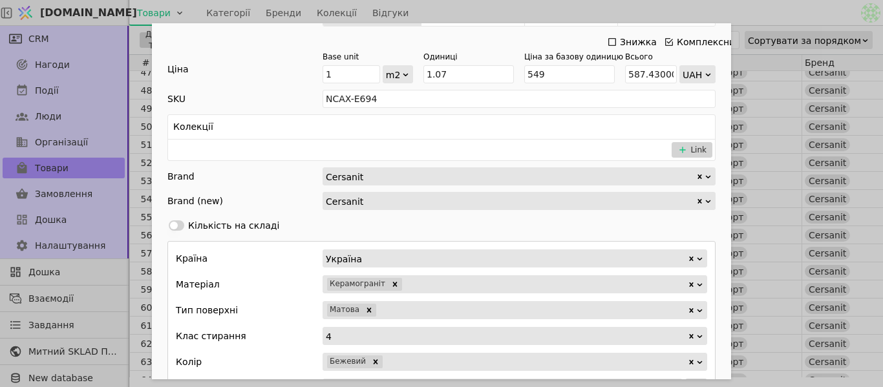
scroll to position [646, 0]
click at [447, 8] on div "Ім'я Плитка для підлоги CERSANIT PULSAR BEIGE MATT RECT 59,8X59,8 G1 Посилання …" at bounding box center [441, 193] width 883 height 387
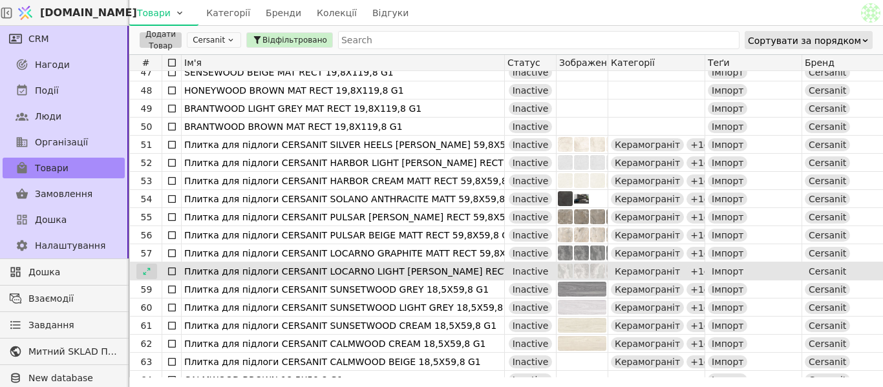
click at [153, 267] on div at bounding box center [146, 272] width 21 height 16
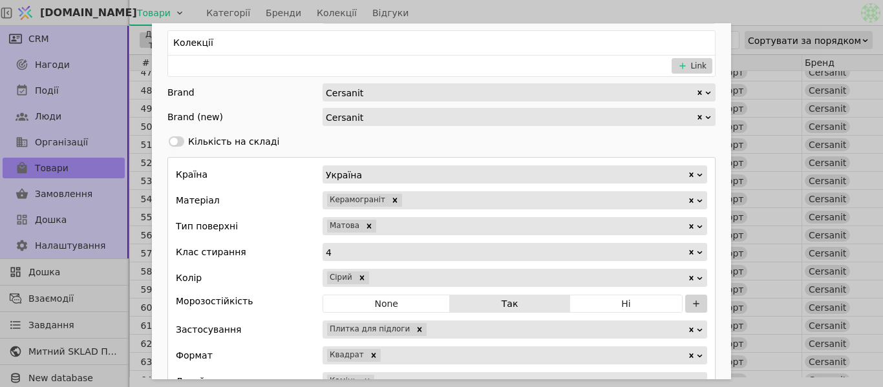
scroll to position [646, 0]
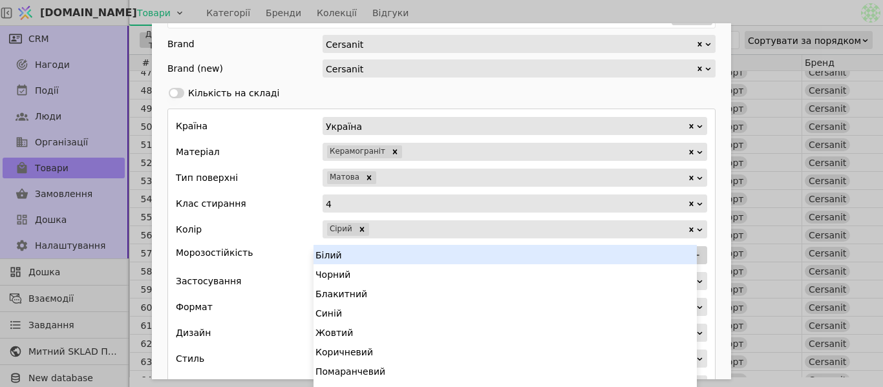
click at [401, 233] on div "Add Opportunity" at bounding box center [528, 229] width 317 height 18
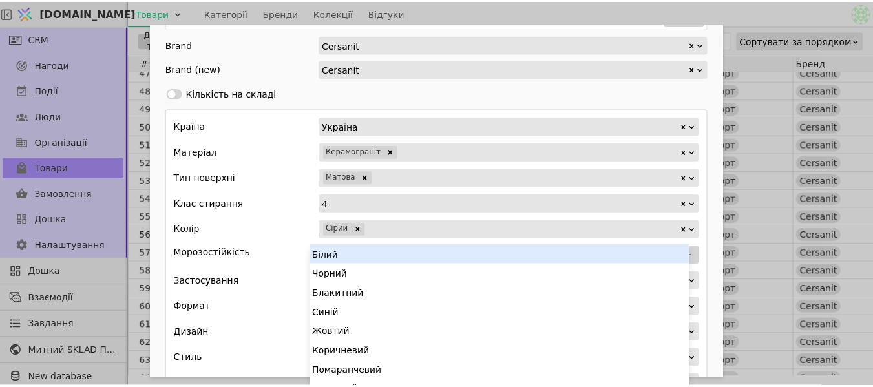
scroll to position [8, 0]
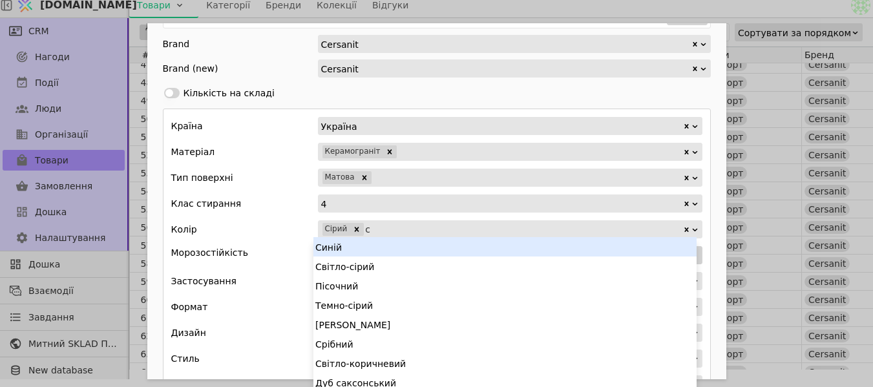
type input "св"
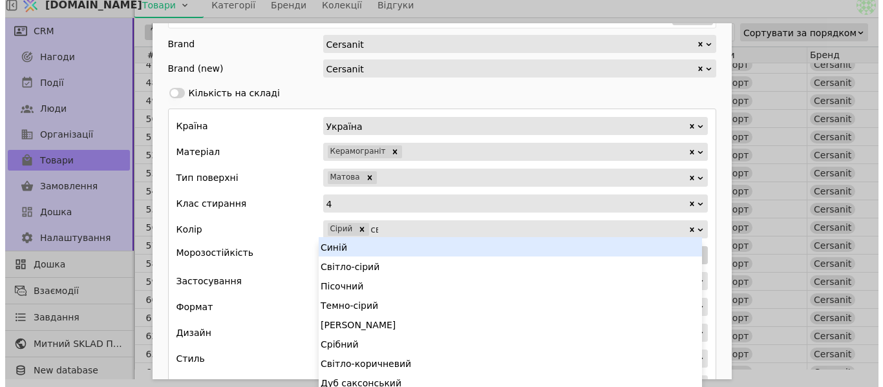
scroll to position [0, 0]
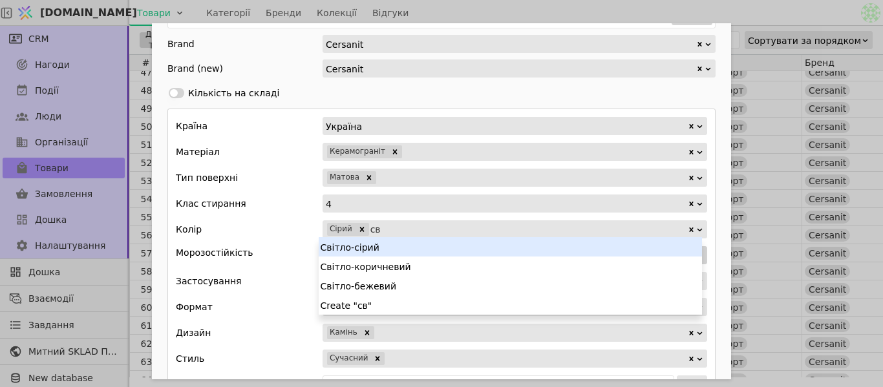
click at [398, 248] on div "Світло-сірий" at bounding box center [510, 246] width 383 height 19
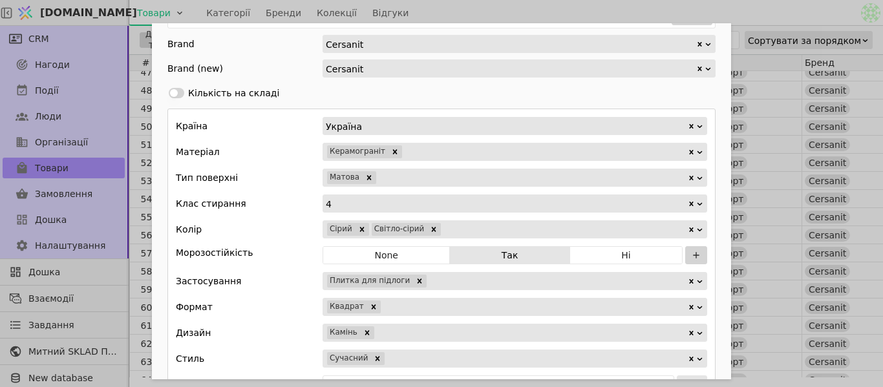
click at [463, 9] on div "Ім'я Плитка для підлоги CERSANIT LOCARNO LIGHT [PERSON_NAME] RECT 59,8X59,8 G1 …" at bounding box center [441, 193] width 883 height 387
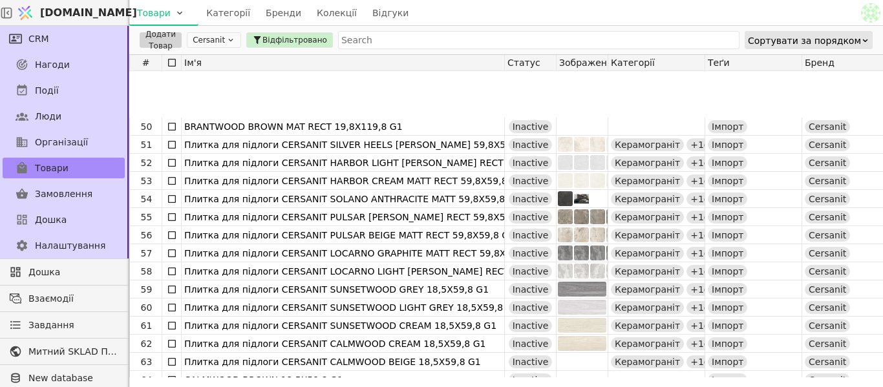
scroll to position [905, 0]
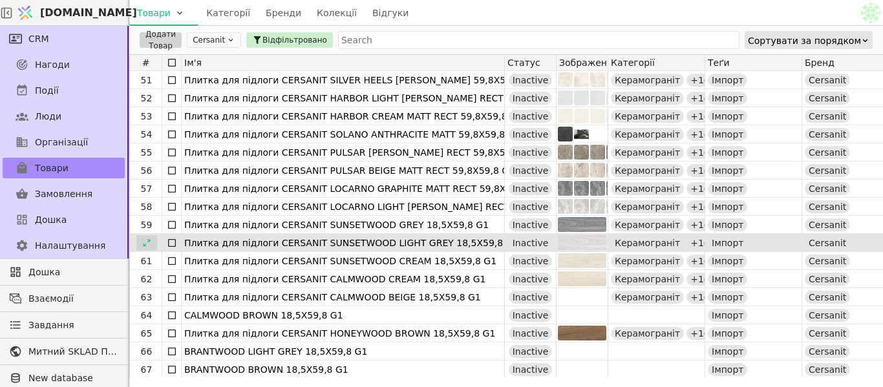
click at [153, 245] on div at bounding box center [146, 243] width 21 height 16
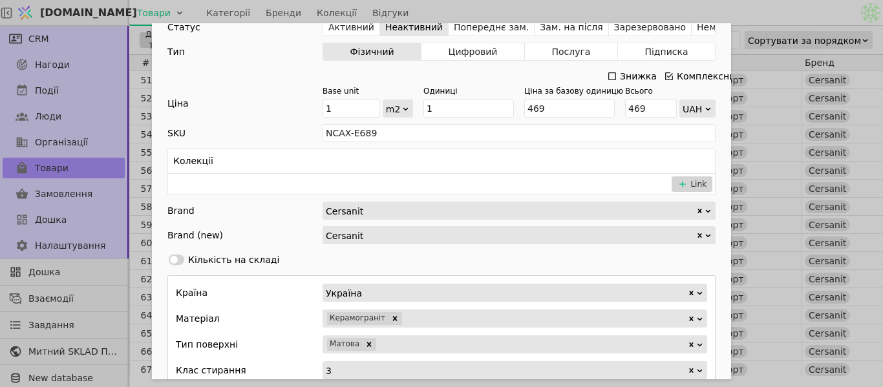
scroll to position [582, 0]
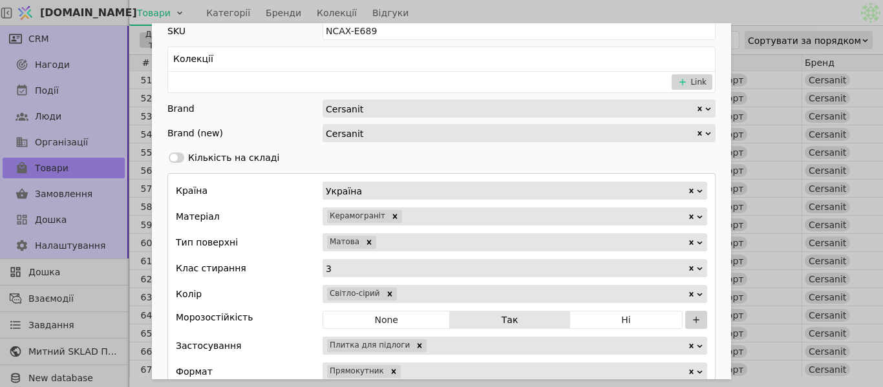
click at [471, 4] on div "Ім'я Плитка для підлоги CERSANIT SUNSETWOOD LIGHT GREY 18,5X59,8 G1 Посилання s…" at bounding box center [441, 193] width 883 height 387
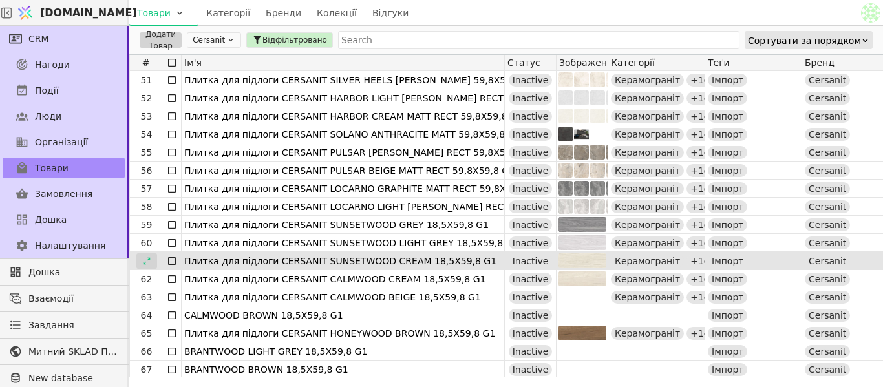
click at [147, 255] on div at bounding box center [146, 261] width 21 height 16
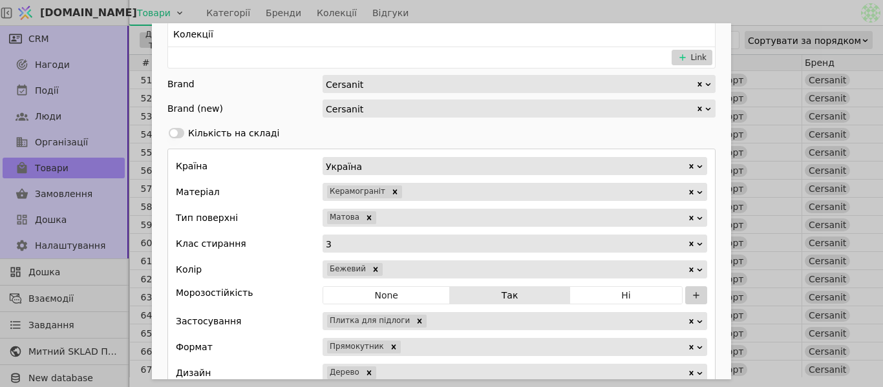
scroll to position [711, 0]
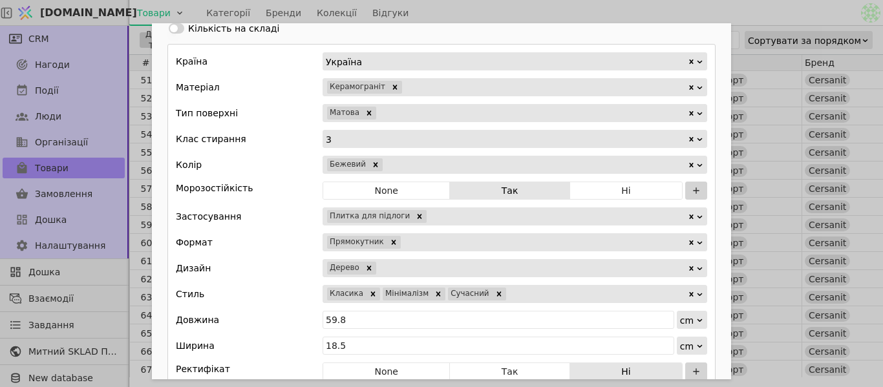
click at [418, 164] on div "Add Opportunity" at bounding box center [535, 165] width 303 height 18
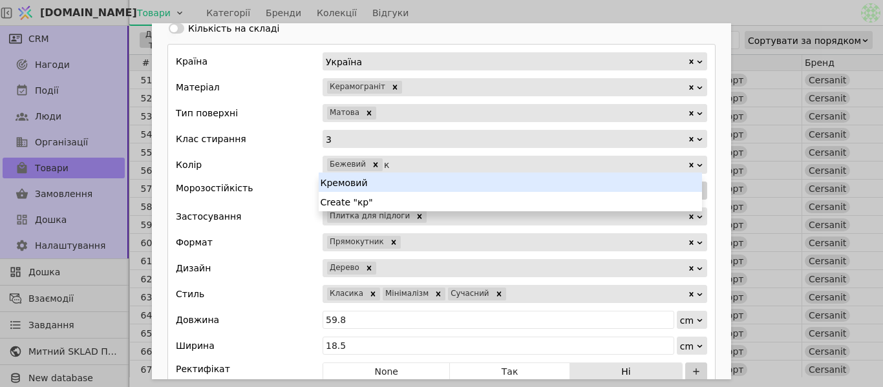
type input "кр"
click at [410, 184] on div "Кремовий" at bounding box center [510, 182] width 383 height 19
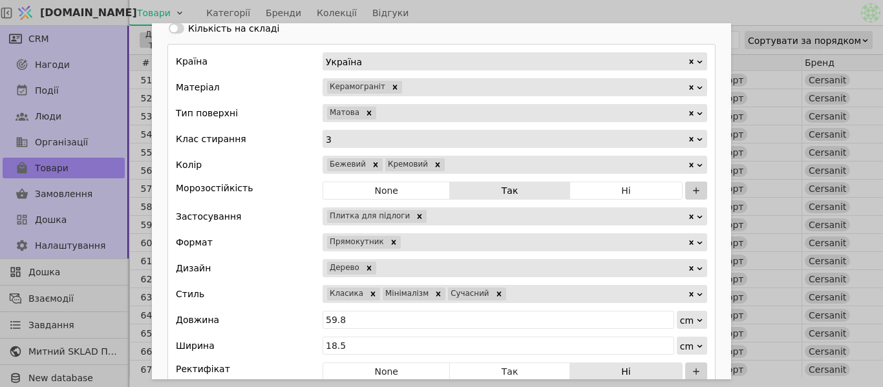
click at [413, 10] on div "Ім'я Плитка для підлоги CERSANIT SUNSETWOOD CREAM 18,5X59,8 G1 Посилання sunset…" at bounding box center [441, 193] width 883 height 387
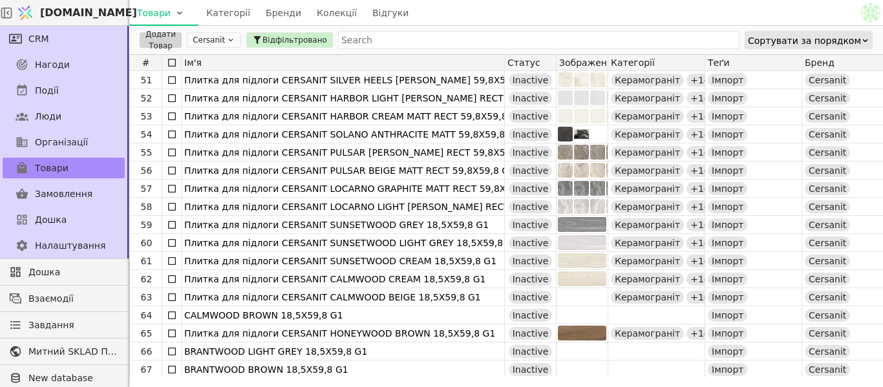
click at [413, 10] on div "Товари Категорії Бренди Колекції Відгуки" at bounding box center [493, 12] width 729 height 25
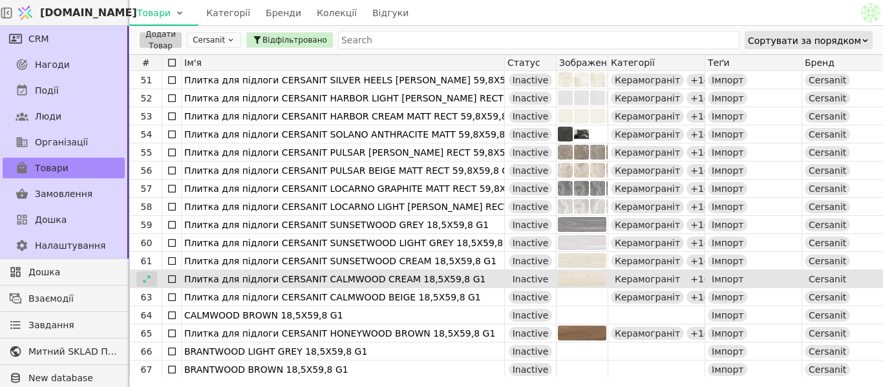
click at [149, 286] on div at bounding box center [146, 280] width 21 height 16
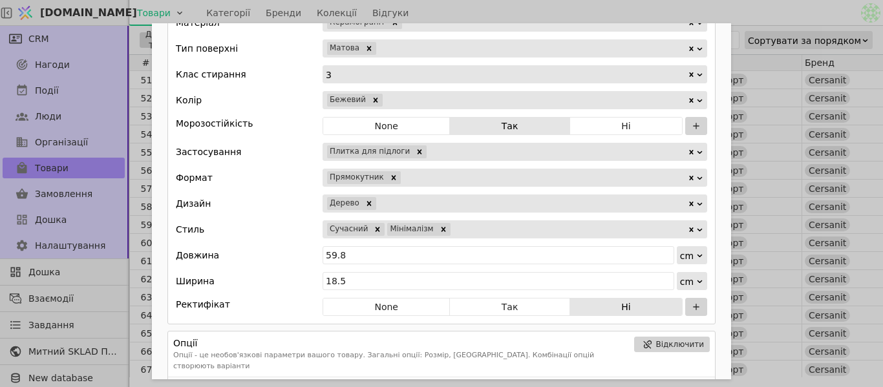
scroll to position [711, 0]
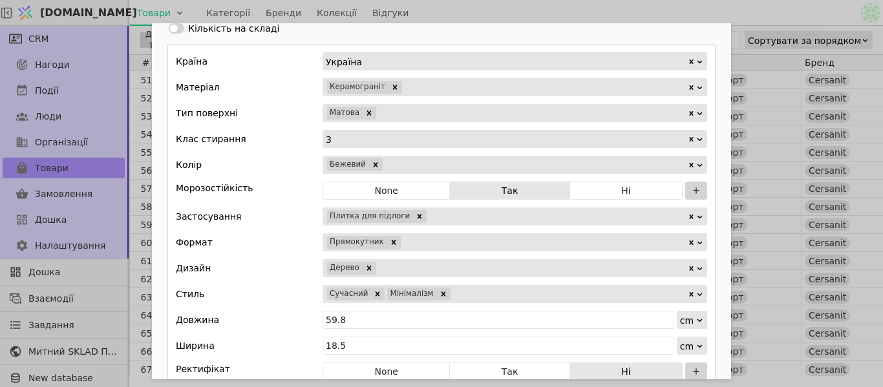
click at [407, 167] on div "Add Opportunity" at bounding box center [535, 165] width 303 height 18
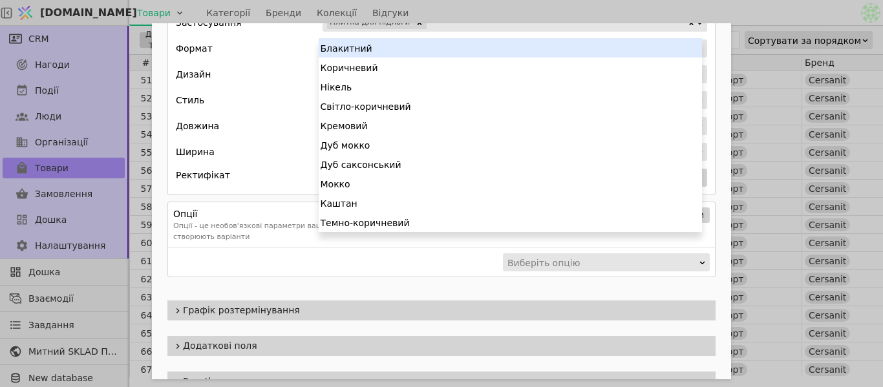
scroll to position [846, 0]
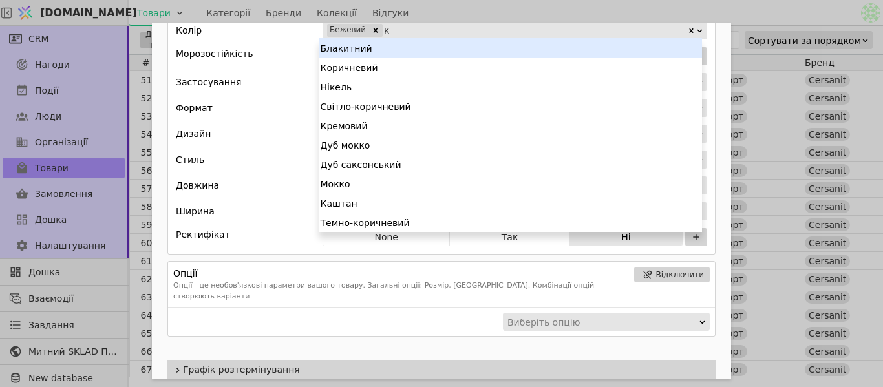
type input "кр"
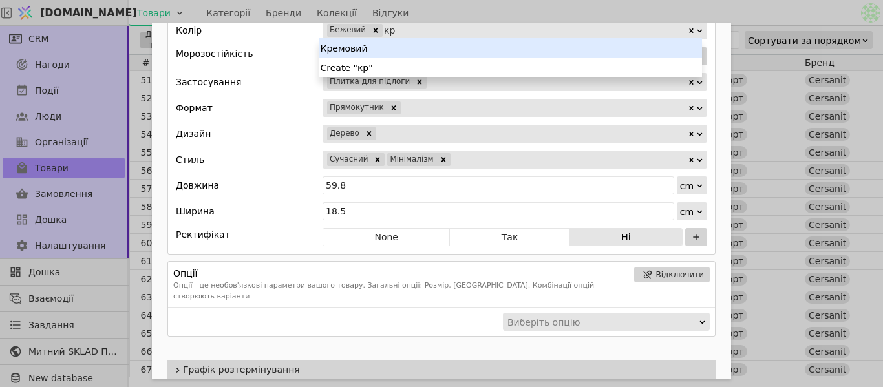
click at [389, 37] on body "[DOMAIN_NAME] Товари Категорії Бренди Колекції Відгуки CRM Нагоди Події Люди Ор…" at bounding box center [441, 193] width 883 height 387
click at [389, 52] on div "Кремовий" at bounding box center [510, 47] width 383 height 19
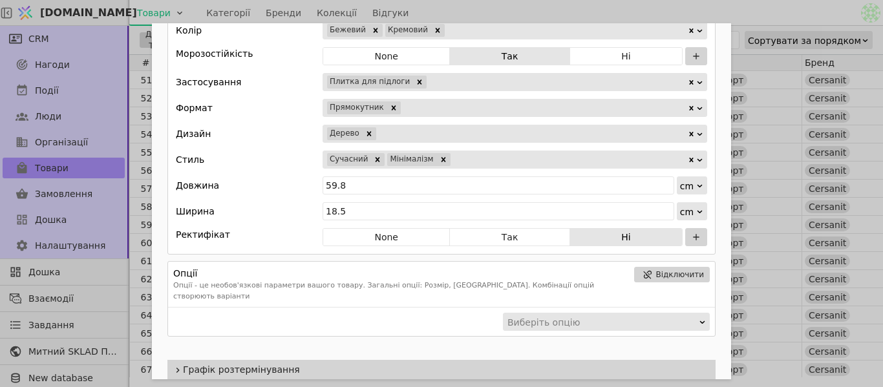
click at [447, 13] on div "Ім'я Плитка для підлоги CERSANIT CALMWOOD CREAM 18,5X59,8 G1 Посилання calmwood…" at bounding box center [441, 193] width 883 height 387
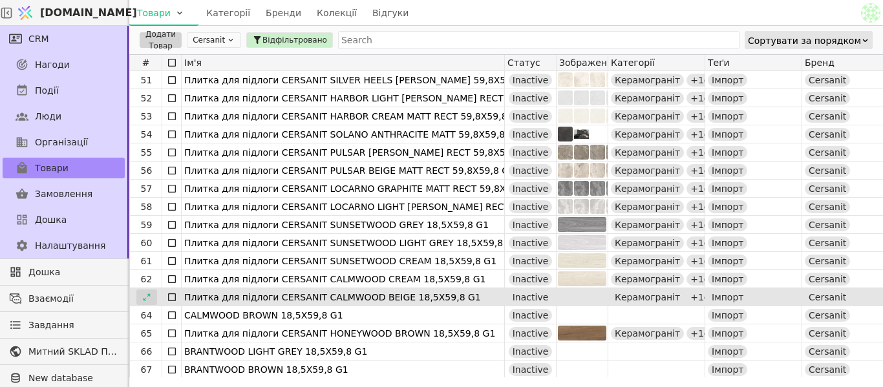
click at [145, 297] on icon at bounding box center [146, 297] width 9 height 9
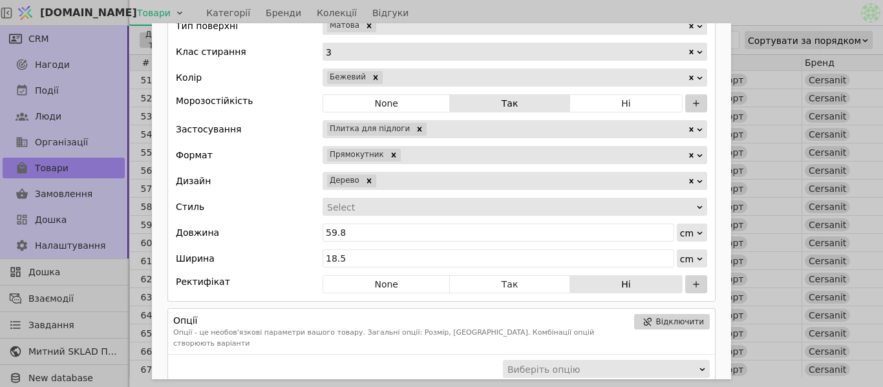
scroll to position [408, 0]
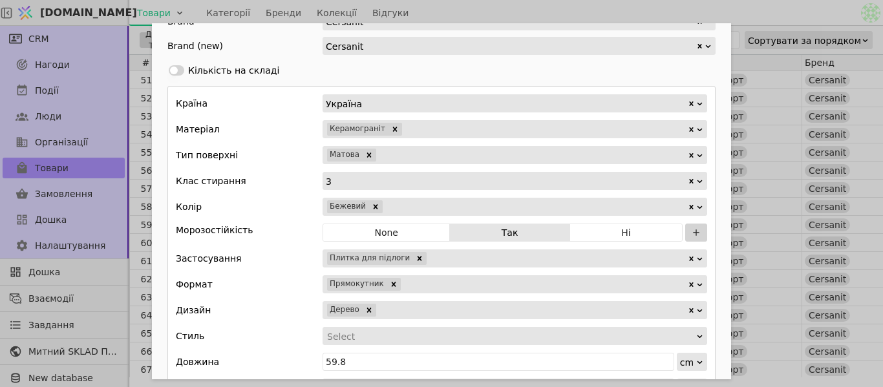
click at [386, 336] on div "Add Opportunity" at bounding box center [511, 337] width 370 height 18
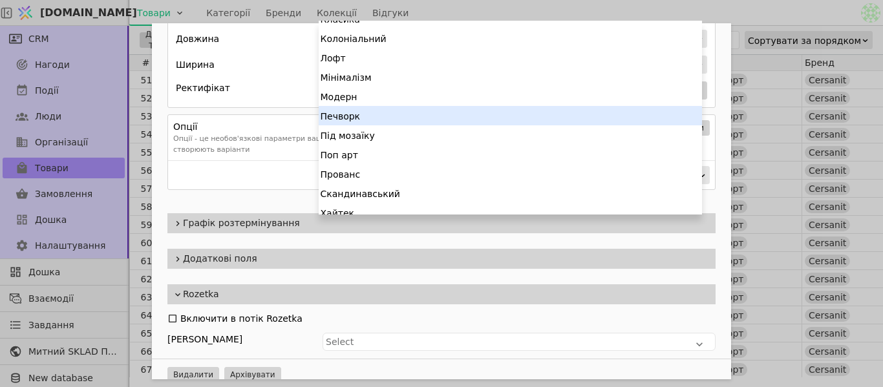
scroll to position [136, 0]
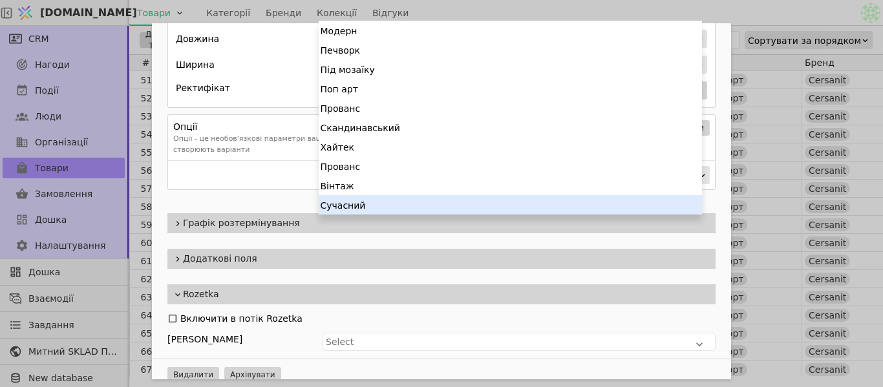
click at [359, 200] on div "Сучасний" at bounding box center [510, 204] width 383 height 19
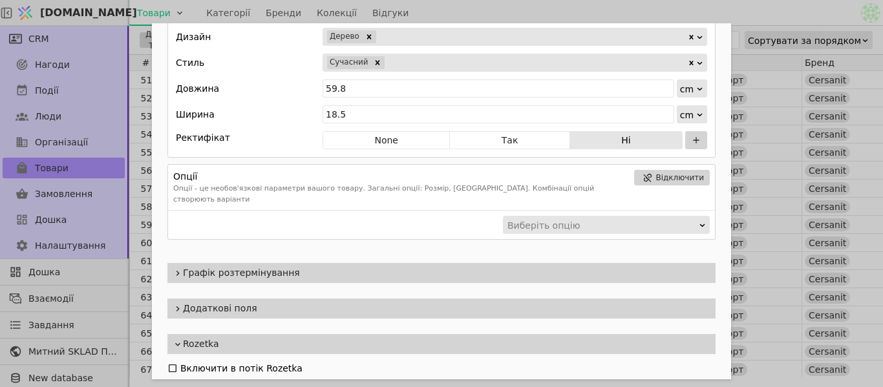
scroll to position [602, 0]
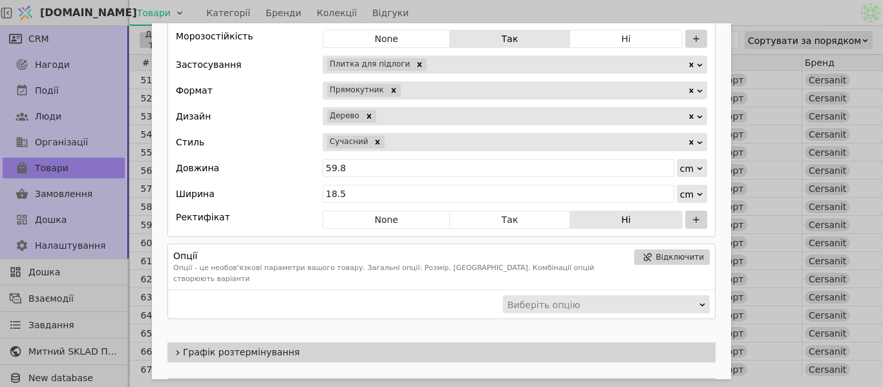
click at [410, 135] on div "Add Opportunity" at bounding box center [536, 142] width 301 height 18
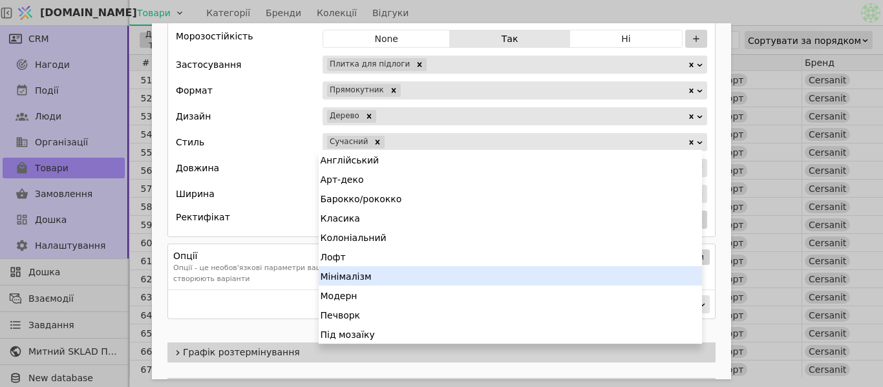
click at [388, 279] on div "Мінімалізм" at bounding box center [510, 275] width 383 height 19
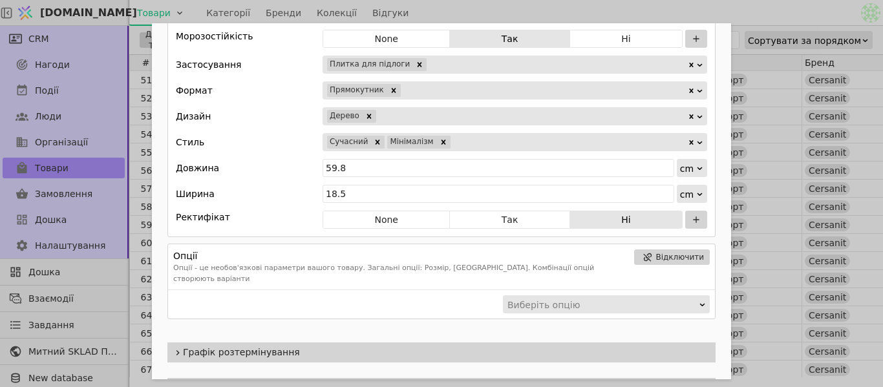
click at [452, 145] on div "Add Opportunity" at bounding box center [569, 142] width 235 height 18
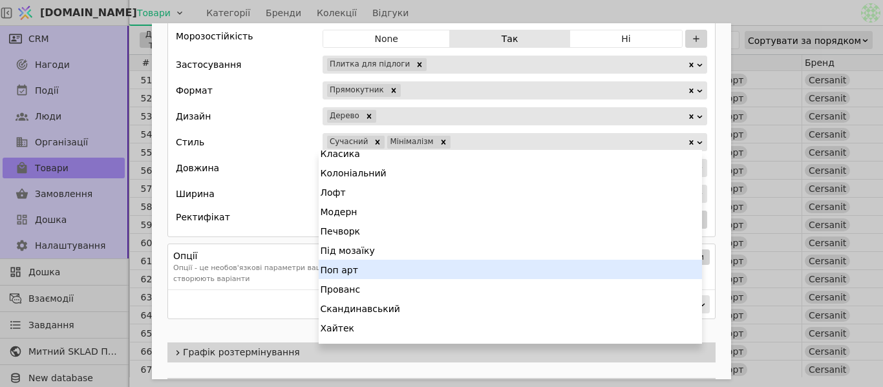
scroll to position [97, 0]
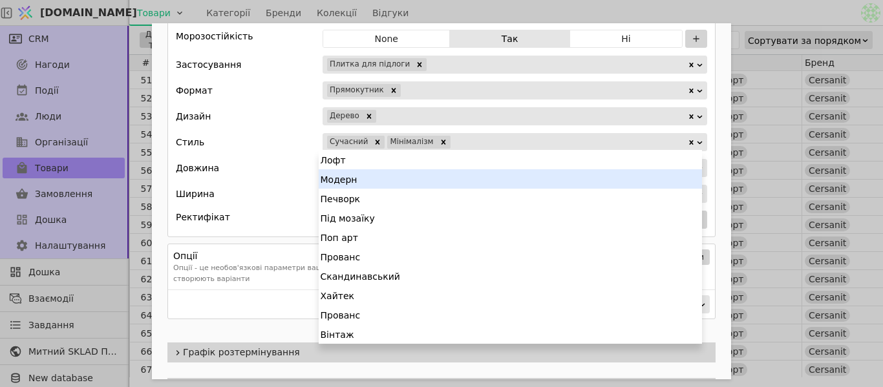
click at [292, 150] on div "Стиль 15 results available. Use Up and Down to choose options, press Enter to s…" at bounding box center [441, 142] width 531 height 18
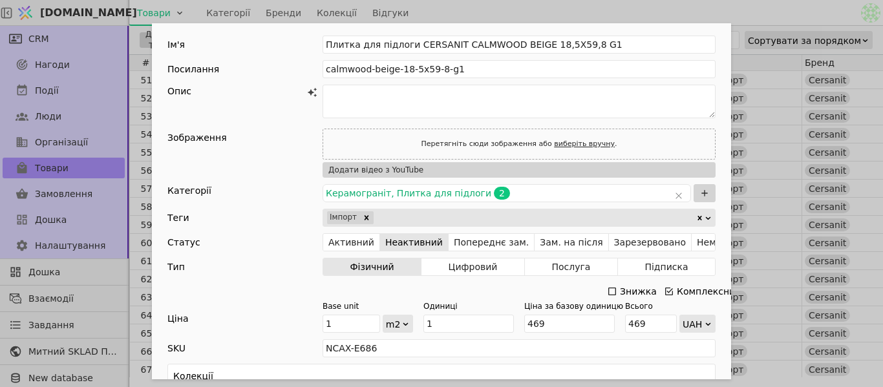
scroll to position [0, 0]
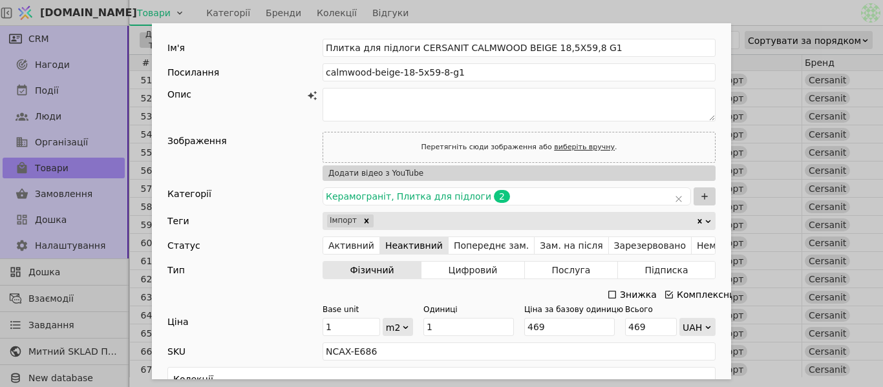
click at [588, 147] on link "виберіть вручну" at bounding box center [584, 147] width 61 height 8
type input "C:\fakepath\6.png"
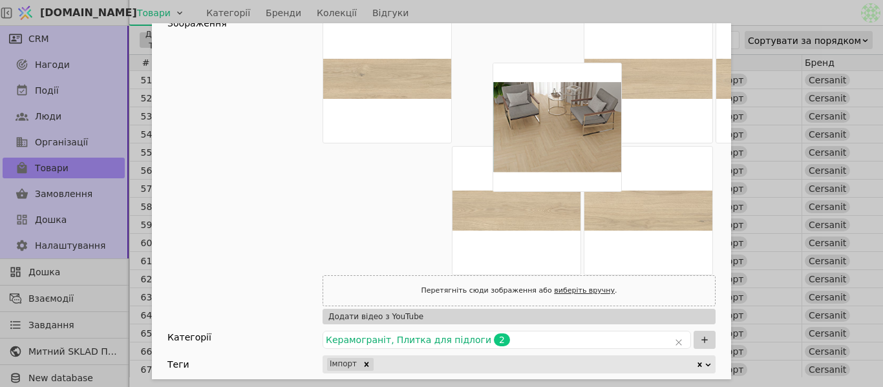
scroll to position [118, 0]
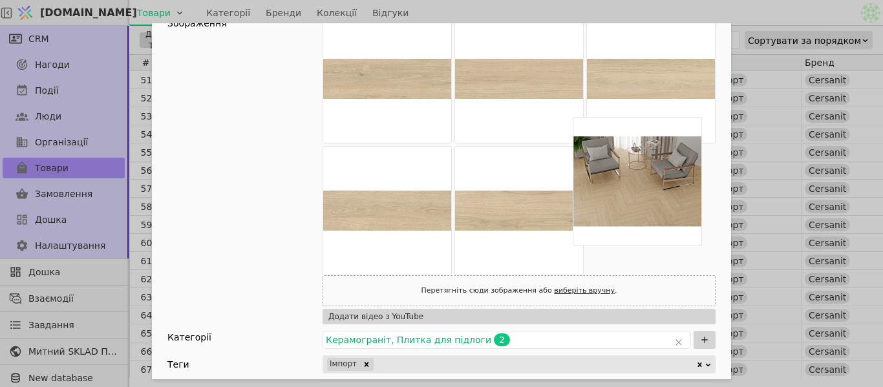
drag, startPoint x: 356, startPoint y: 91, endPoint x: 616, endPoint y: 208, distance: 285.3
click at [616, 208] on div "Add Opportunity" at bounding box center [519, 144] width 393 height 261
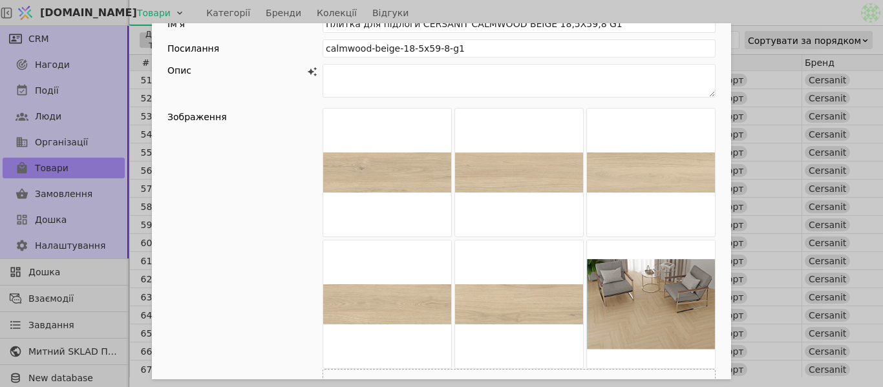
scroll to position [0, 0]
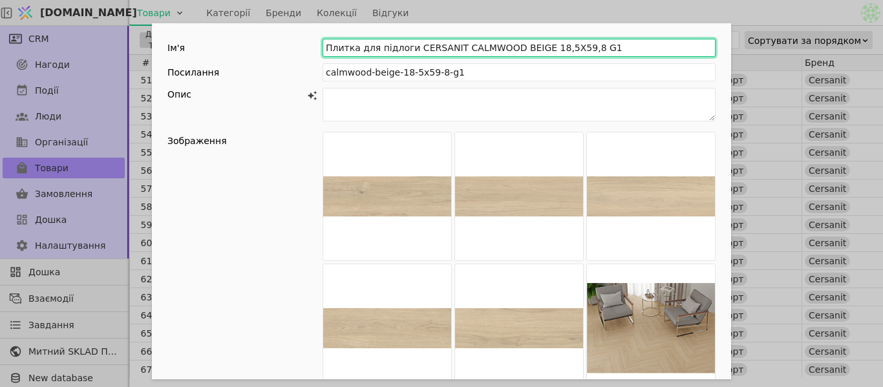
drag, startPoint x: 323, startPoint y: 46, endPoint x: 586, endPoint y: 52, distance: 263.8
click at [586, 52] on input "Плитка для підлоги CERSANIT CALMWOOD BEIGE 18,5X59,8 G1" at bounding box center [519, 48] width 393 height 18
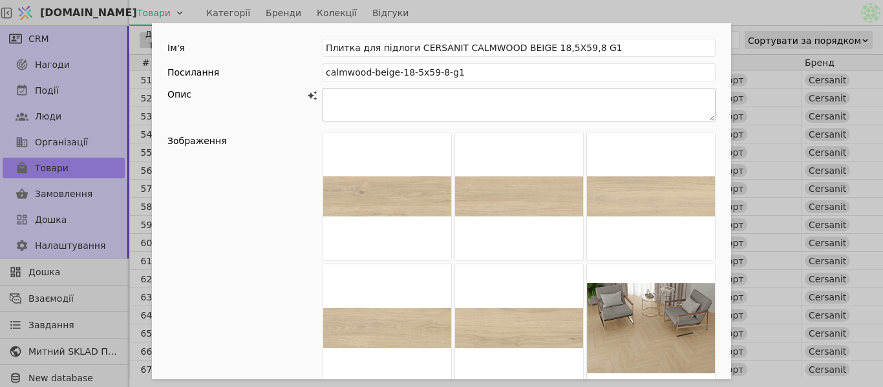
click at [377, 112] on textarea "Add Opportunity" at bounding box center [519, 105] width 393 height 34
paste textarea "LOREMIPS DOLORSIT AMETC — ad elitsed doeiusmod tempor i utlaboreetdo magnaaliq …"
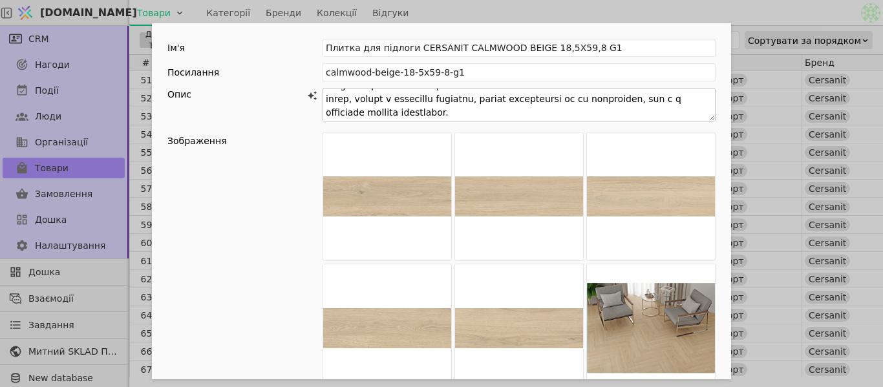
scroll to position [52, 0]
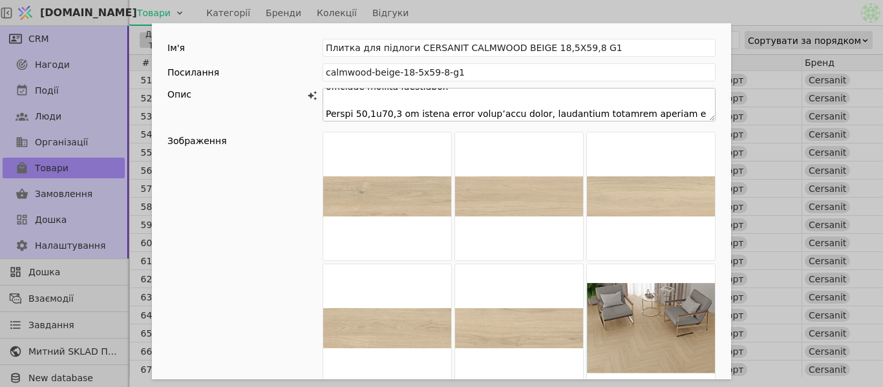
click at [543, 93] on textarea "Add Opportunity" at bounding box center [519, 105] width 393 height 34
click at [542, 105] on textarea "Add Opportunity" at bounding box center [519, 105] width 393 height 34
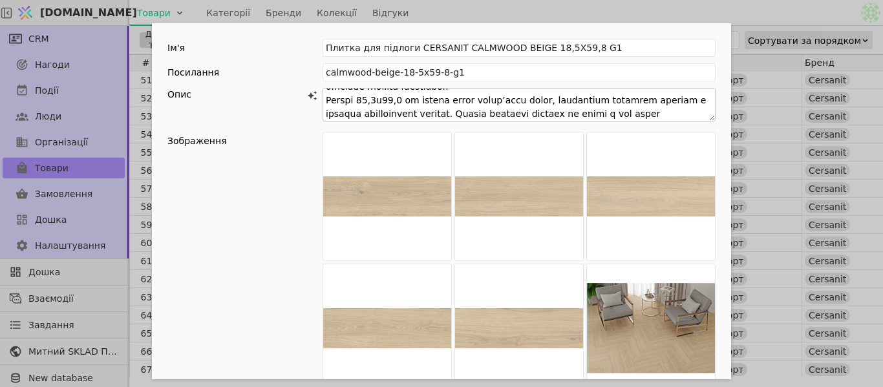
scroll to position [38, 0]
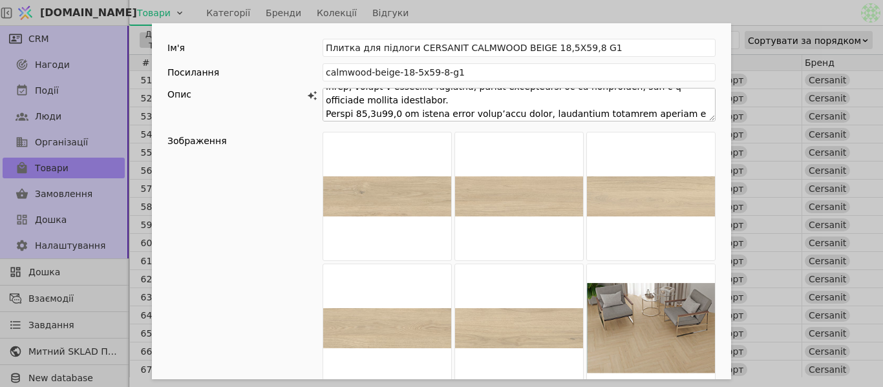
click at [710, 107] on textarea "Add Opportunity" at bounding box center [519, 105] width 393 height 34
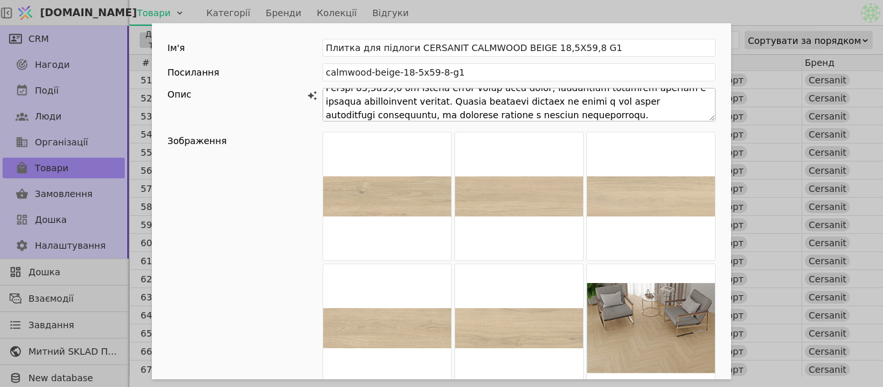
scroll to position [90, 0]
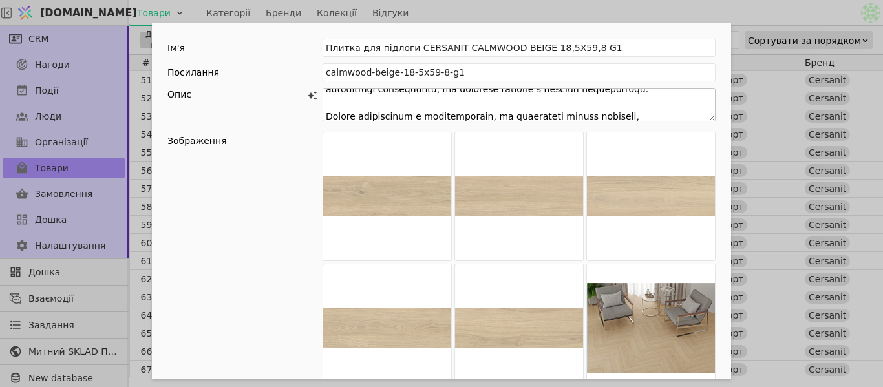
click at [653, 96] on textarea "Add Opportunity" at bounding box center [519, 105] width 393 height 34
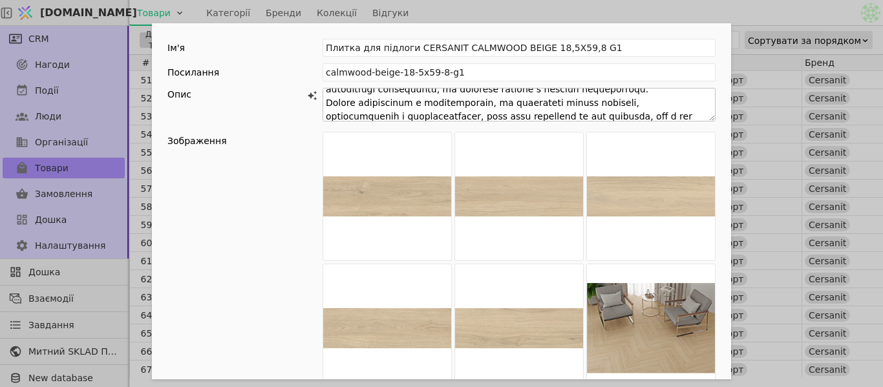
scroll to position [76, 0]
click at [706, 111] on textarea "Add Opportunity" at bounding box center [519, 105] width 393 height 34
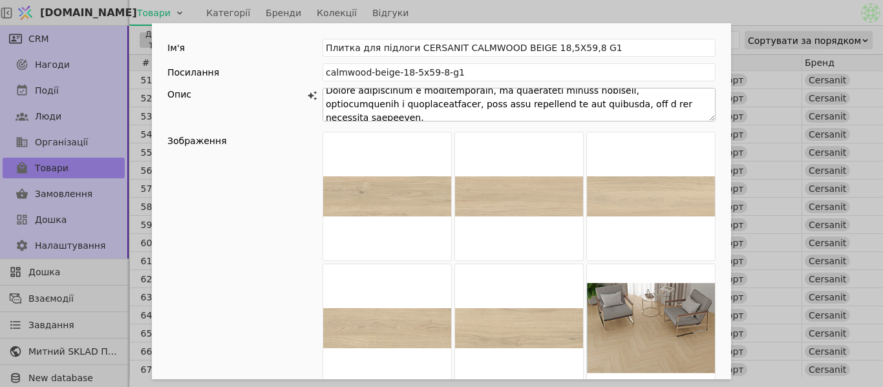
scroll to position [128, 0]
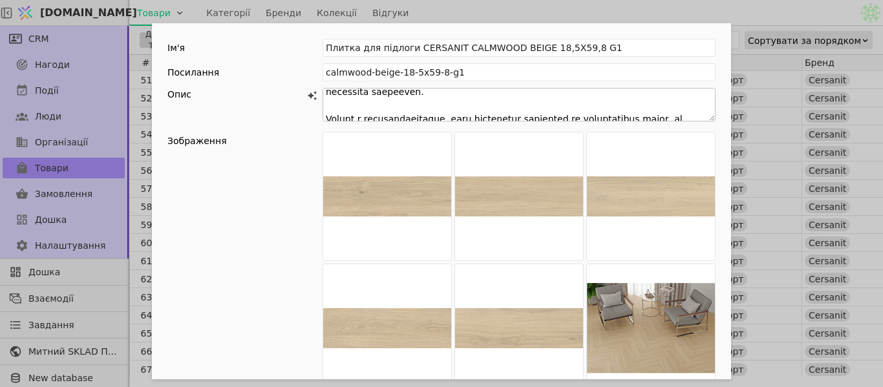
click at [679, 98] on textarea "Add Opportunity" at bounding box center [519, 105] width 393 height 34
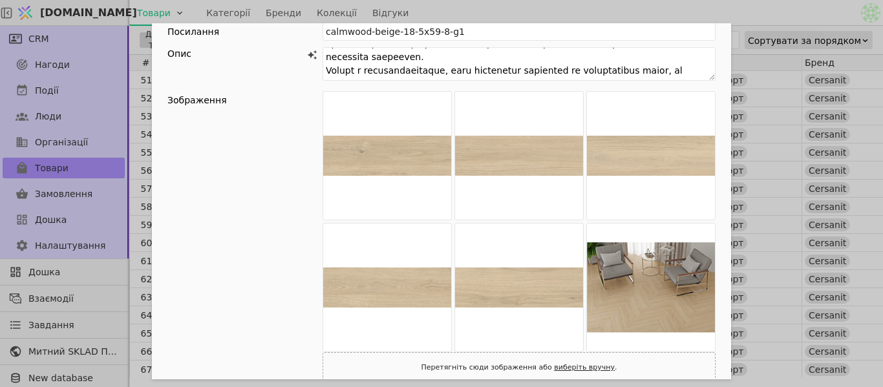
scroll to position [0, 0]
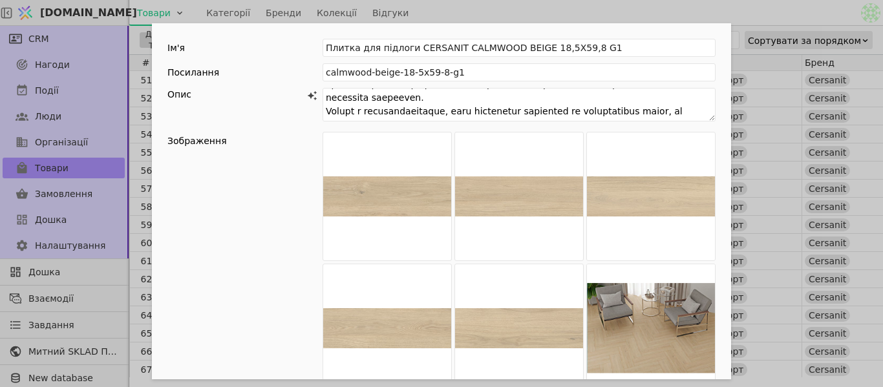
type textarea "LOREMIPS DOLORSIT AMETC — ad elitsed doeiusmod tempor i utlaboreetdo magnaaliq …"
click at [665, 8] on div "Ім'я Плитка для підлоги CERSANIT CALMWOOD BEIGE 18,5X59,8 G1 Посилання calmwood…" at bounding box center [441, 193] width 883 height 387
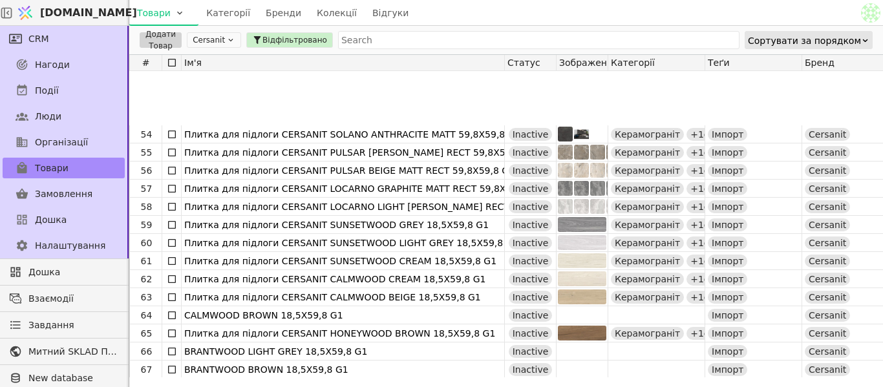
scroll to position [1034, 0]
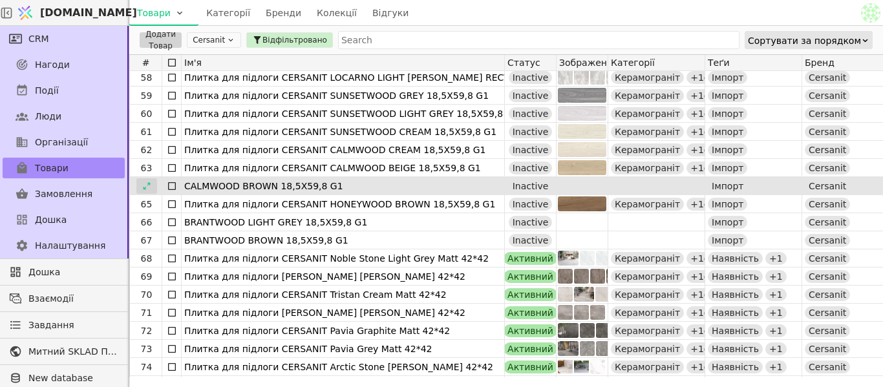
click at [145, 184] on icon at bounding box center [146, 186] width 9 height 9
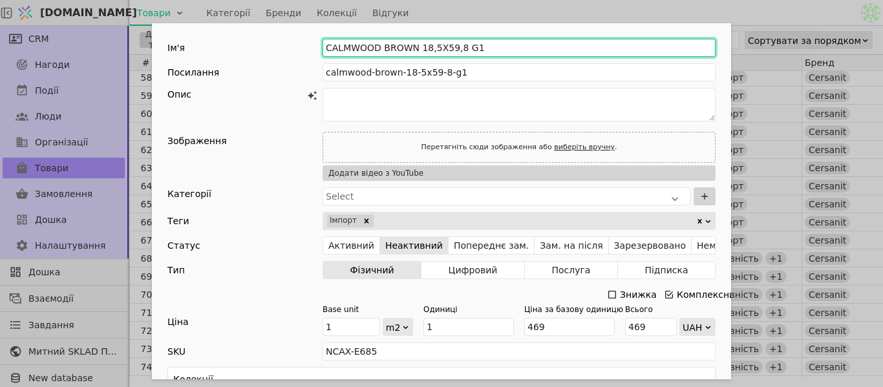
drag, startPoint x: 322, startPoint y: 50, endPoint x: 486, endPoint y: 48, distance: 164.2
click at [486, 48] on input "CALMWOOD BROWN 18,5X59,8 G1" at bounding box center [519, 48] width 393 height 18
click at [404, 43] on input "CALMWOOD BROWN 18,5X59,8 G1" at bounding box center [519, 48] width 393 height 18
drag, startPoint x: 322, startPoint y: 43, endPoint x: 410, endPoint y: 47, distance: 88.6
click at [410, 47] on input "CALMWOOD BROWN 18,5X59,8 G1" at bounding box center [519, 48] width 393 height 18
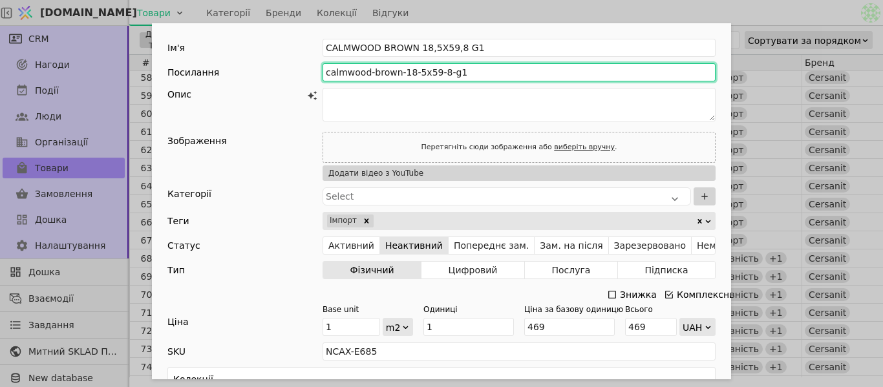
click at [326, 63] on input "calmwood-brown-18-5x59-8-g1" at bounding box center [519, 72] width 393 height 18
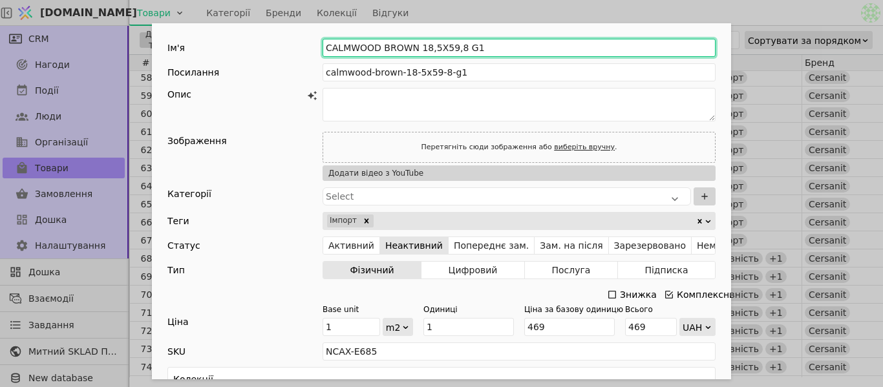
click at [323, 48] on input "CALMWOOD BROWN 18,5X59,8 G1" at bounding box center [519, 48] width 393 height 18
paste input "Плитка для підлоги CERSANIT"
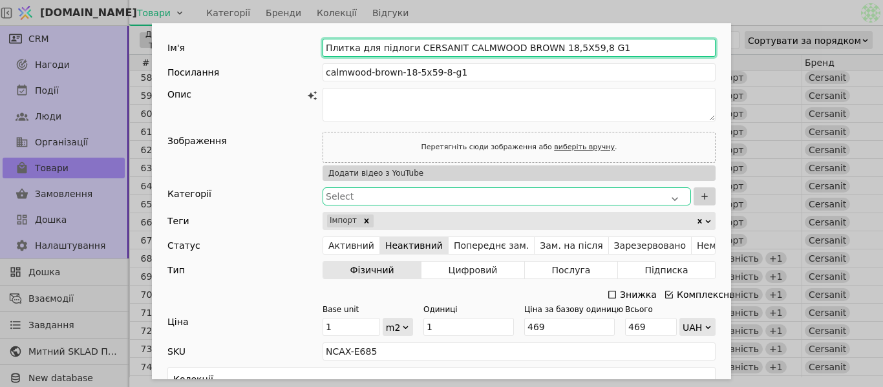
type input "Плитка для підлоги CERSANIT CALMWOOD BROWN 18,5X59,8 G1"
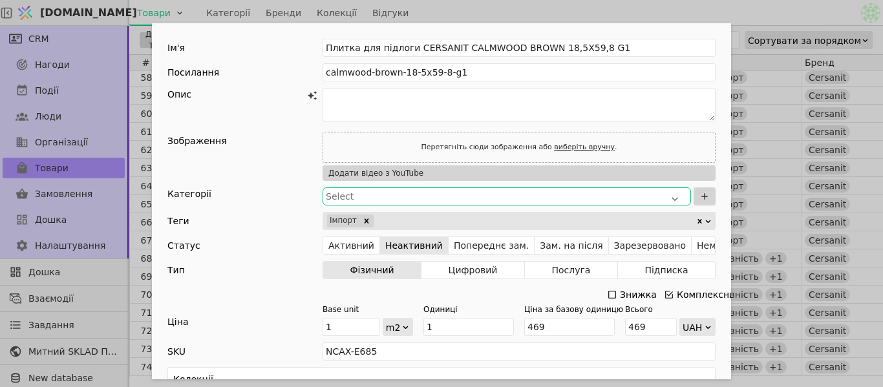
click at [374, 195] on div "Select" at bounding box center [507, 196] width 362 height 13
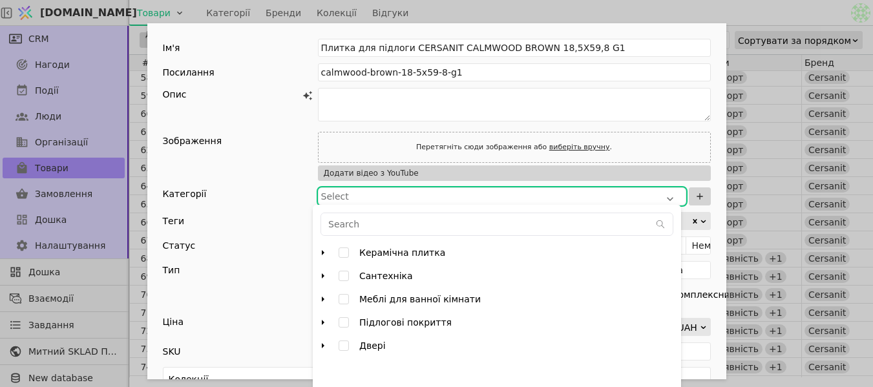
click at [330, 247] on div "Expand Керамічна плитка" at bounding box center [323, 253] width 16 height 16
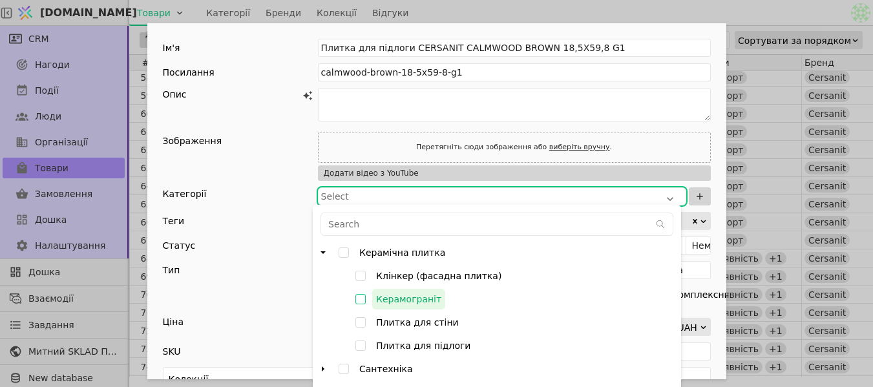
click at [359, 295] on input "Керамограніт" at bounding box center [360, 299] width 23 height 23
checkbox input "true"
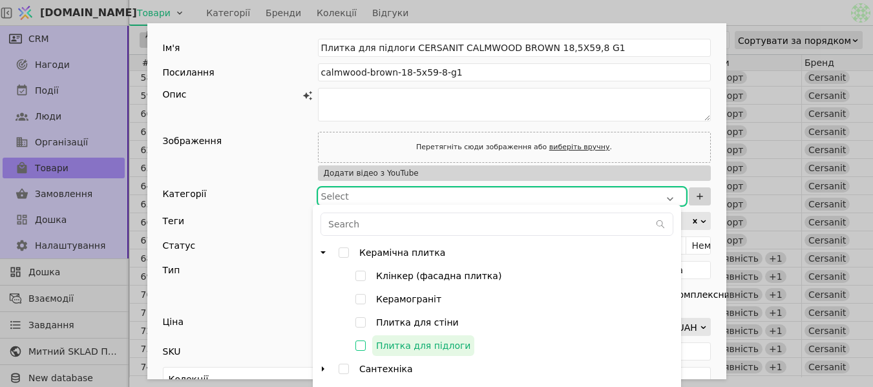
type input "000782PUjJt4nBjP"
click at [360, 345] on input "Плитка для підлоги" at bounding box center [360, 345] width 23 height 23
checkbox input "false"
type input "000782PUjJt4nBjP,000782PVdo8wp5Fx"
checkbox input "true"
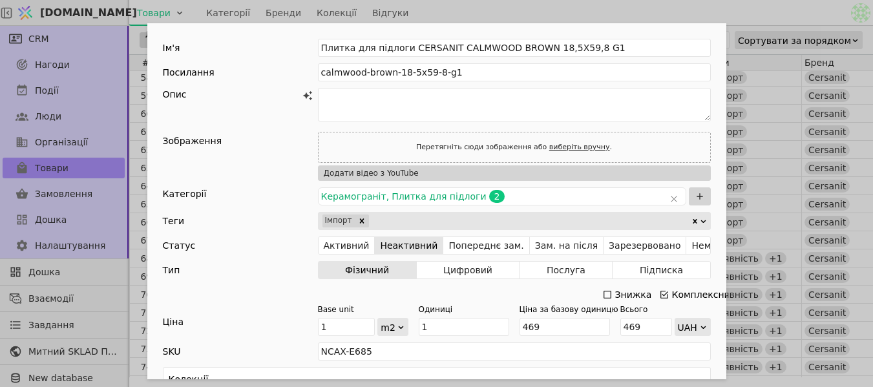
click at [265, 191] on div "Категорії" at bounding box center [240, 196] width 155 height 18
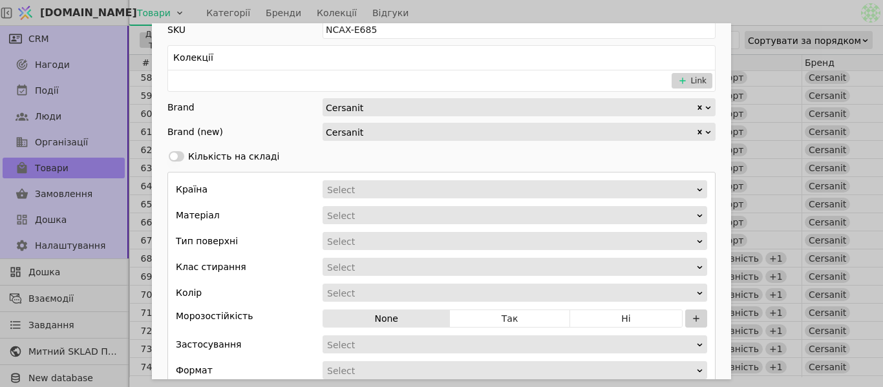
scroll to position [323, 0]
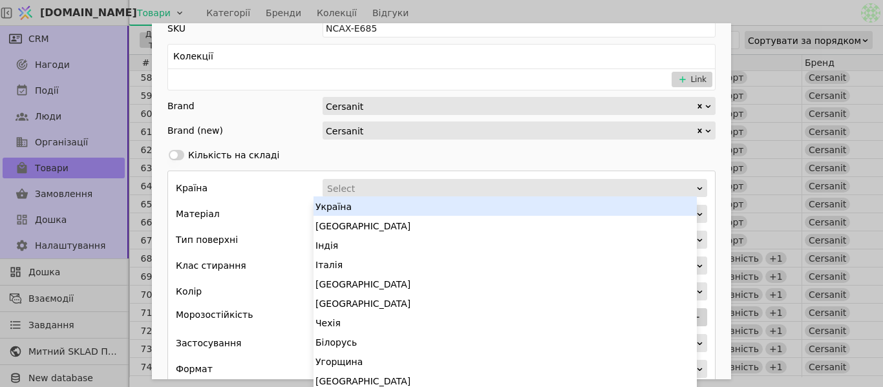
click at [367, 180] on div "Select" at bounding box center [510, 189] width 367 height 18
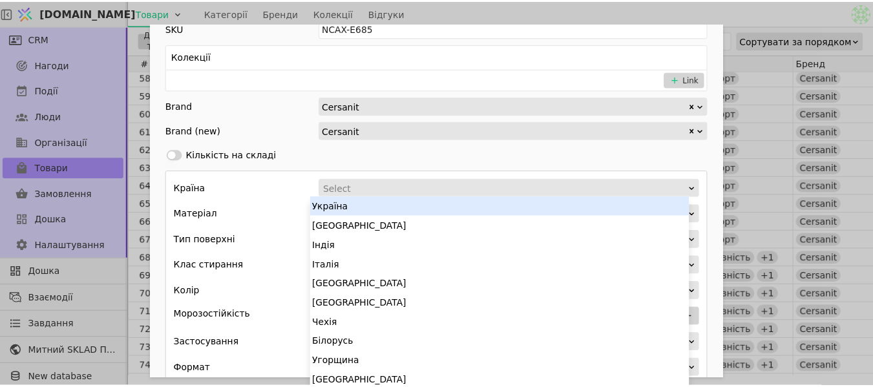
scroll to position [1, 0]
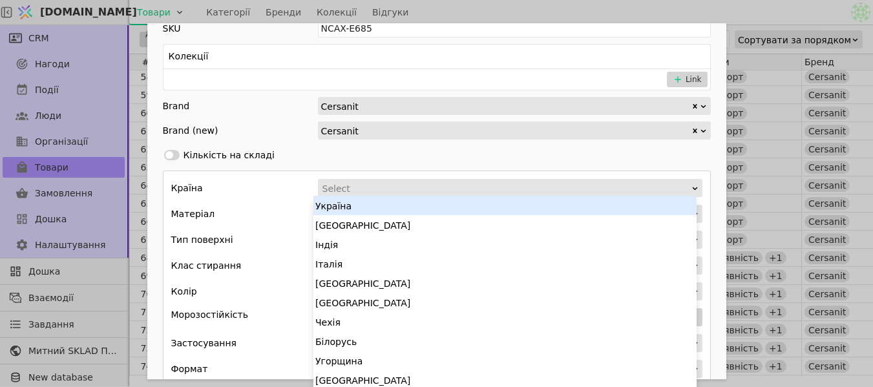
click at [372, 211] on div "Україна" at bounding box center [505, 205] width 383 height 19
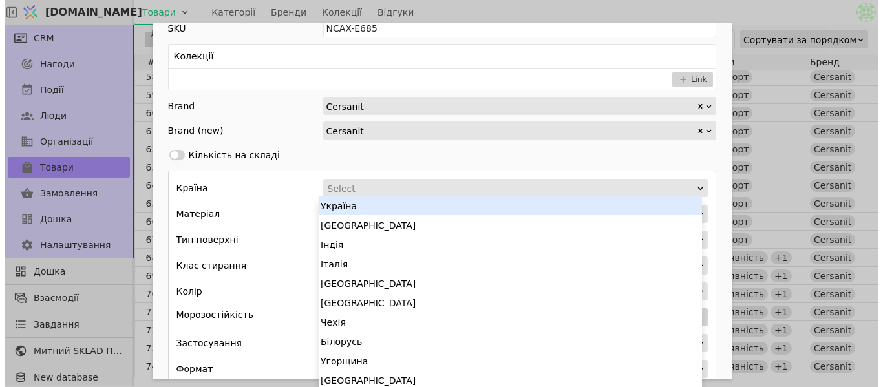
scroll to position [0, 0]
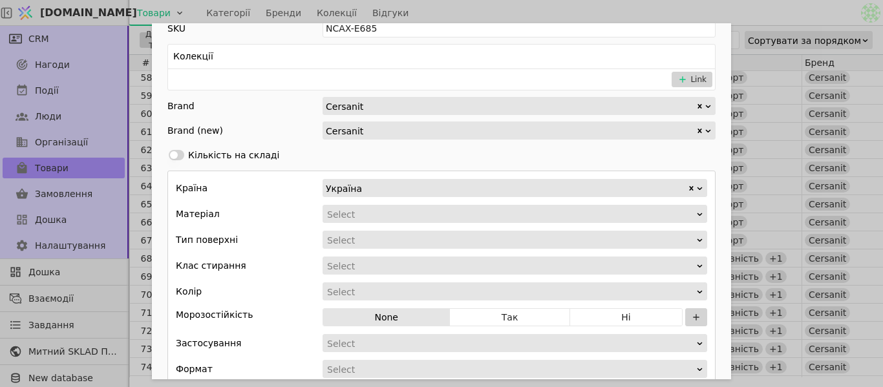
click at [370, 220] on div "Add Opportunity" at bounding box center [511, 215] width 370 height 18
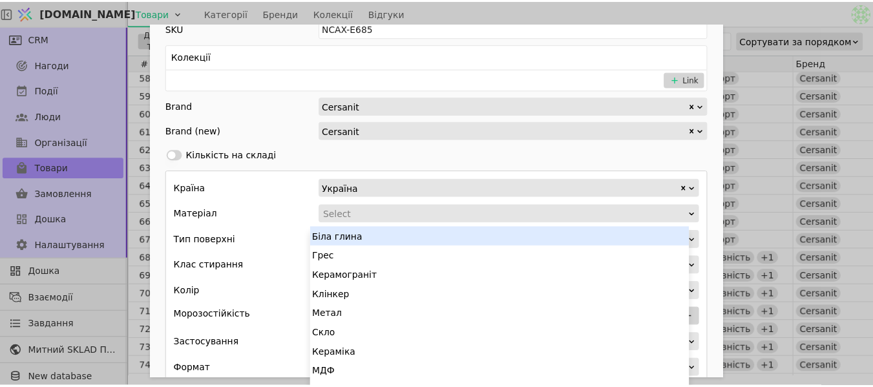
scroll to position [5, 0]
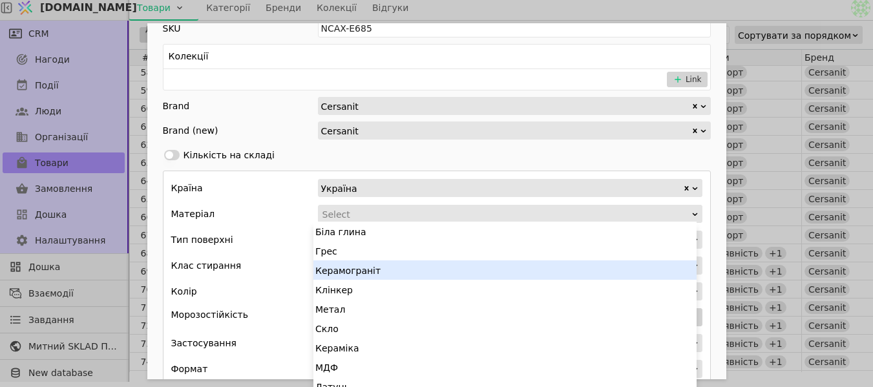
click at [367, 270] on div "Керамограніт" at bounding box center [505, 270] width 383 height 19
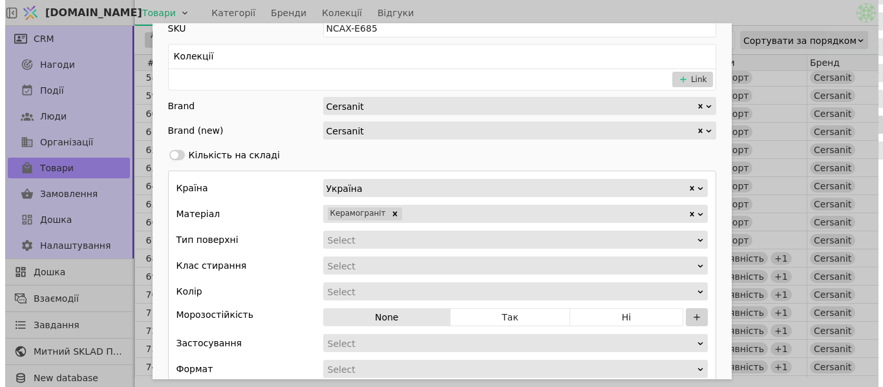
scroll to position [0, 0]
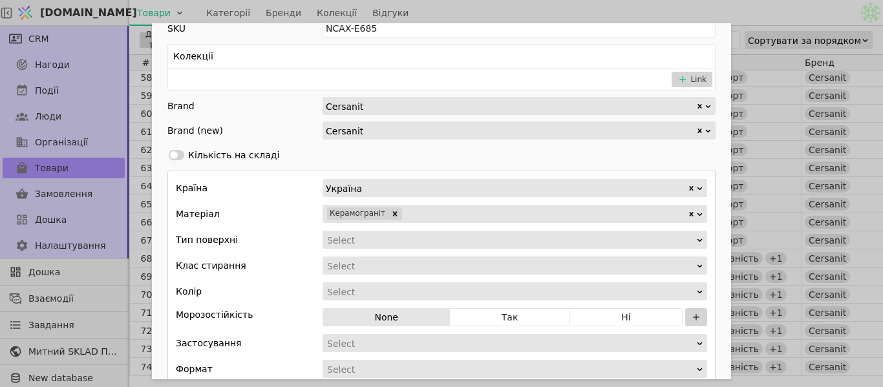
click at [365, 244] on div "Add Opportunity" at bounding box center [511, 240] width 370 height 18
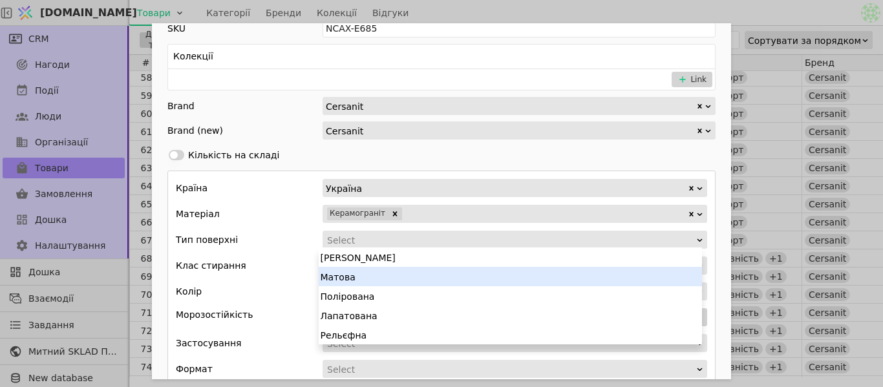
click at [371, 279] on div "Матова" at bounding box center [510, 276] width 383 height 19
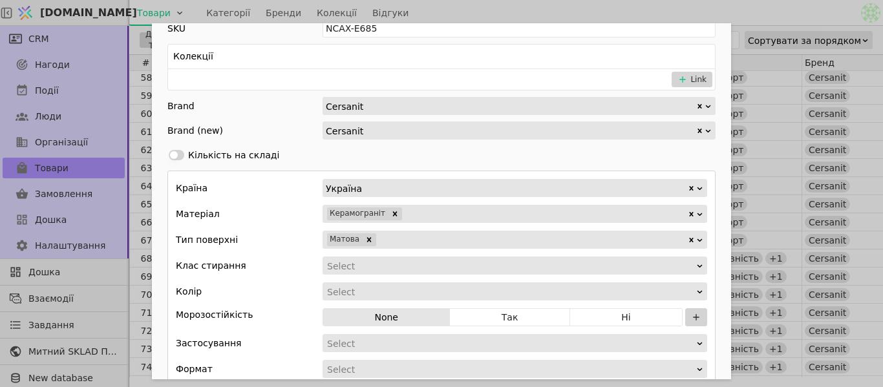
click at [370, 268] on div "Select" at bounding box center [510, 266] width 367 height 18
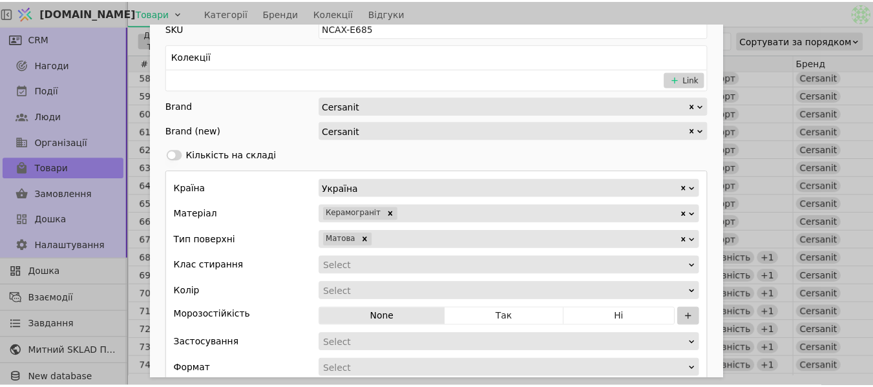
scroll to position [1, 0]
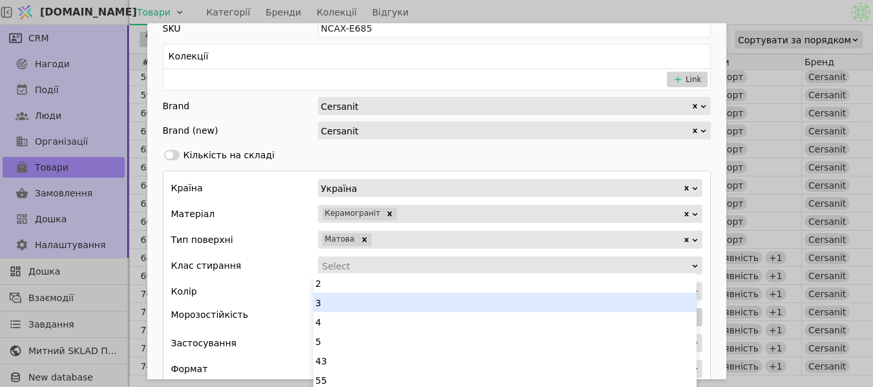
click at [373, 302] on div "3" at bounding box center [505, 302] width 383 height 19
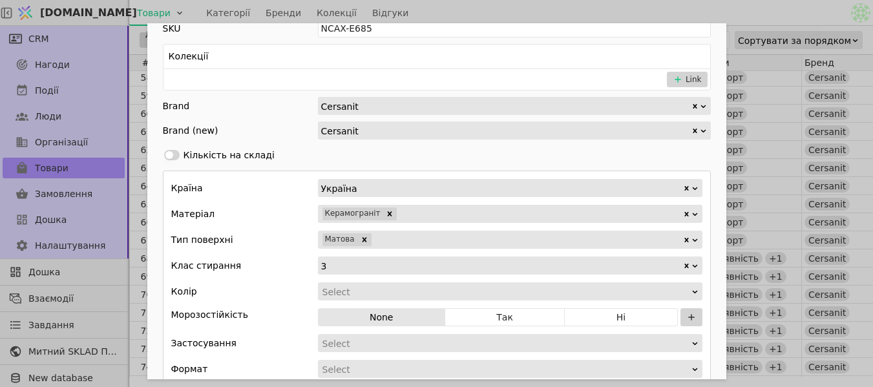
click at [334, 266] on div "3" at bounding box center [501, 265] width 361 height 17
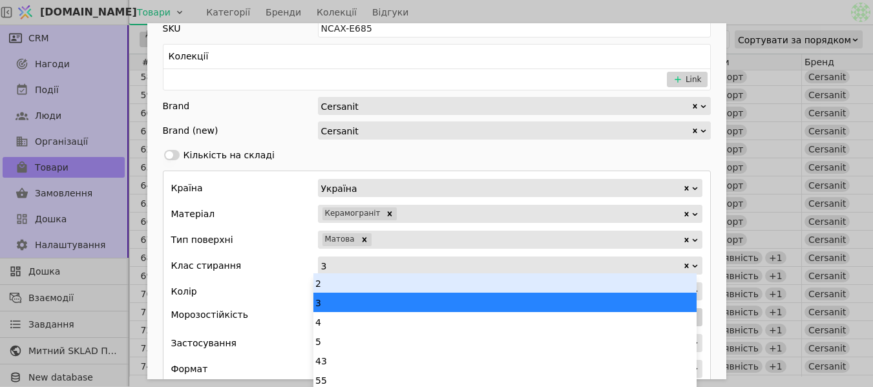
click at [334, 279] on div "2" at bounding box center [505, 282] width 383 height 19
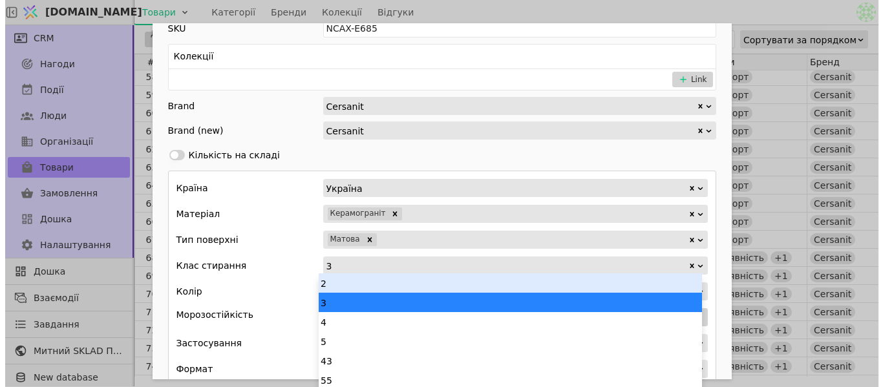
scroll to position [0, 0]
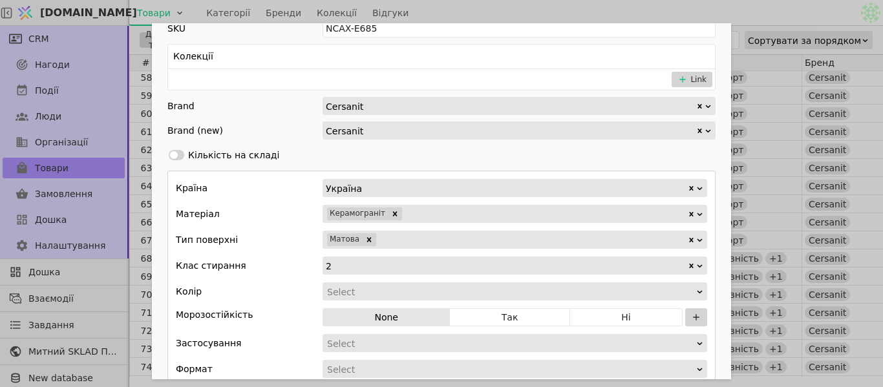
click at [286, 231] on div "Тип поверхні Матова" at bounding box center [441, 240] width 531 height 18
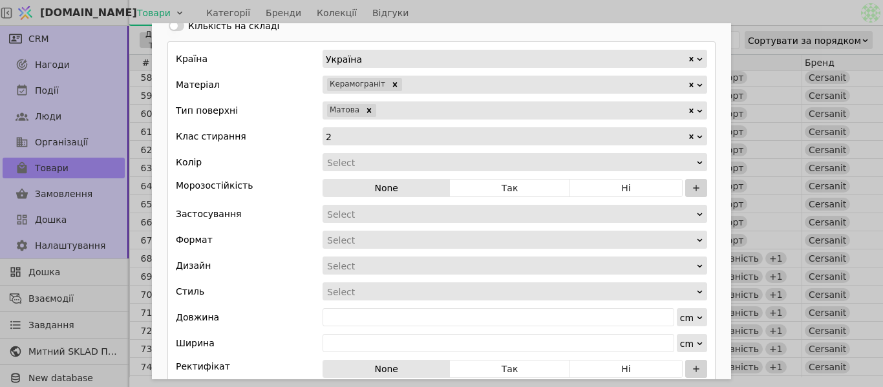
click at [383, 165] on div "Add Opportunity" at bounding box center [511, 163] width 370 height 18
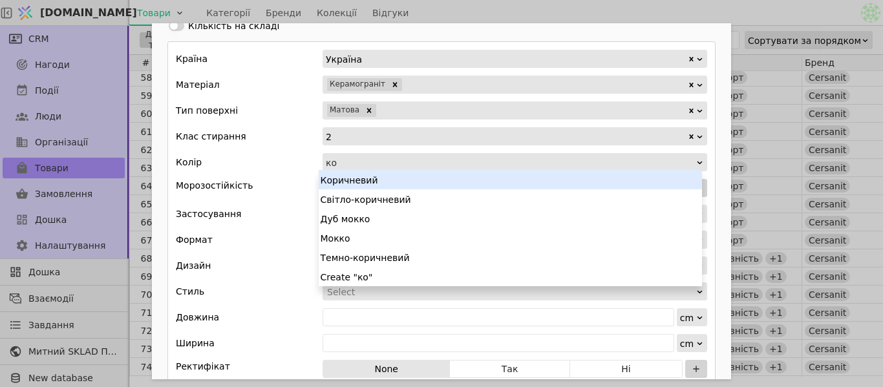
type input "кор"
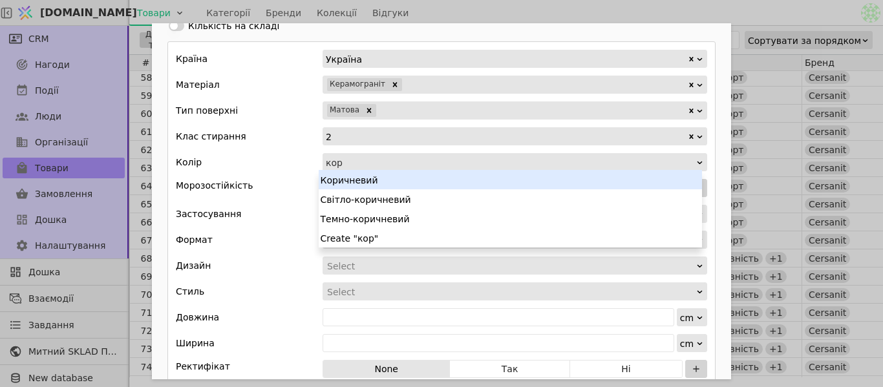
click at [381, 178] on div "Коричневий" at bounding box center [510, 179] width 383 height 19
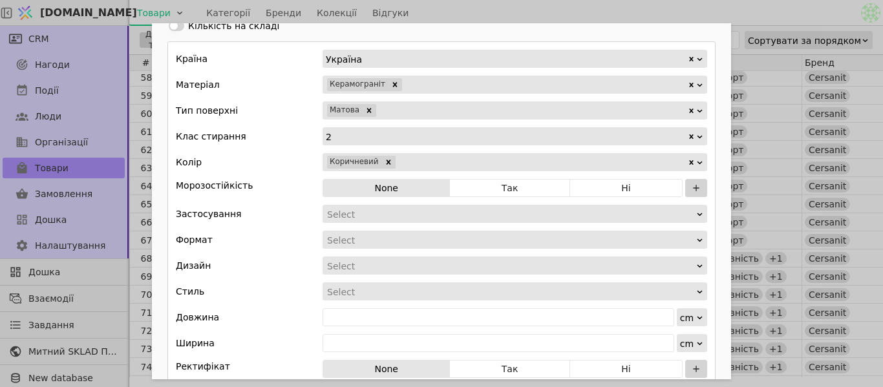
click at [546, 189] on button "Так" at bounding box center [510, 188] width 120 height 18
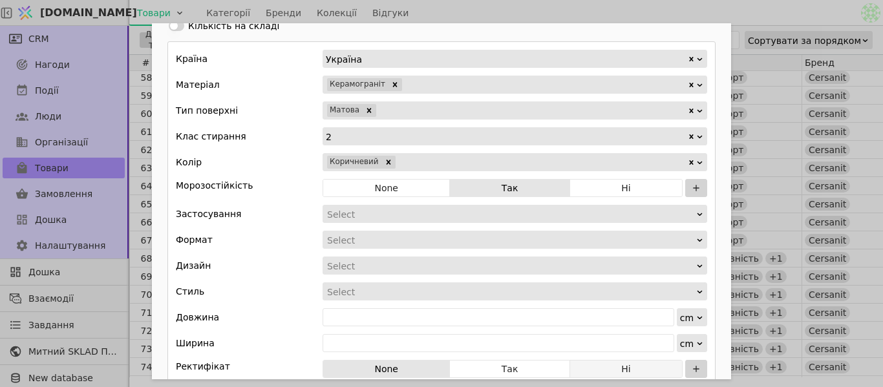
click at [626, 362] on button "Ні" at bounding box center [626, 369] width 112 height 18
click at [387, 209] on div "Add Opportunity" at bounding box center [511, 215] width 370 height 18
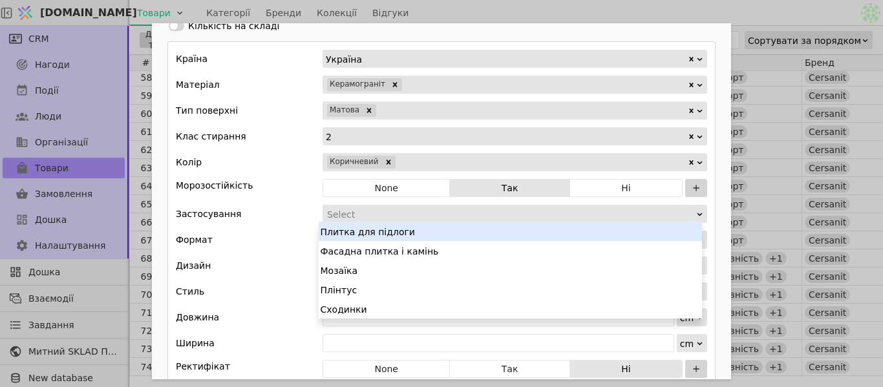
click at [395, 236] on div "Плитка для підлоги" at bounding box center [510, 231] width 383 height 19
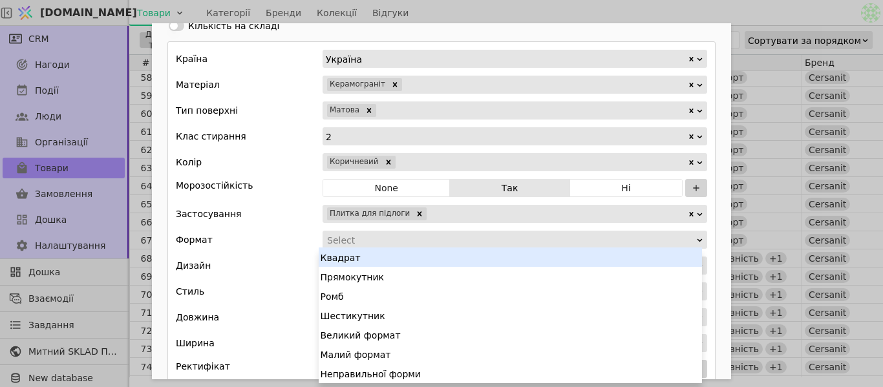
click at [395, 236] on div "Add Opportunity" at bounding box center [511, 240] width 370 height 18
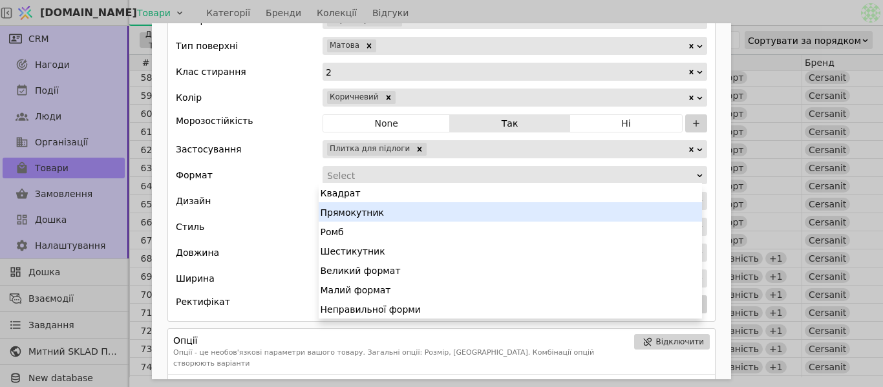
click at [393, 211] on div "Прямокутник" at bounding box center [510, 211] width 383 height 19
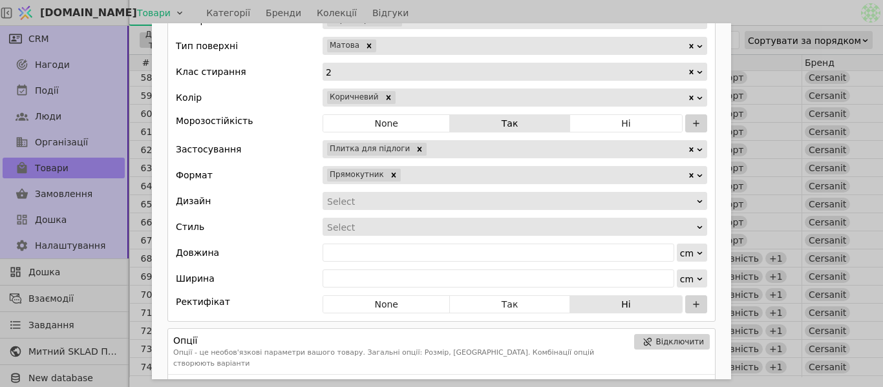
click at [396, 202] on div "Add Opportunity" at bounding box center [511, 202] width 370 height 18
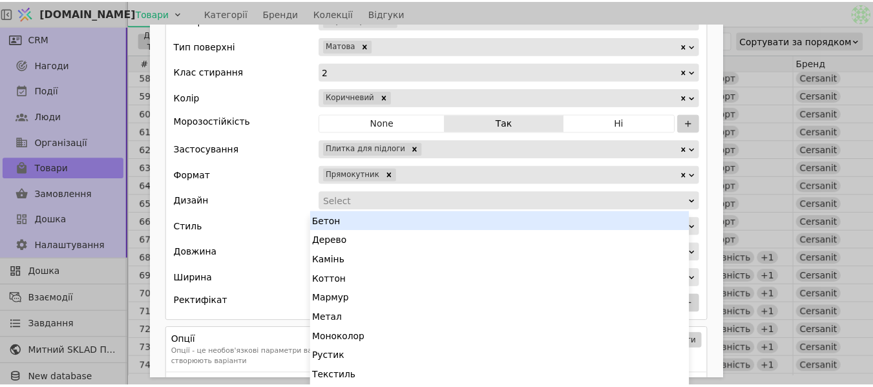
scroll to position [3, 0]
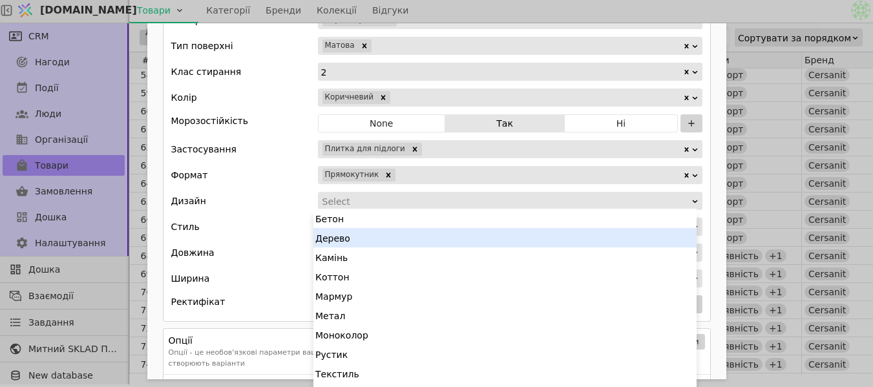
click at [382, 243] on div "Дерево" at bounding box center [505, 237] width 383 height 19
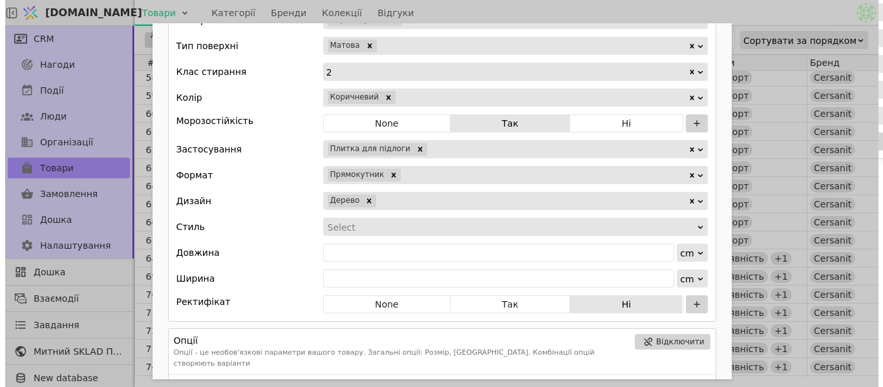
scroll to position [0, 0]
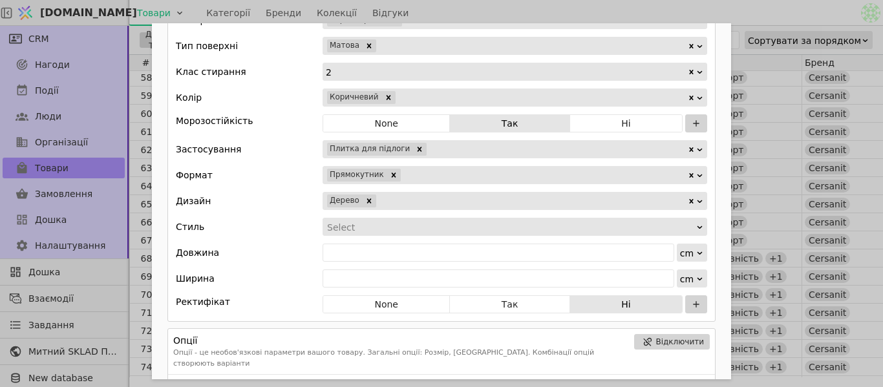
click at [381, 228] on div "Add Opportunity" at bounding box center [511, 228] width 370 height 18
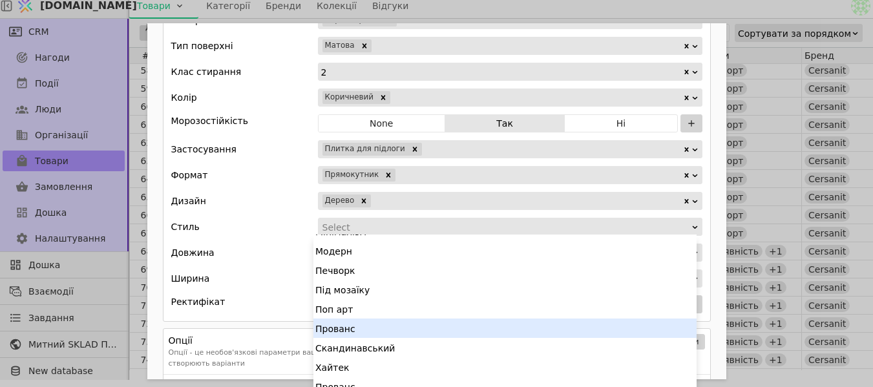
scroll to position [177, 0]
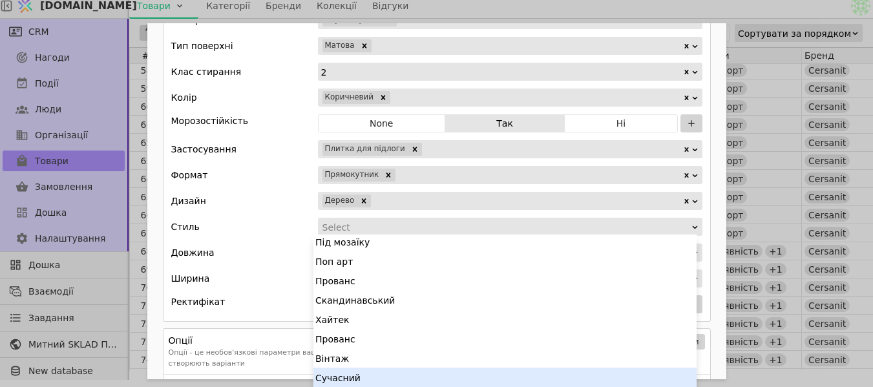
click at [370, 380] on div "Сучасний" at bounding box center [505, 377] width 383 height 19
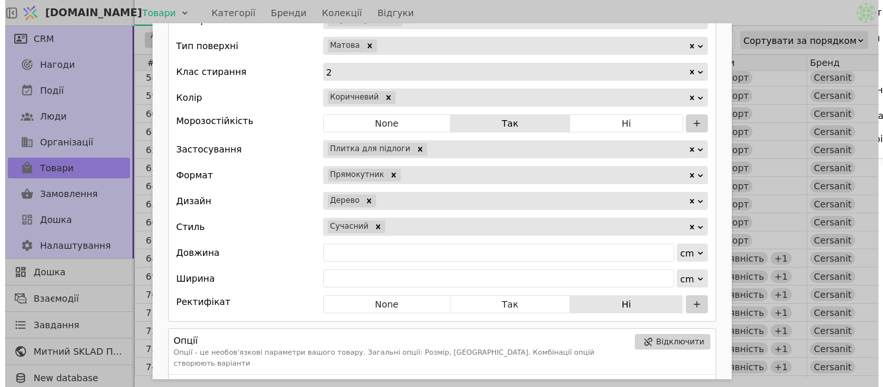
scroll to position [0, 0]
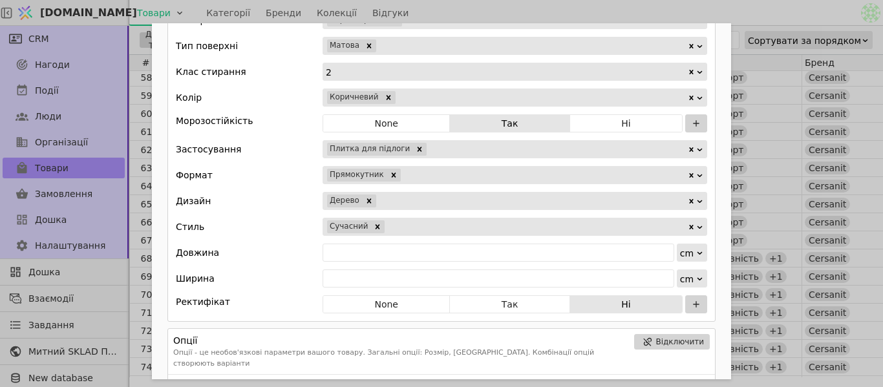
click at [415, 225] on div "Add Opportunity" at bounding box center [536, 227] width 301 height 18
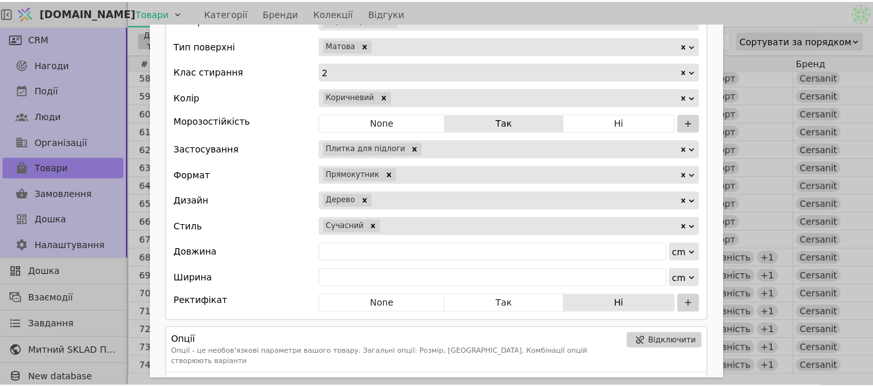
scroll to position [7, 0]
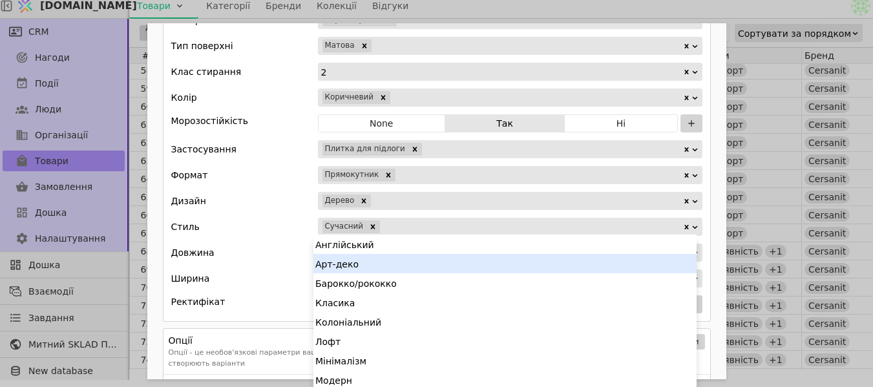
click at [275, 242] on div "Країна Україна Матеріал Керамограніт Тип поверхні Матова Клас стирання 2 Колір …" at bounding box center [437, 149] width 548 height 345
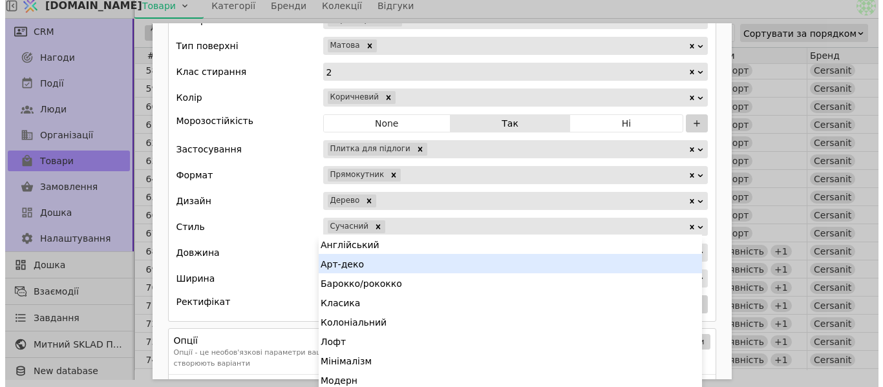
scroll to position [0, 0]
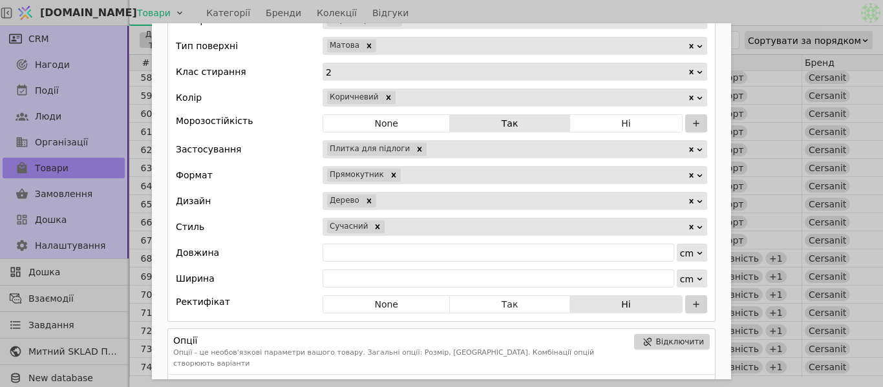
click at [383, 263] on div "Країна Україна Матеріал Керамограніт Тип поверхні Матова Клас стирання 2 Колір …" at bounding box center [441, 149] width 548 height 345
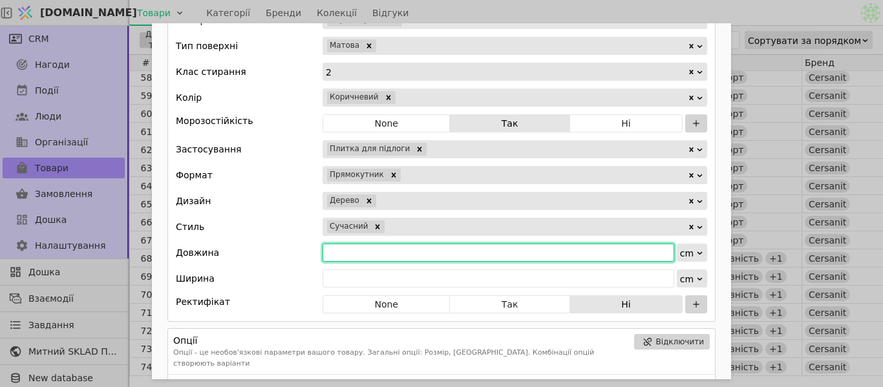
click at [387, 255] on input "Add Opportunity" at bounding box center [499, 253] width 352 height 18
type input "59.8"
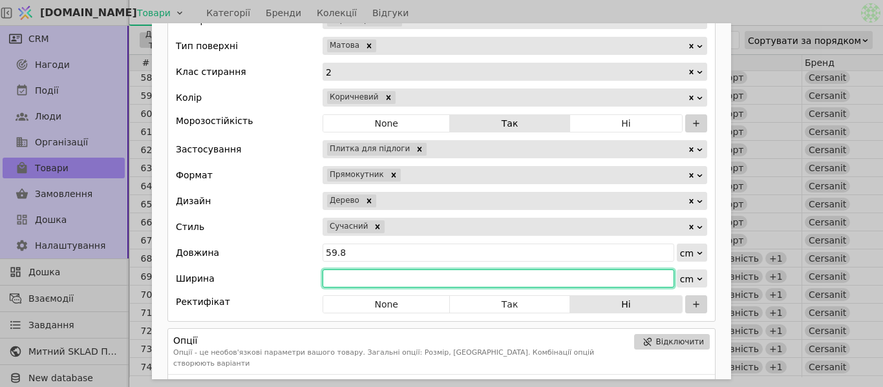
click at [392, 284] on input "Add Opportunity" at bounding box center [499, 279] width 352 height 18
type input "18.5"
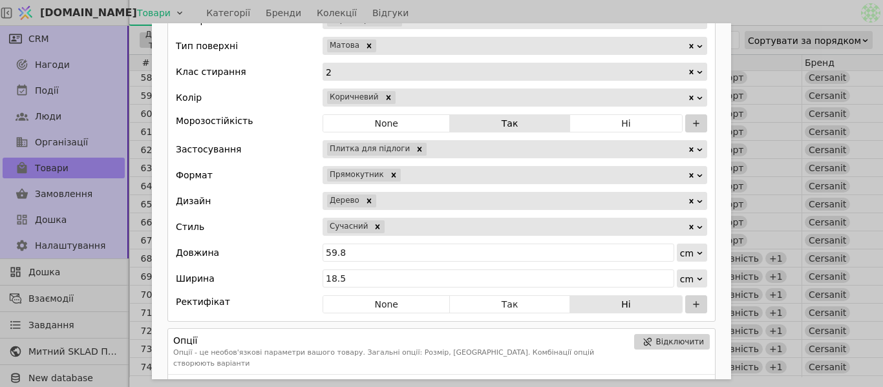
click at [417, 221] on div "Add Opportunity" at bounding box center [536, 227] width 301 height 18
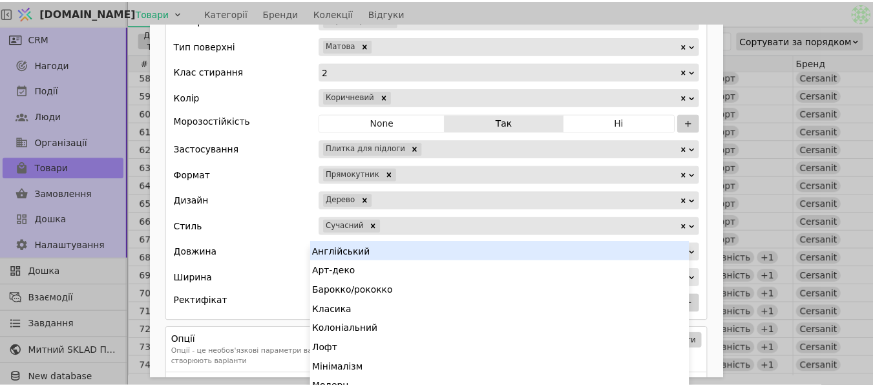
scroll to position [7, 0]
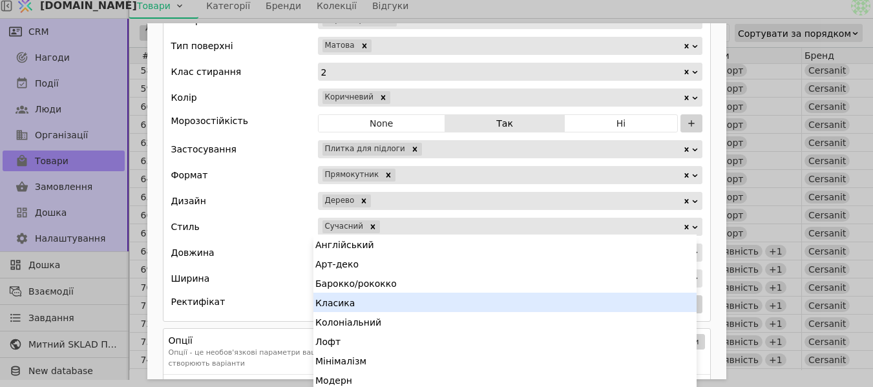
click at [395, 299] on div "Класика" at bounding box center [505, 302] width 383 height 19
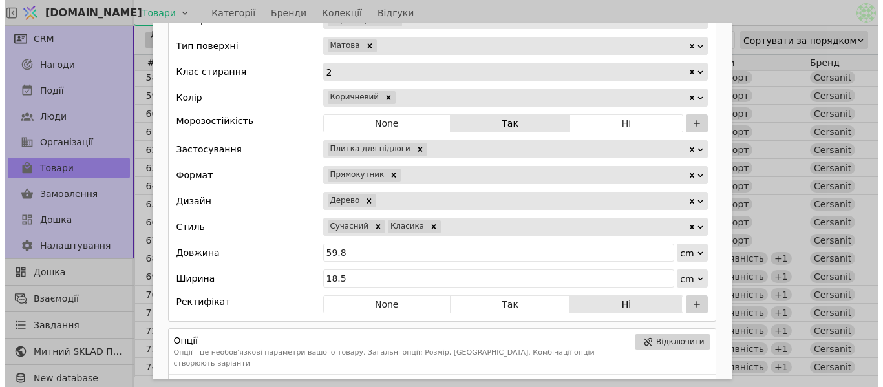
scroll to position [0, 0]
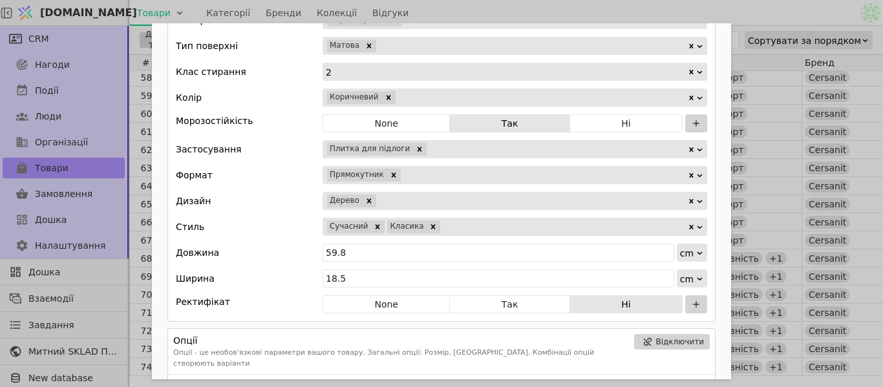
click at [450, 228] on div "Add Opportunity" at bounding box center [565, 227] width 246 height 18
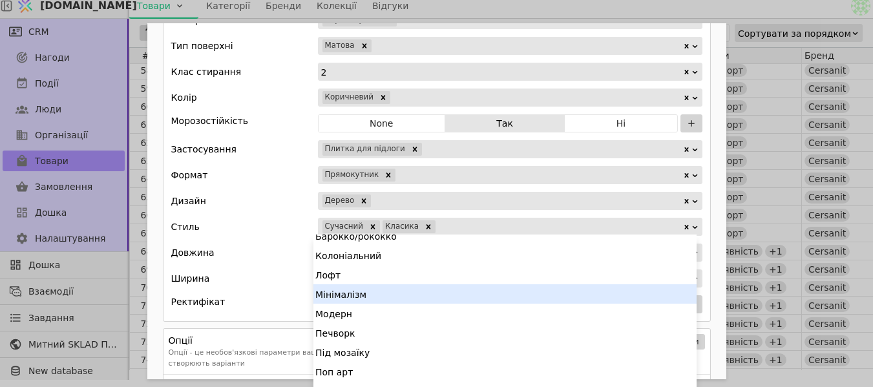
scroll to position [65, 0]
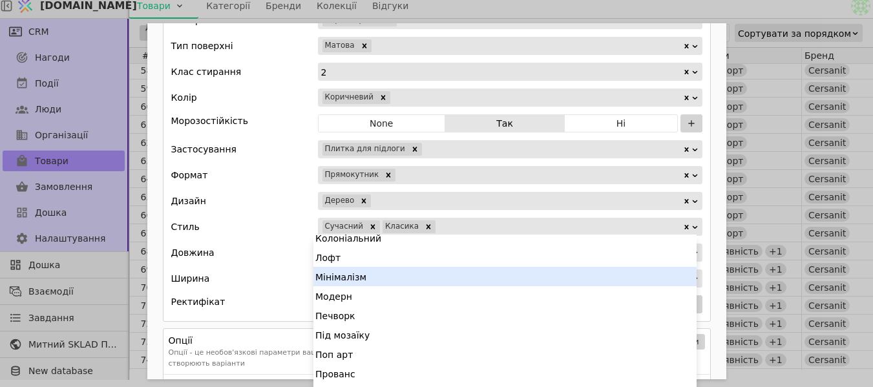
click at [406, 275] on div "Мінімалізм" at bounding box center [505, 276] width 383 height 19
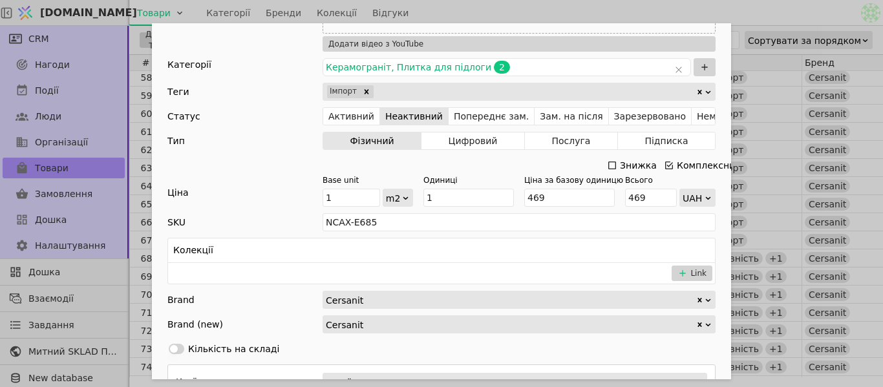
scroll to position [0, 0]
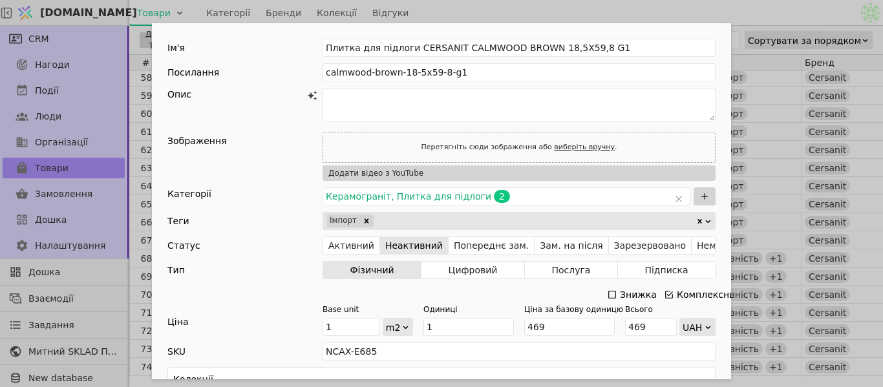
click at [561, 144] on link "виберіть вручну" at bounding box center [584, 147] width 61 height 8
type input "C:\fakepath\6.png"
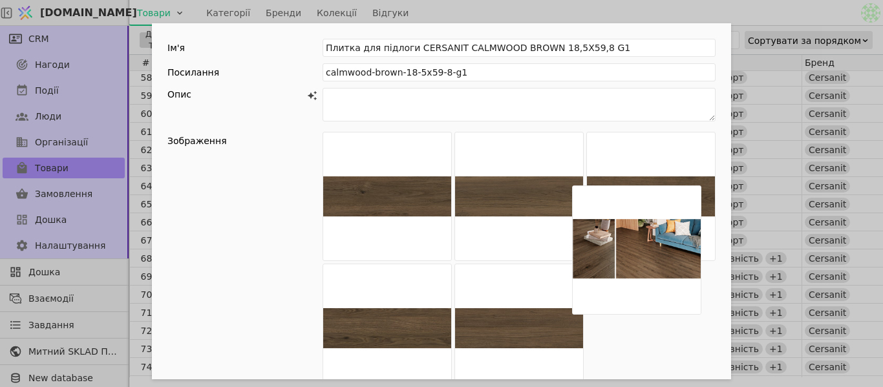
drag, startPoint x: 699, startPoint y: 247, endPoint x: 855, endPoint y: 418, distance: 231.5
click at [855, 387] on html "[DOMAIN_NAME] Товари Категорії Бренди Колекції Відгуки CRM Нагоди Події Люди Ор…" at bounding box center [441, 193] width 883 height 387
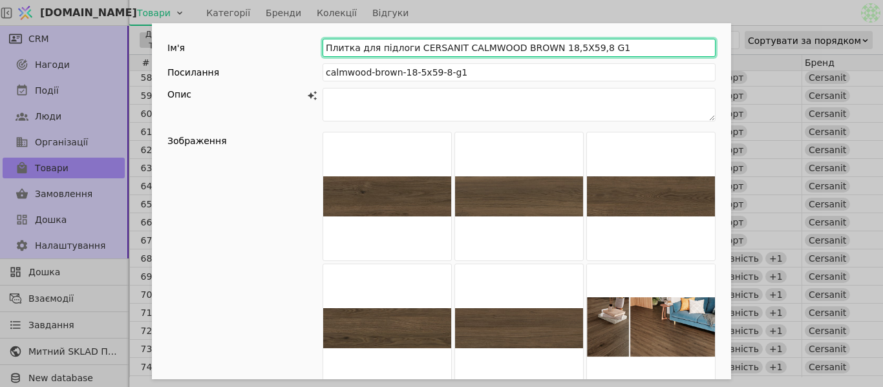
drag, startPoint x: 320, startPoint y: 54, endPoint x: 602, endPoint y: 54, distance: 281.9
click at [602, 54] on input "Плитка для підлоги CERSANIT CALMWOOD BROWN 18,5X59,8 G1" at bounding box center [519, 48] width 393 height 18
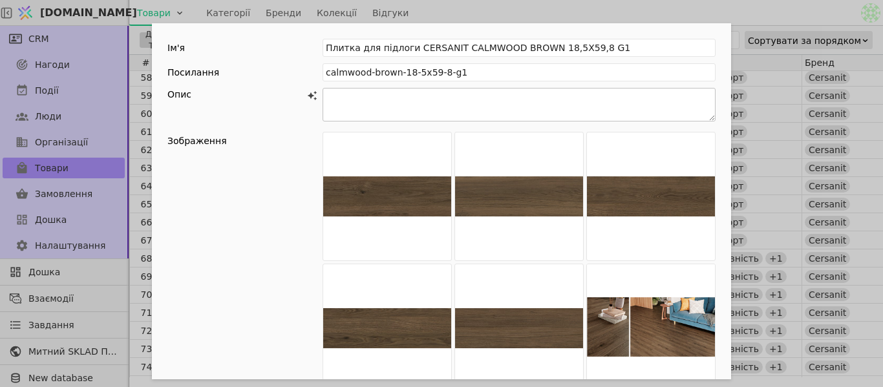
click at [402, 109] on textarea "Add Opportunity" at bounding box center [519, 105] width 393 height 34
paste textarea "LOREMIPS DOLORSIT AMETC — ad elitseddoeiusm tempor i utlabore etdolorem aliquae…"
click at [630, 92] on textarea "Add Opportunity" at bounding box center [519, 105] width 393 height 34
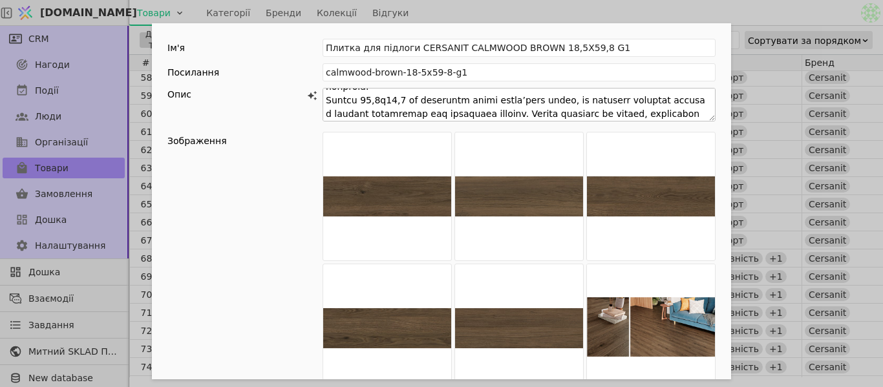
scroll to position [30, 0]
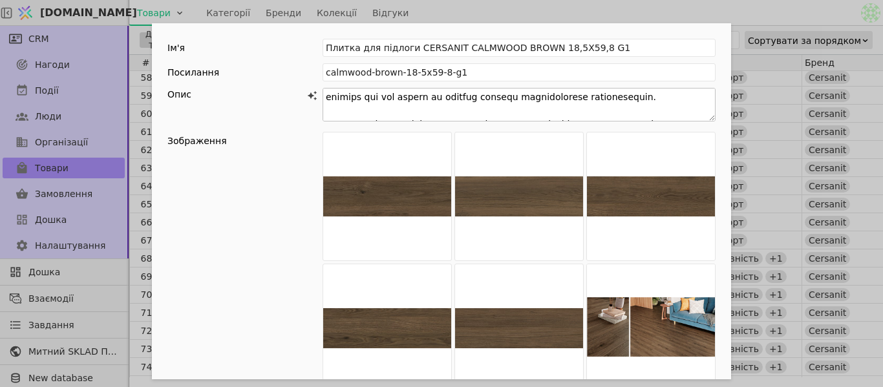
click at [591, 100] on textarea "Add Opportunity" at bounding box center [519, 105] width 393 height 34
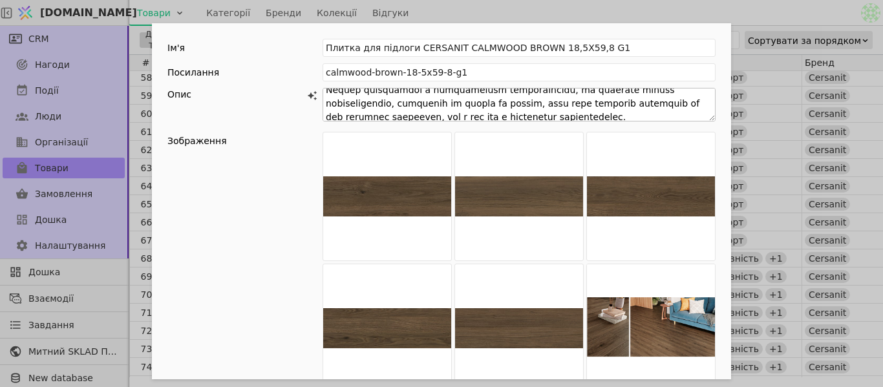
scroll to position [120, 0]
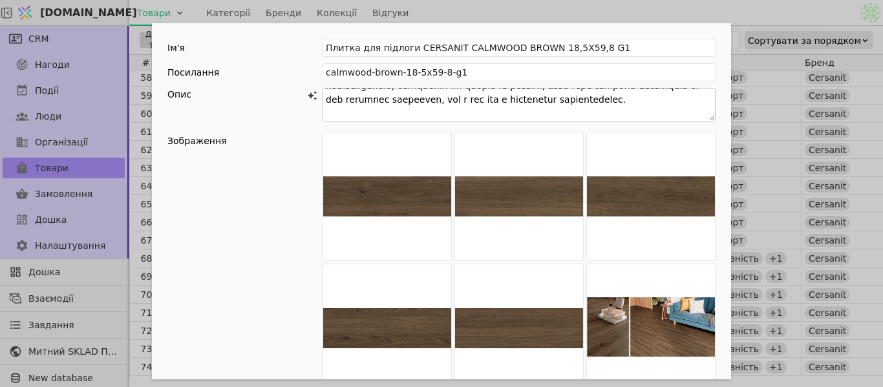
click at [613, 107] on textarea "Add Opportunity" at bounding box center [519, 105] width 393 height 34
click at [617, 98] on textarea "Add Opportunity" at bounding box center [519, 105] width 393 height 34
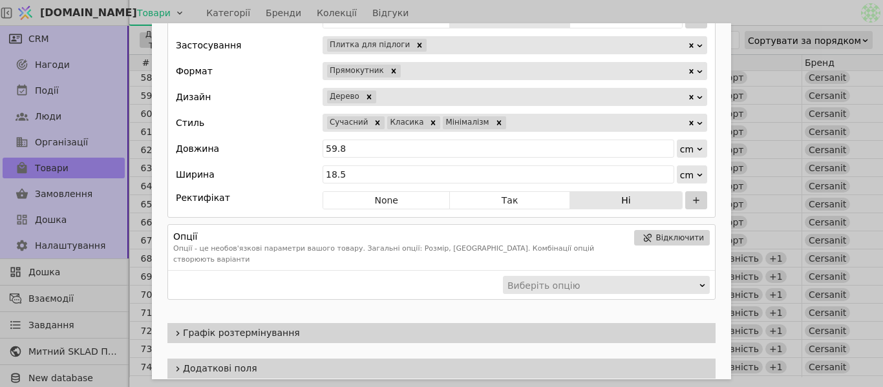
scroll to position [905, 0]
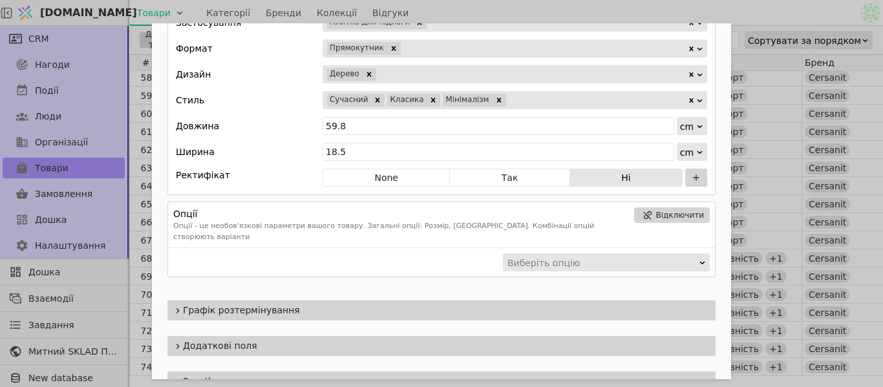
type textarea "LOREMIPS DOLORSIT AMETC — ad elitseddoeiusm tempor i utlabore etdolorem aliquae…"
click at [774, 6] on div "Ім'я Плитка для підлоги CERSANIT CALMWOOD BROWN 18,5X59,8 G1 Посилання calmwood…" at bounding box center [441, 193] width 883 height 387
click at [773, 6] on div "Ім'я Плитка для підлоги CERSANIT CALMWOOD BROWN 18,5X59,8 G1 Посилання calmwood…" at bounding box center [441, 193] width 883 height 387
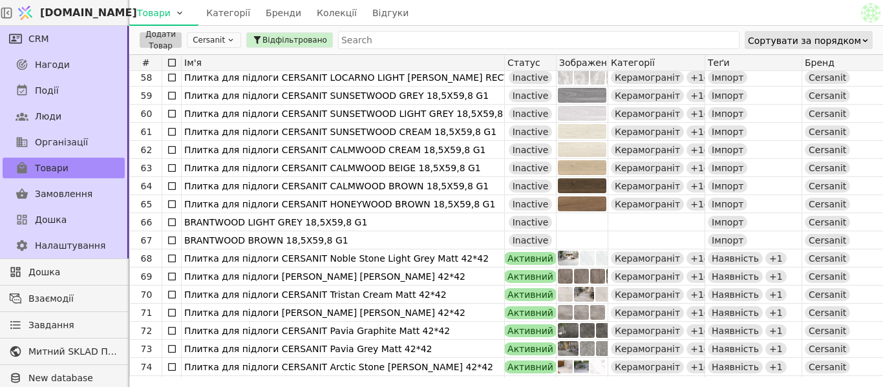
click at [773, 6] on div "Товари Категорії Бренди Колекції Відгуки" at bounding box center [493, 12] width 729 height 25
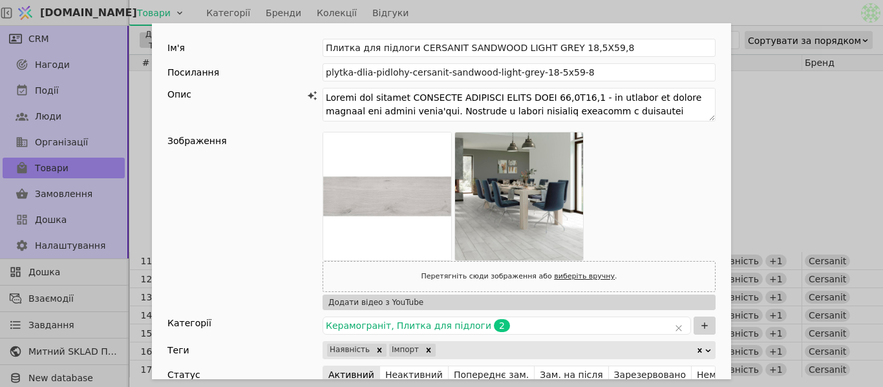
scroll to position [219, 0]
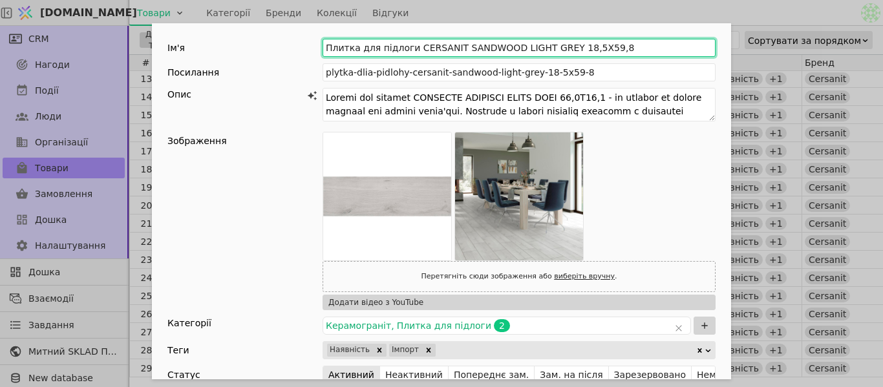
drag, startPoint x: 357, startPoint y: 34, endPoint x: 319, endPoint y: 46, distance: 39.9
click at [323, 46] on input "Плитка для підлоги CERSANIT SANDWOOD LIGHT GREY 18,5X59,8" at bounding box center [519, 48] width 393 height 18
drag, startPoint x: 324, startPoint y: 47, endPoint x: 440, endPoint y: 43, distance: 116.4
click at [443, 43] on input "Плитка для підлоги CERSANIT SANDWOOD LIGHT GREY 18,5X59,8" at bounding box center [519, 48] width 393 height 18
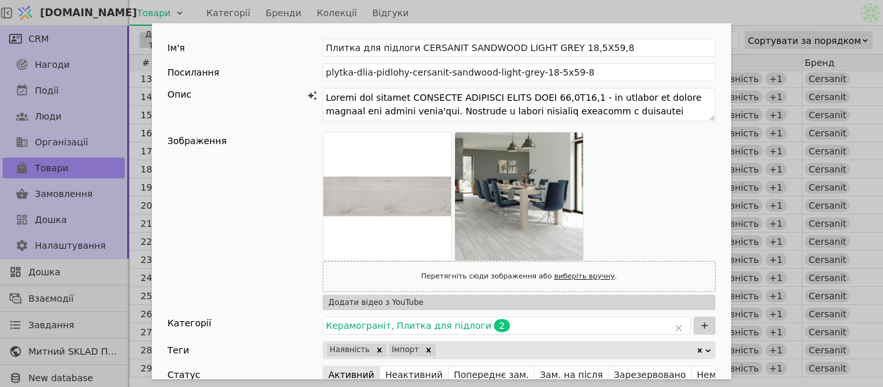
click at [607, 18] on div "Ім'я Плитка для підлоги CERSANIT SANDWOOD LIGHT GREY 18,5X59,8 Посилання plytka…" at bounding box center [441, 193] width 883 height 387
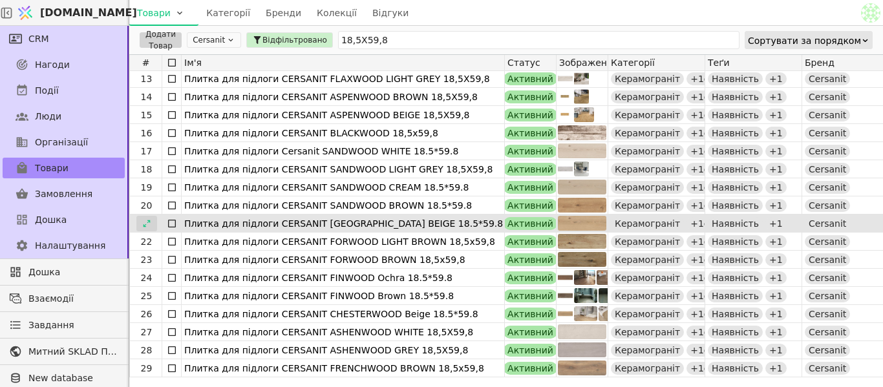
click at [141, 222] on div at bounding box center [146, 224] width 21 height 16
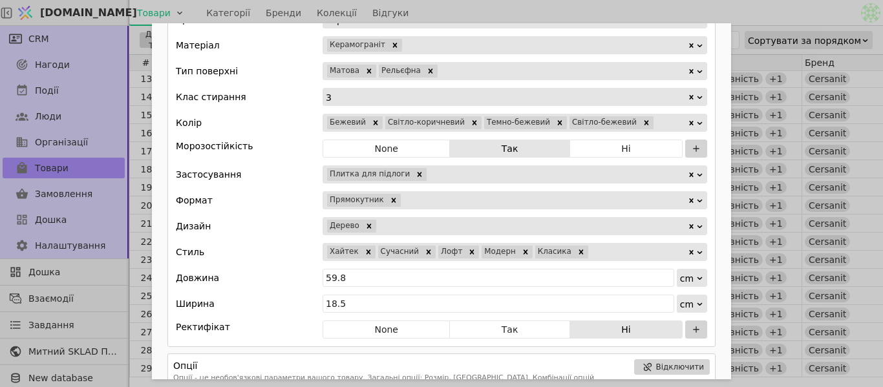
scroll to position [646, 0]
click at [594, 14] on div "Ім'я Плитка для підлоги CERSANIT SANDWOOD BEIGE 18.5*59.8 Посилання keramohrani…" at bounding box center [441, 193] width 883 height 387
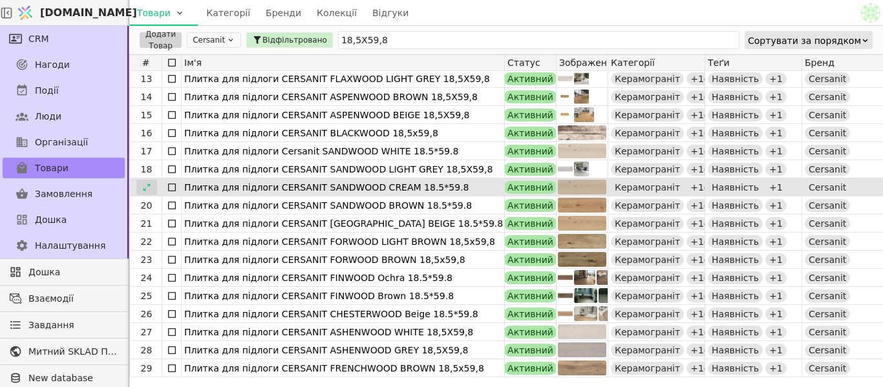
click at [149, 190] on icon at bounding box center [146, 187] width 9 height 9
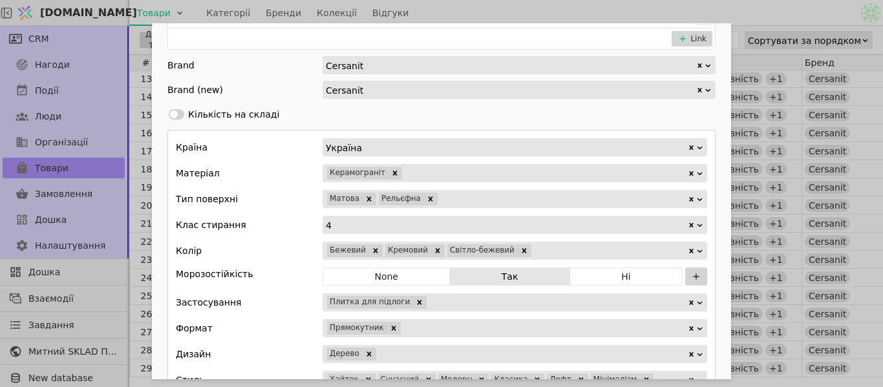
scroll to position [259, 0]
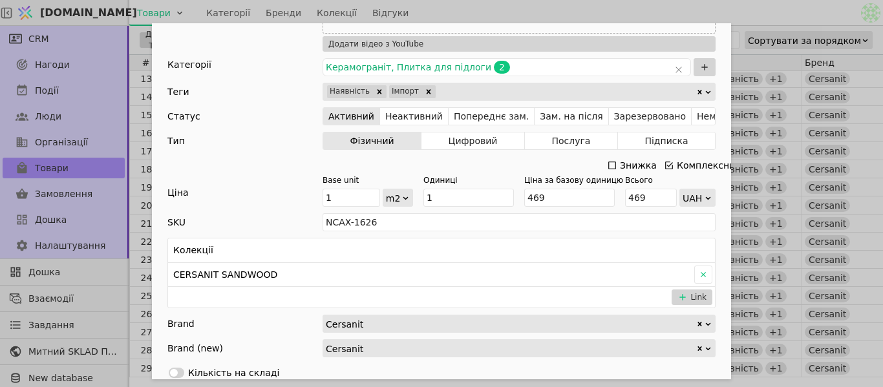
click at [582, 3] on div "Ім'я Плитка для підлоги CERSANIT SANDWOOD CREAM 18.5*59.8 Посилання keramohrani…" at bounding box center [441, 193] width 883 height 387
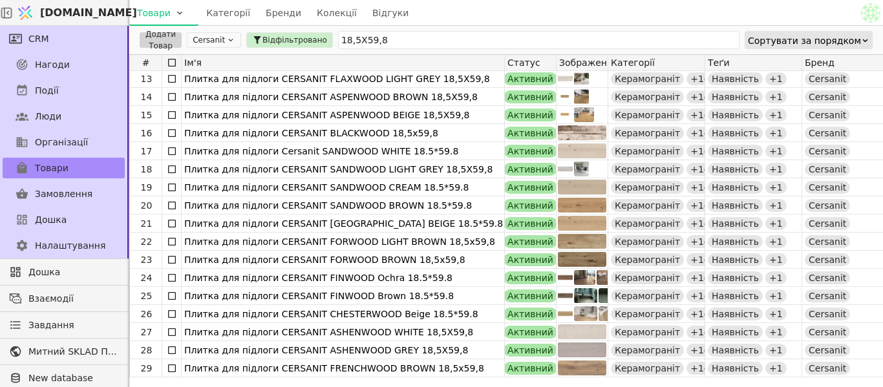
click at [582, 3] on div "Товари Категорії Бренди Колекції Відгуки" at bounding box center [493, 12] width 729 height 25
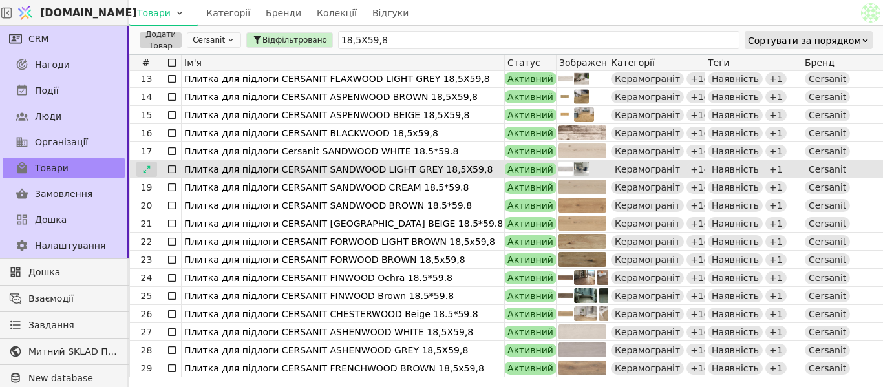
click at [142, 168] on icon at bounding box center [146, 169] width 9 height 9
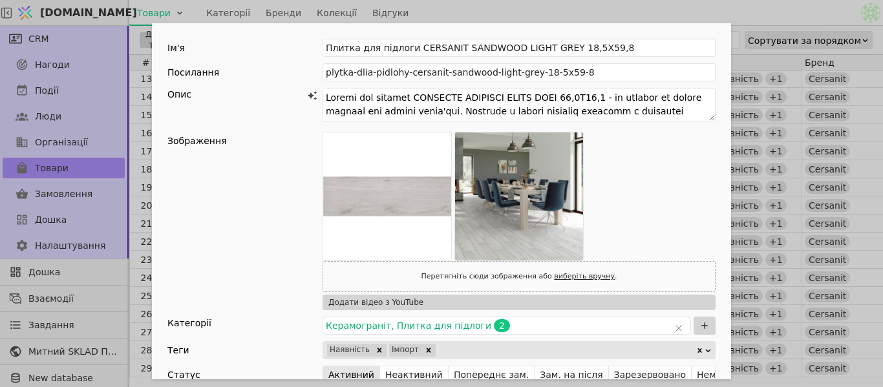
click at [449, 14] on div "Ім'я Плитка для підлоги CERSANIT SANDWOOD LIGHT GREY 18,5X59,8 Посилання plytka…" at bounding box center [441, 193] width 883 height 387
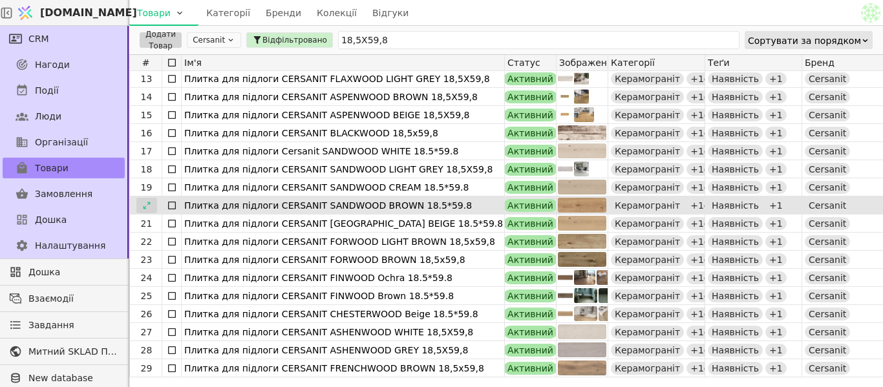
click at [147, 205] on icon at bounding box center [146, 205] width 9 height 9
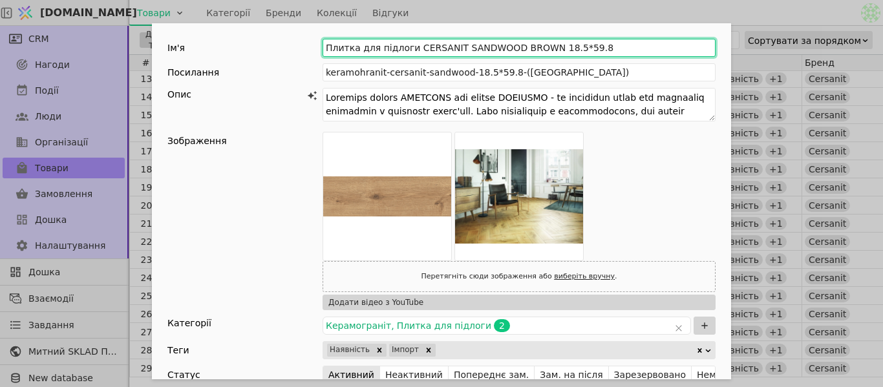
drag, startPoint x: 321, startPoint y: 45, endPoint x: 443, endPoint y: 46, distance: 122.2
click at [443, 46] on input "Плитка для підлоги CERSANIT SANDWOOD BROWN 18.5*59.8" at bounding box center [519, 48] width 393 height 18
